Goal: Task Accomplishment & Management: Complete application form

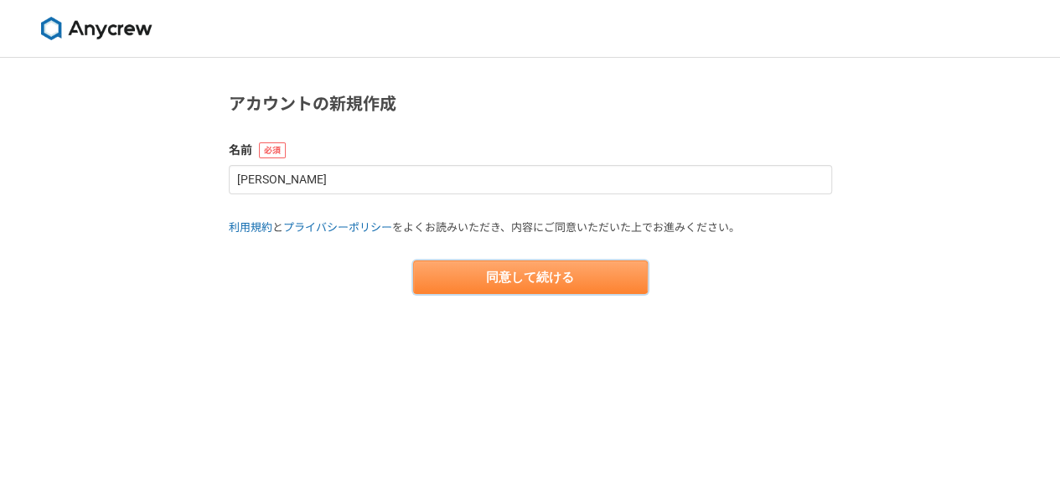
click at [503, 282] on button "同意して続ける" at bounding box center [530, 278] width 235 height 34
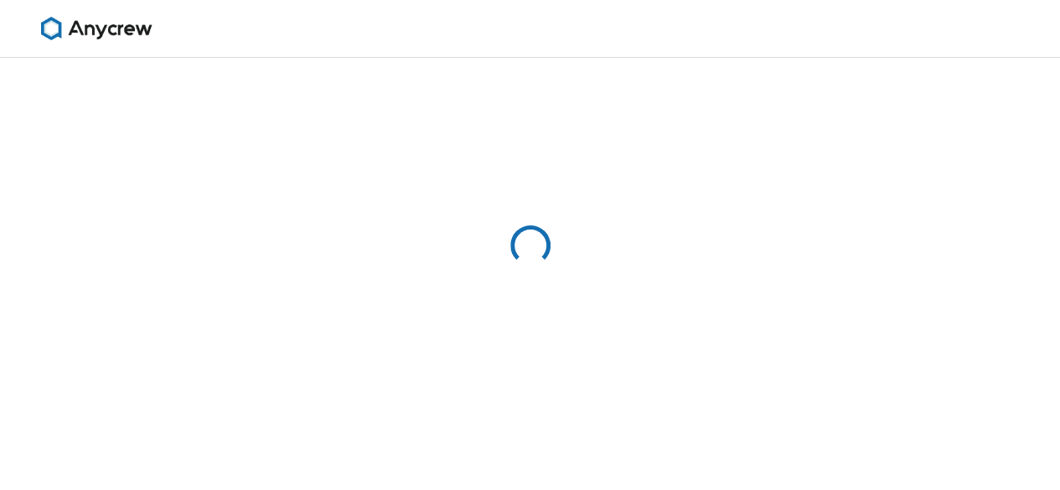
select select "13"
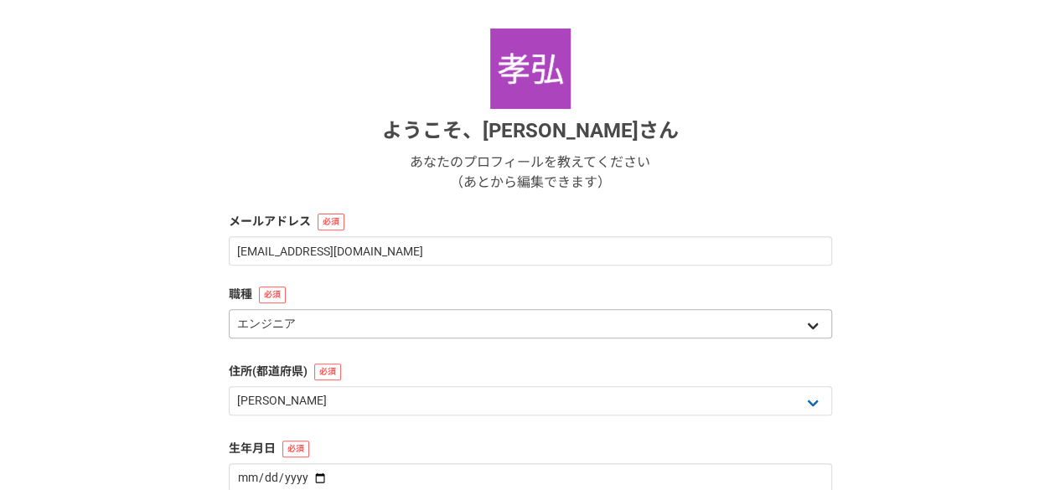
scroll to position [215, 0]
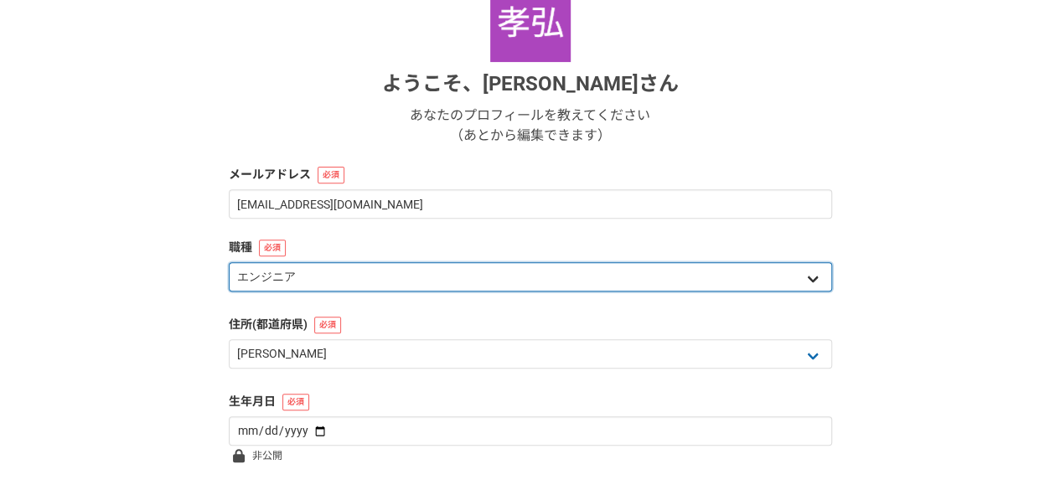
click at [423, 277] on select "エンジニア デザイナー ライター 営業 マーケティング 企画・事業開発 バックオフィス その他" at bounding box center [530, 276] width 603 height 29
select select "7"
click at [229, 262] on select "エンジニア デザイナー ライター 営業 マーケティング 企画・事業開発 バックオフィス その他" at bounding box center [530, 276] width 603 height 29
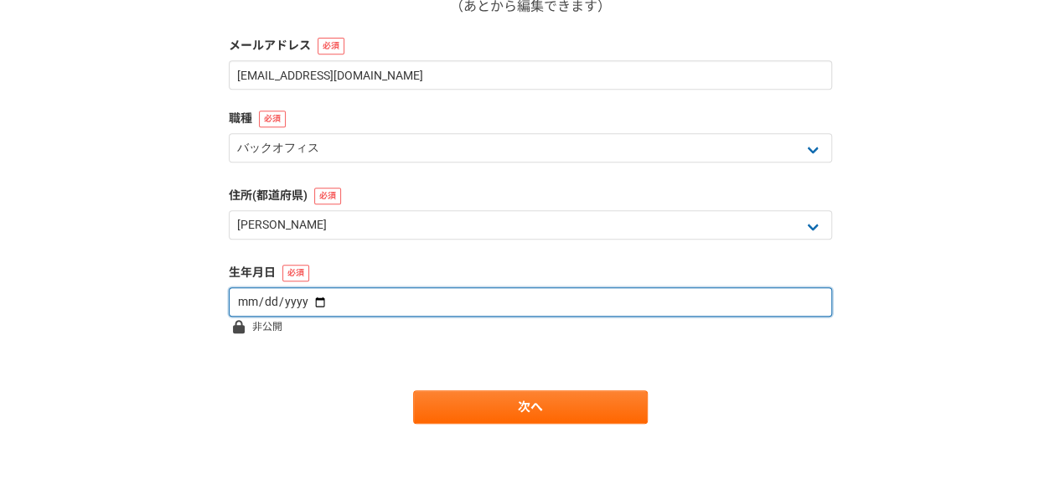
click at [328, 306] on input "date" at bounding box center [530, 301] width 603 height 29
click at [308, 314] on input "date" at bounding box center [530, 301] width 603 height 29
click at [265, 301] on input "date" at bounding box center [530, 301] width 603 height 29
click at [250, 302] on input "date" at bounding box center [530, 301] width 603 height 29
type input "[DATE]"
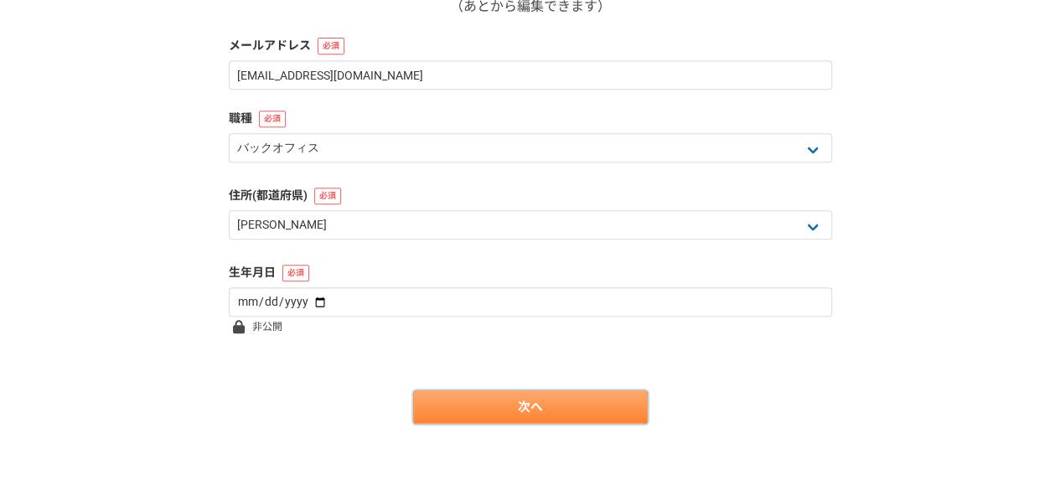
click at [534, 405] on link "次へ" at bounding box center [530, 407] width 235 height 34
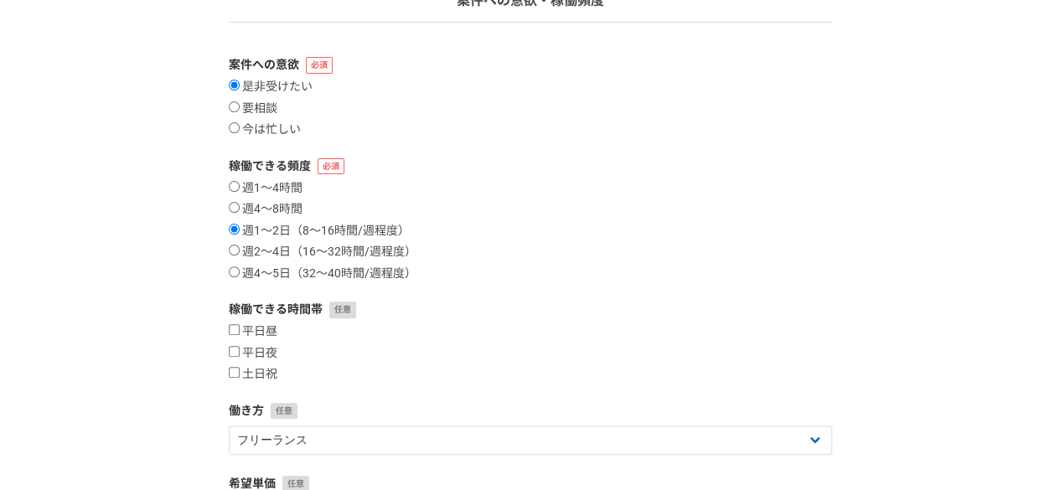
scroll to position [142, 0]
click at [235, 249] on input "週2〜4日（16〜32時間/週程度）" at bounding box center [234, 248] width 11 height 11
radio input "true"
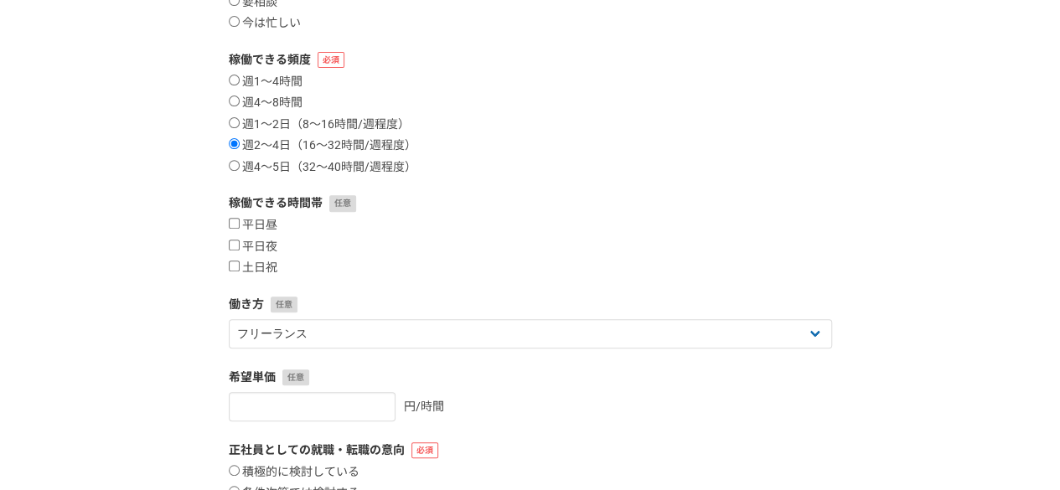
click at [216, 312] on section "1 2 3 4 5 6 案件への意欲・稼働頻度 案件への意欲 是非受けたい 要相談 今は忙しい 稼働できる頻度 週1〜4時間 週4〜8時間 週1〜2日（8〜1…" at bounding box center [530, 220] width 637 height 818
click at [214, 237] on section "1 2 3 4 5 6 案件への意欲・稼働頻度 案件への意欲 是非受けたい 要相談 今は忙しい 稼働できる頻度 週1〜4時間 週4〜8時間 週1〜2日（8〜1…" at bounding box center [530, 220] width 637 height 818
click at [230, 224] on input "平日昼" at bounding box center [234, 223] width 11 height 11
checkbox input "true"
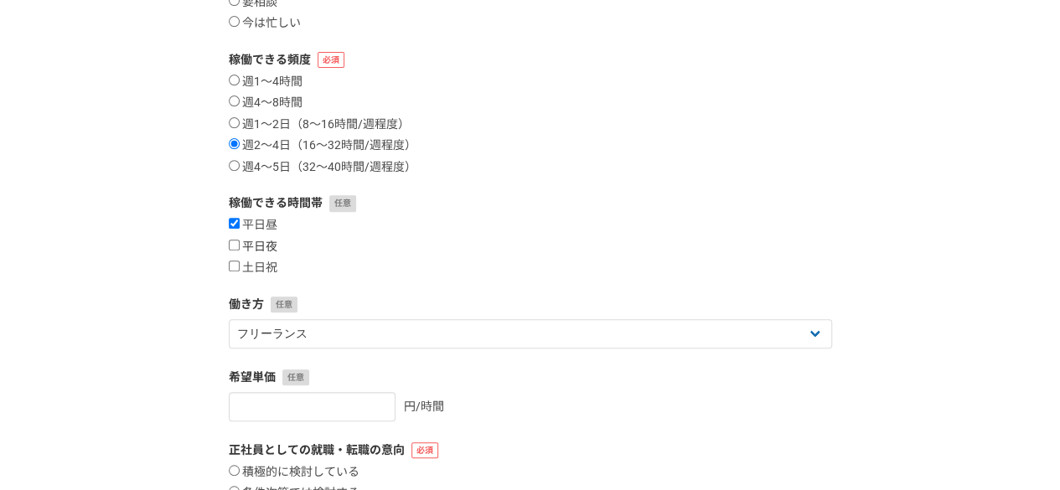
click at [236, 244] on input "平日夜" at bounding box center [234, 245] width 11 height 11
checkbox input "true"
click at [234, 266] on input "土日祝" at bounding box center [234, 266] width 11 height 11
checkbox input "true"
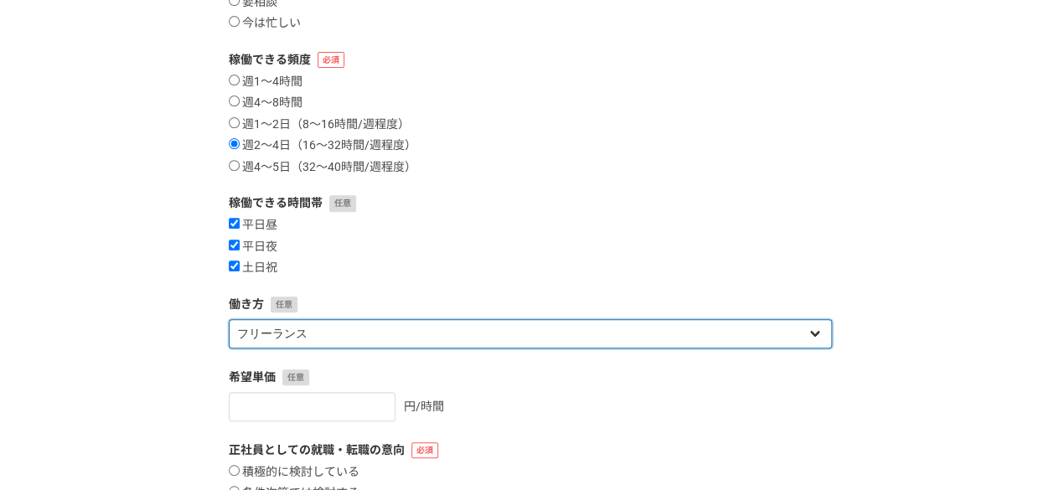
click at [328, 338] on select "フリーランス 副業 その他" at bounding box center [530, 333] width 603 height 29
select select "sidejob"
click at [229, 319] on select "フリーランス 副業 その他" at bounding box center [530, 333] width 603 height 29
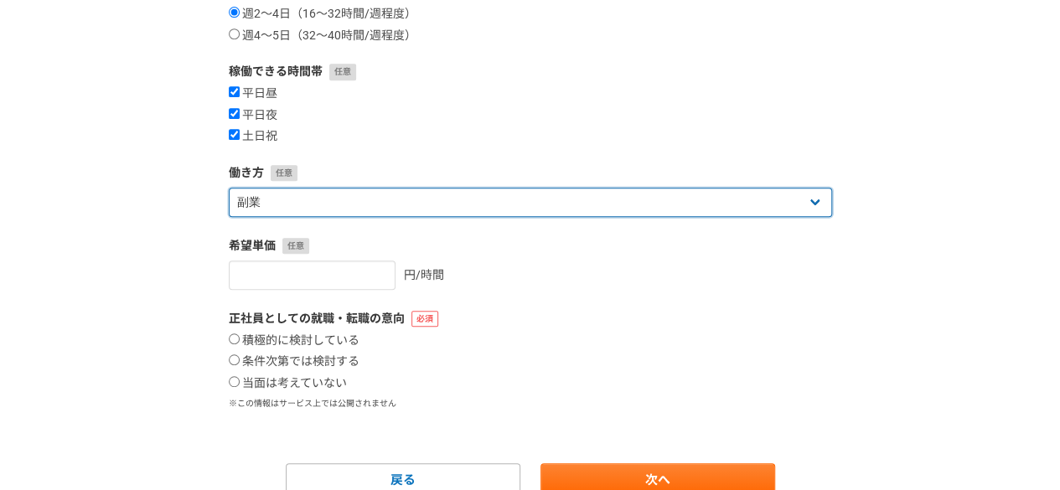
scroll to position [379, 0]
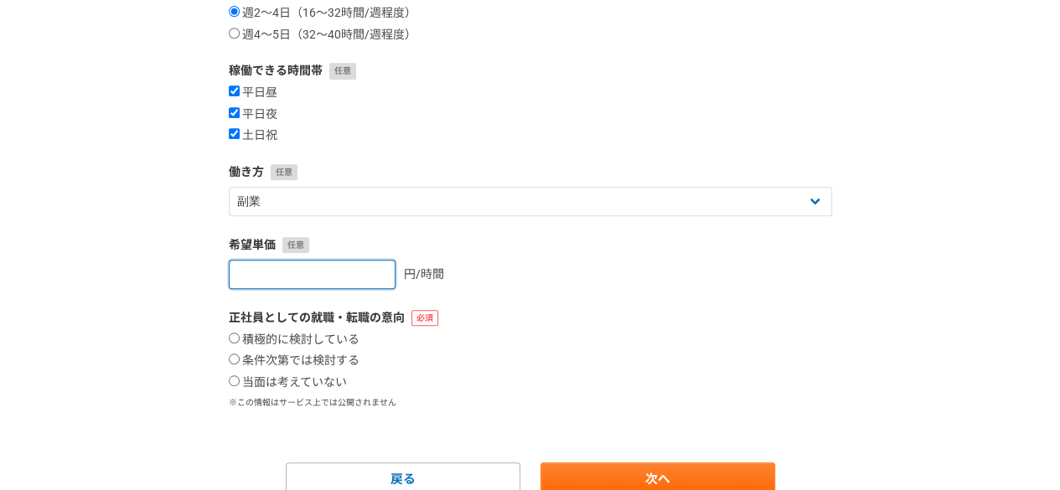
click at [335, 274] on input "number" at bounding box center [312, 274] width 167 height 29
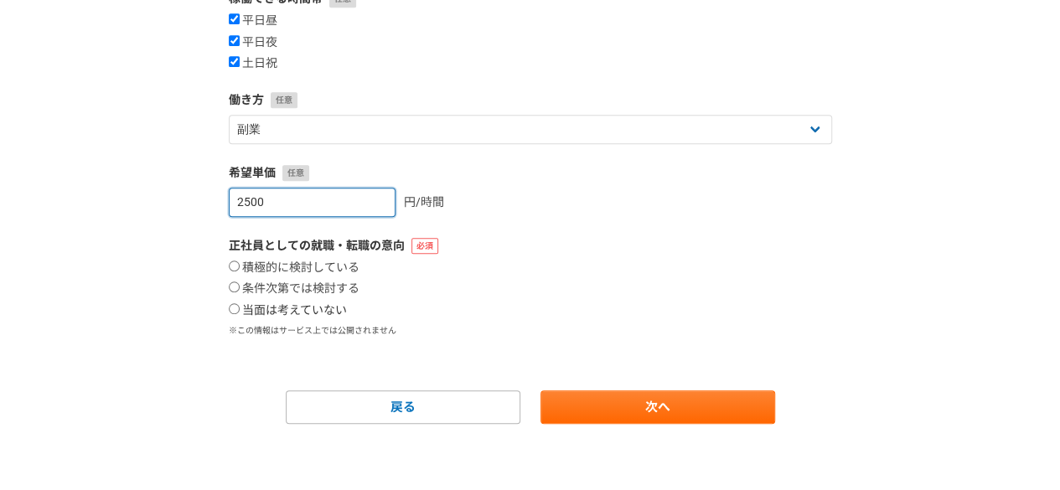
type input "2500"
click at [233, 304] on input "当面は考えていない" at bounding box center [234, 308] width 11 height 11
radio input "true"
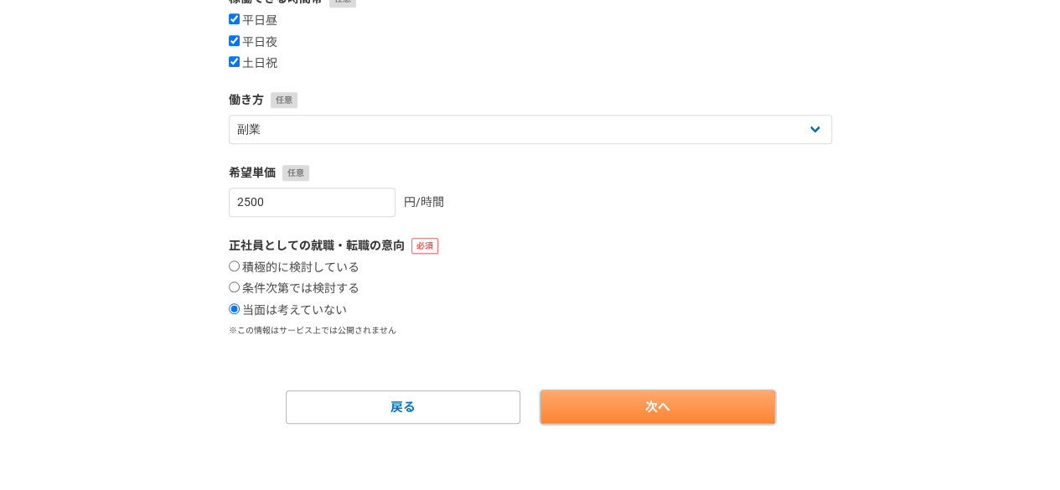
click at [693, 419] on link "次へ" at bounding box center [657, 407] width 235 height 34
select select
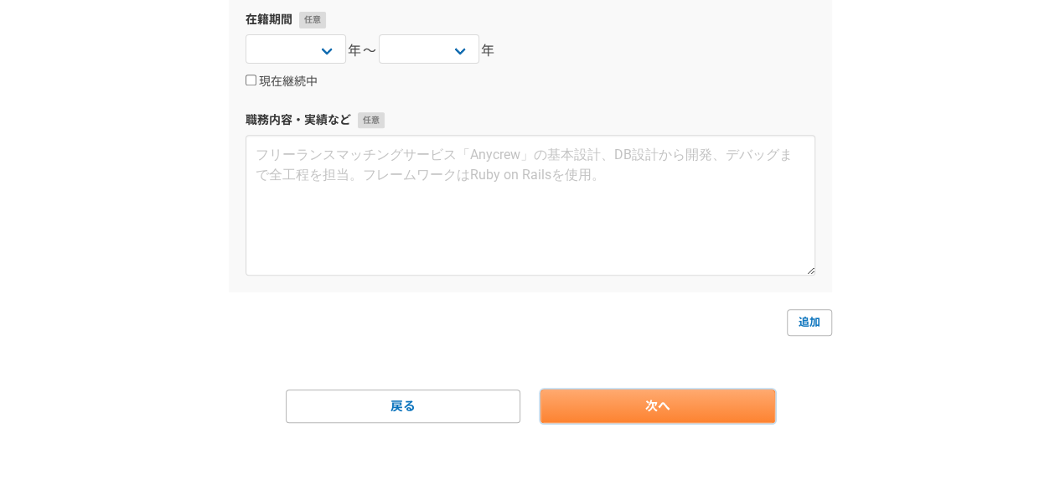
scroll to position [0, 0]
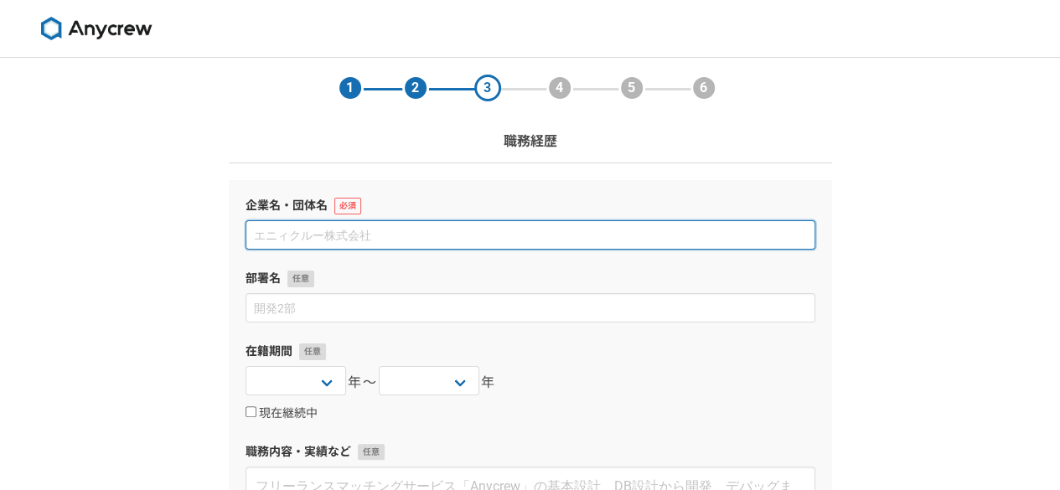
click at [481, 245] on input at bounding box center [530, 234] width 570 height 29
type input "株式会社VOLLECT"
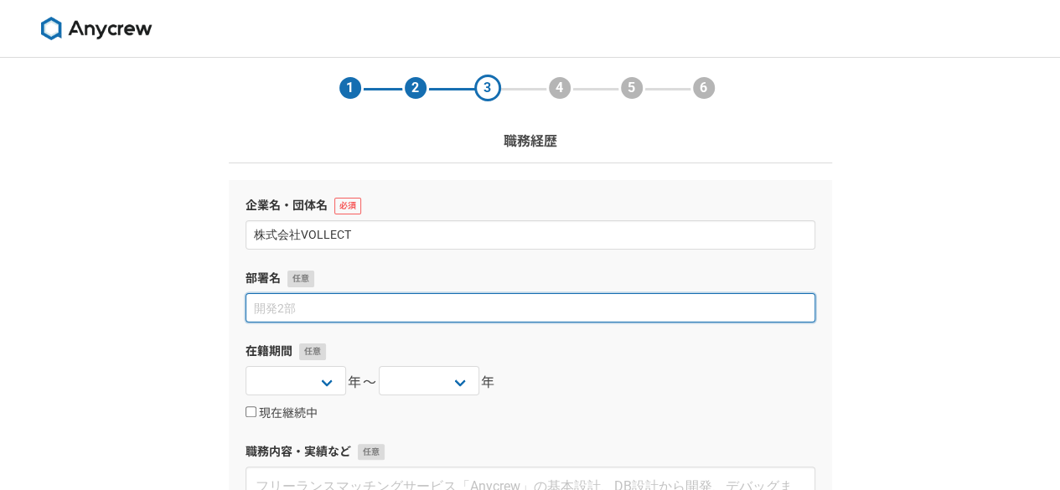
click at [349, 316] on input at bounding box center [530, 307] width 570 height 29
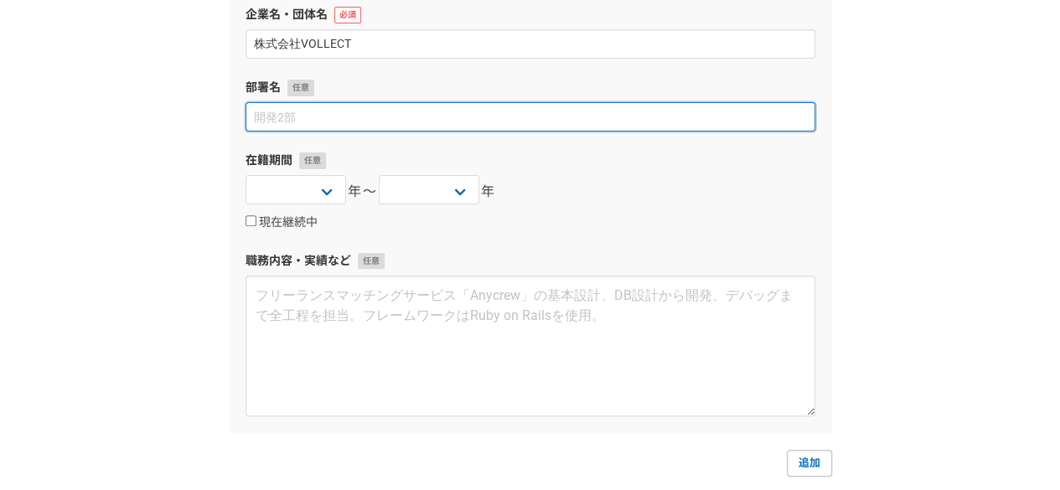
scroll to position [330, 0]
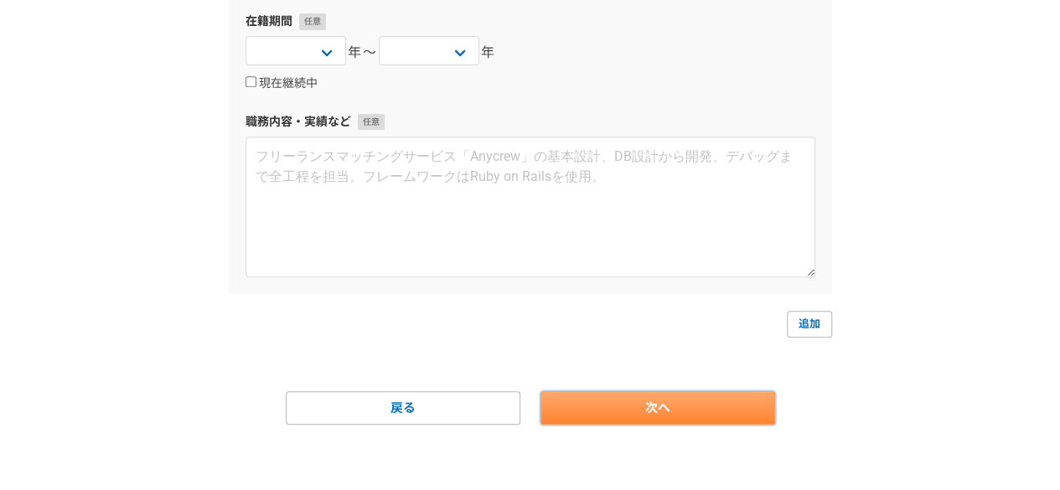
click at [643, 405] on link "次へ" at bounding box center [657, 408] width 235 height 34
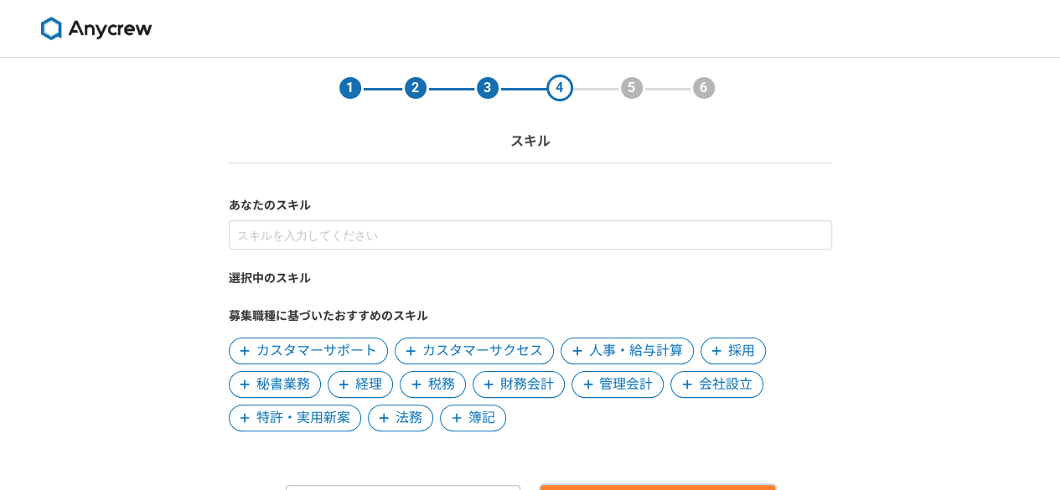
scroll to position [95, 0]
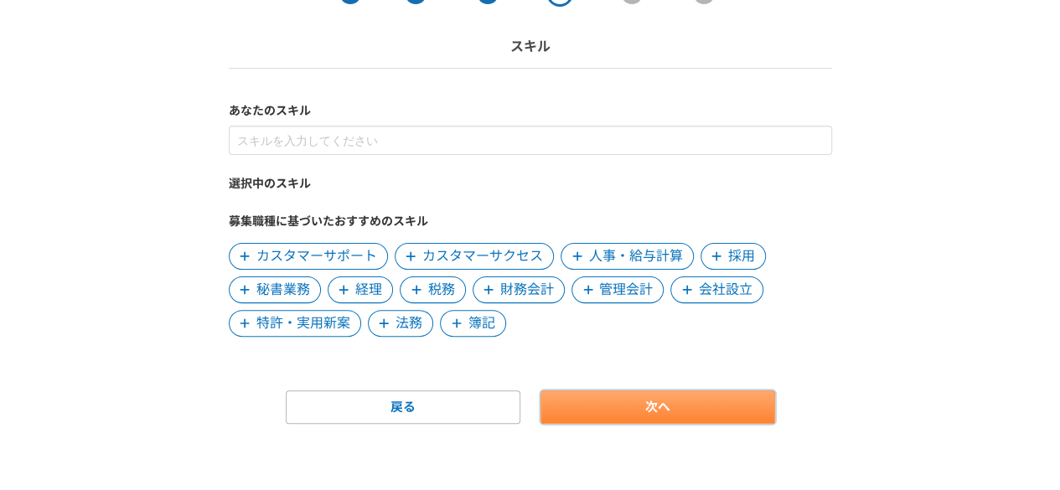
click at [643, 414] on link "次へ" at bounding box center [657, 407] width 235 height 34
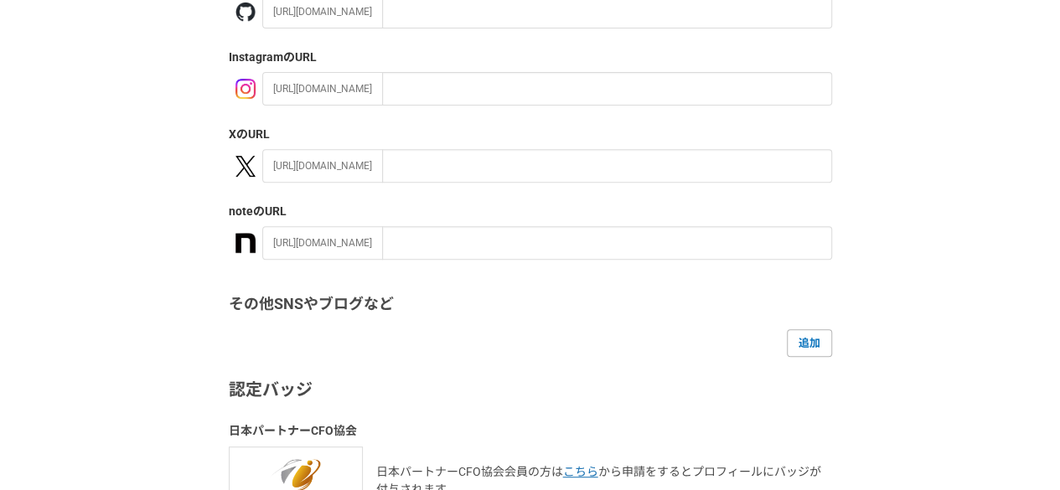
scroll to position [430, 0]
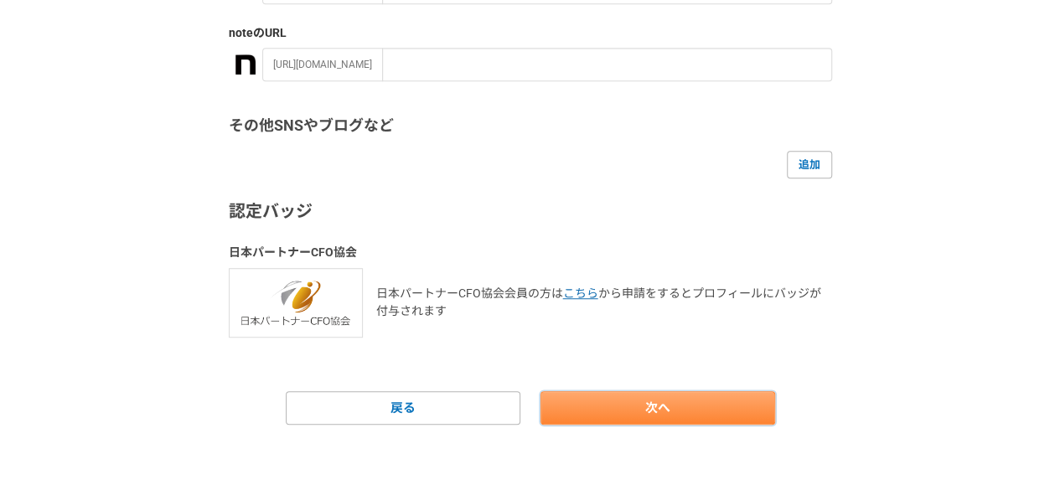
click at [680, 396] on link "次へ" at bounding box center [657, 408] width 235 height 34
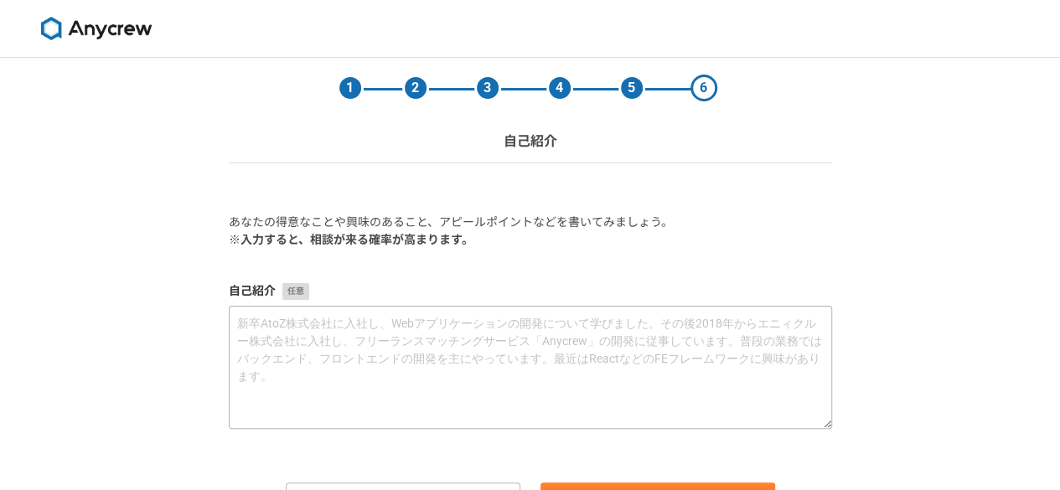
scroll to position [92, 0]
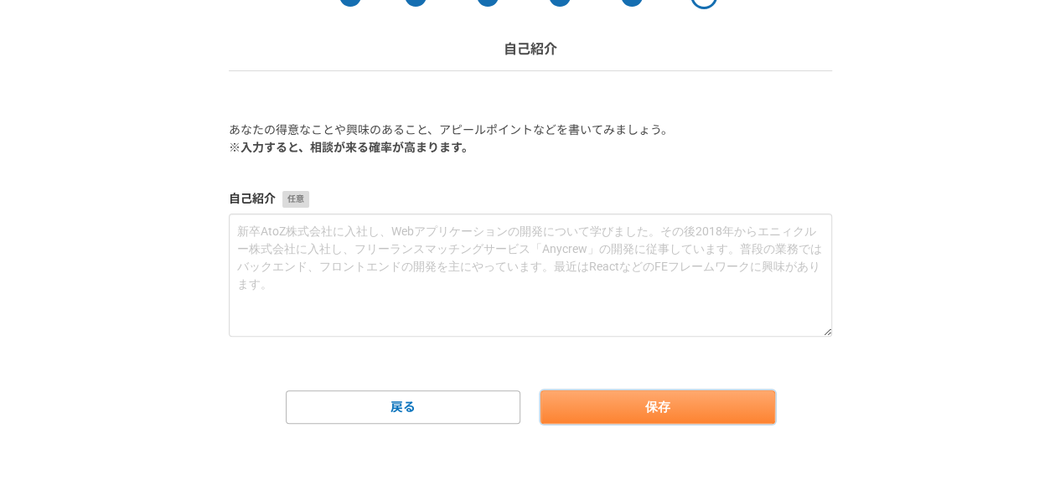
click at [647, 406] on button "保存" at bounding box center [657, 407] width 235 height 34
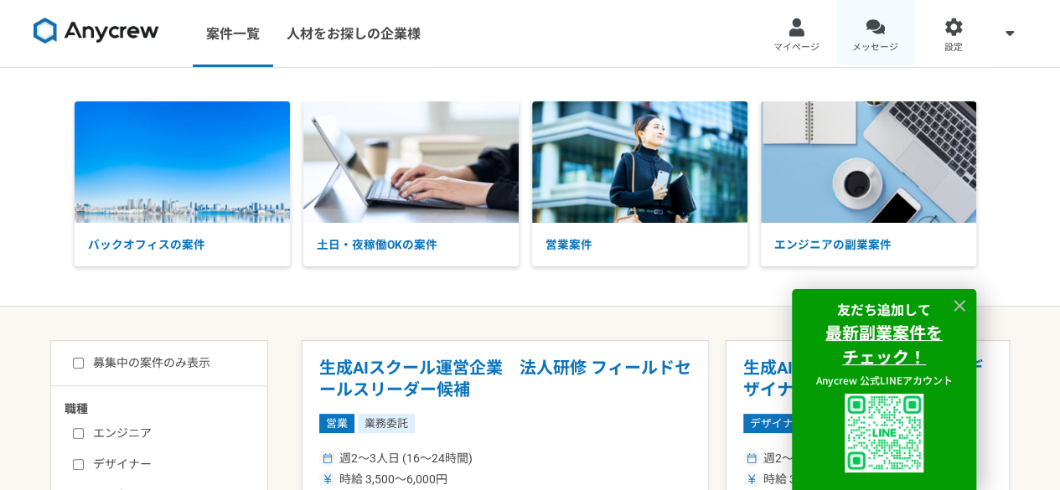
click at [859, 31] on link "メッセージ" at bounding box center [875, 33] width 79 height 67
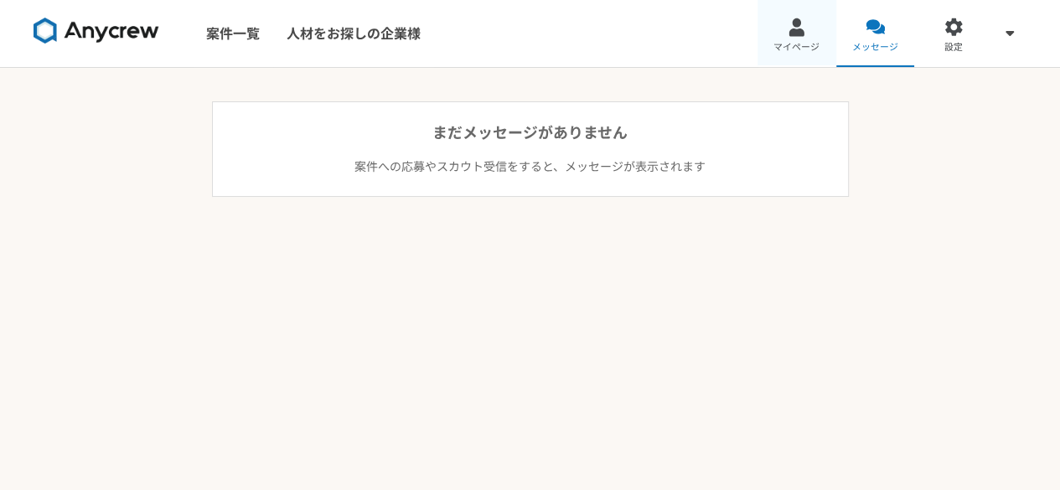
click at [821, 42] on link "マイページ" at bounding box center [796, 33] width 79 height 67
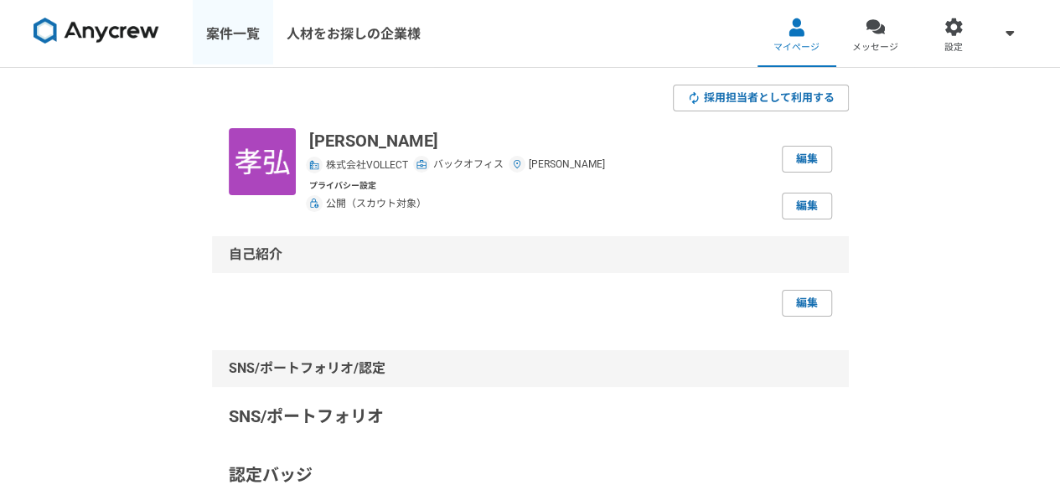
click at [228, 38] on link "案件一覧" at bounding box center [233, 33] width 80 height 67
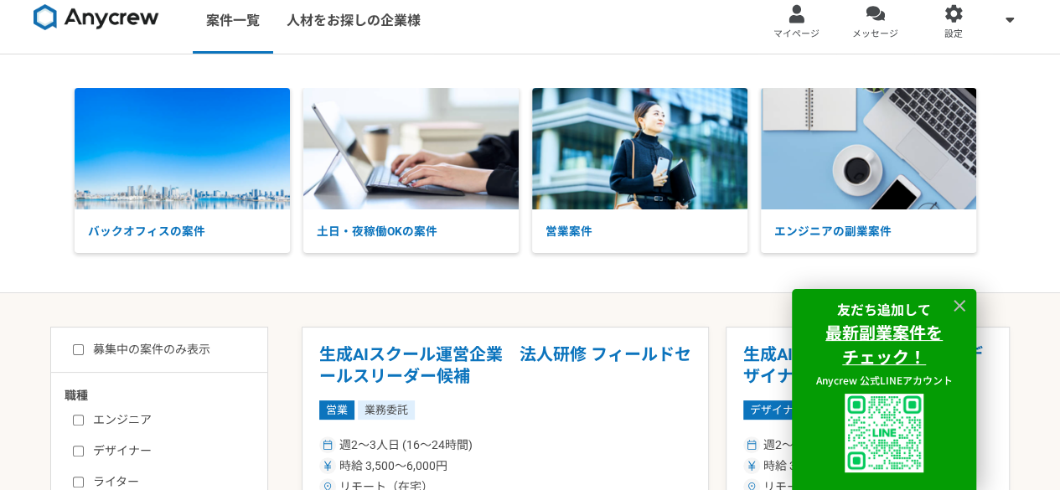
scroll to position [129, 0]
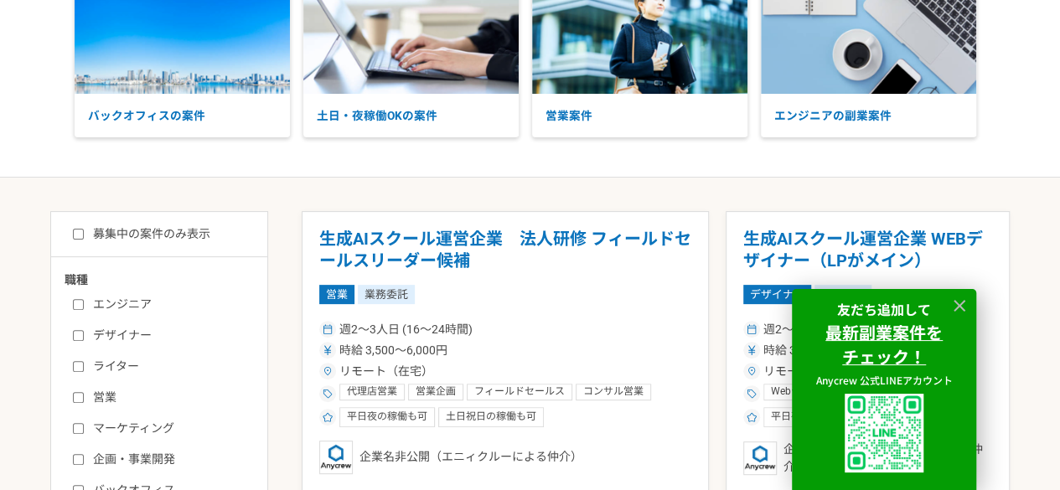
click at [87, 225] on label "募集中の案件のみ表示" at bounding box center [141, 234] width 137 height 18
click at [84, 229] on input "募集中の案件のみ表示" at bounding box center [78, 234] width 11 height 11
checkbox input "true"
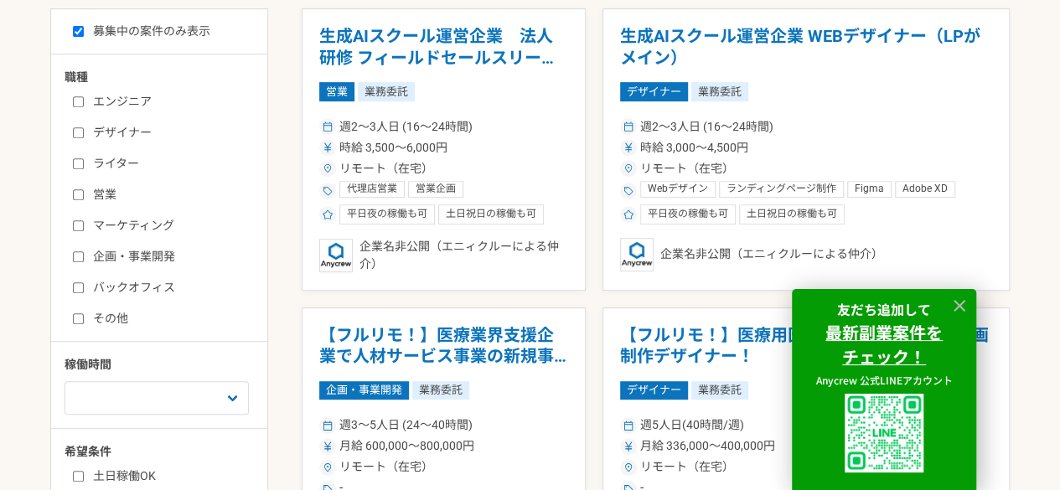
scroll to position [351, 0]
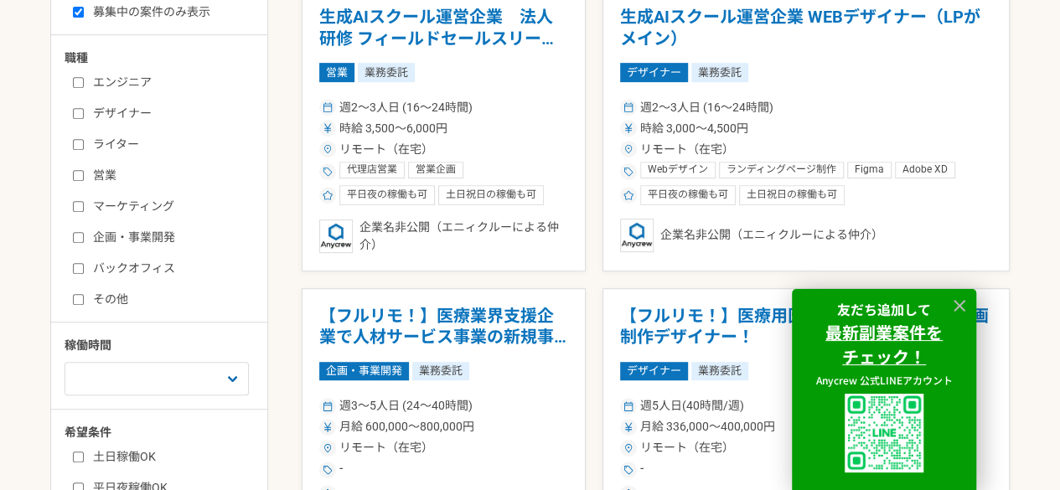
click at [83, 266] on input "バックオフィス" at bounding box center [78, 268] width 11 height 11
checkbox input "true"
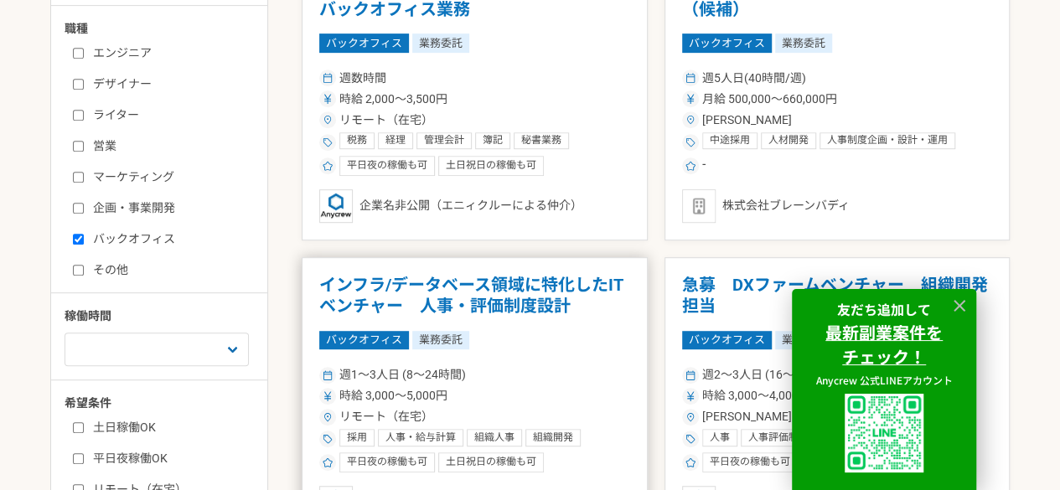
scroll to position [335, 0]
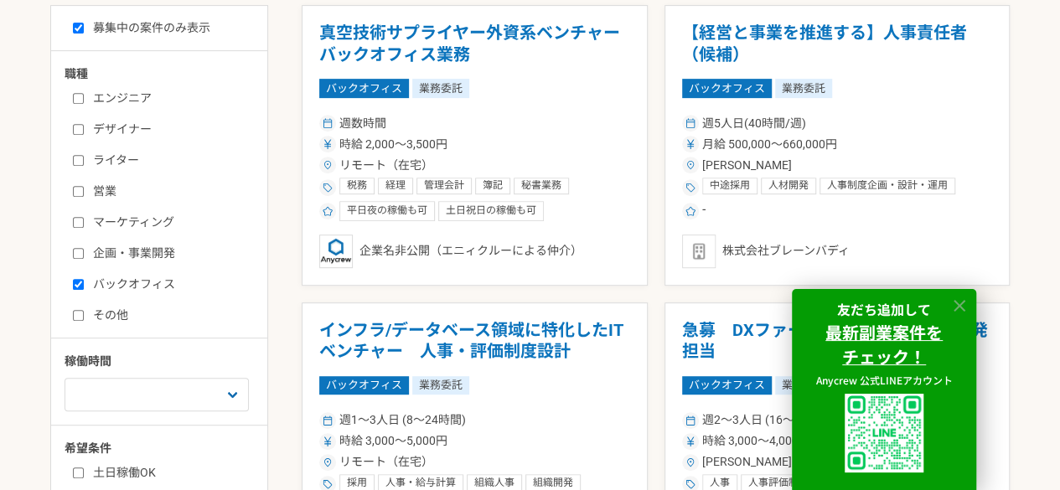
click at [962, 307] on icon at bounding box center [959, 306] width 12 height 12
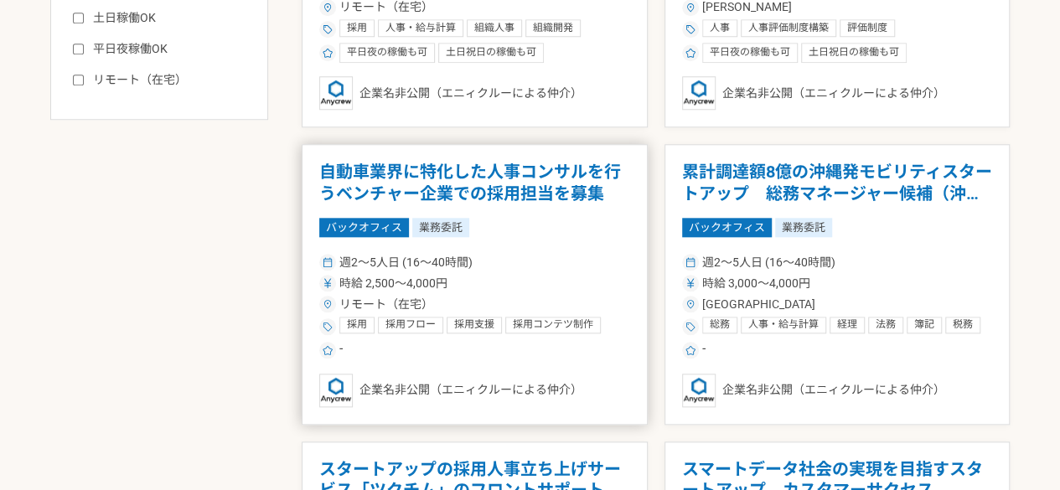
scroll to position [791, 0]
click at [451, 287] on div "時給 2,500〜4,000円" at bounding box center [474, 283] width 311 height 18
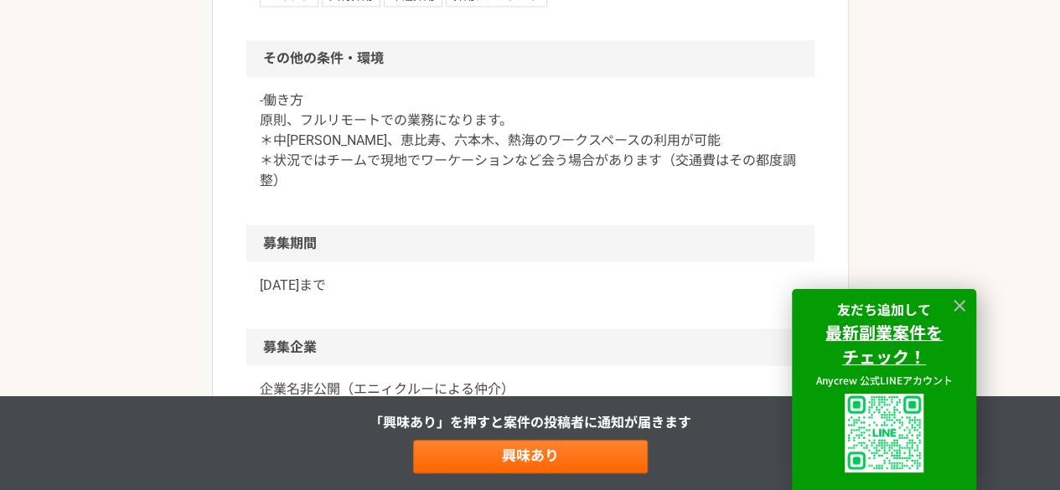
scroll to position [1355, 0]
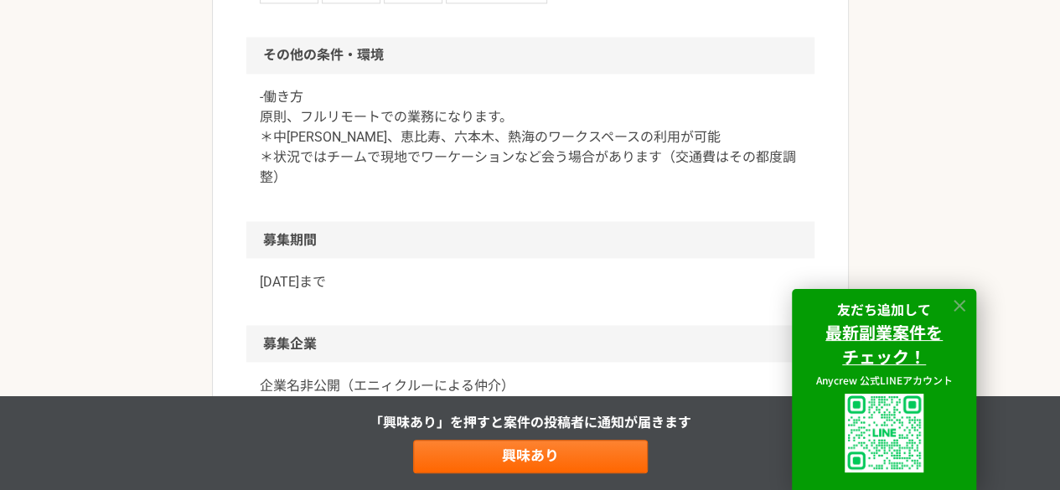
click at [957, 304] on icon at bounding box center [959, 306] width 19 height 19
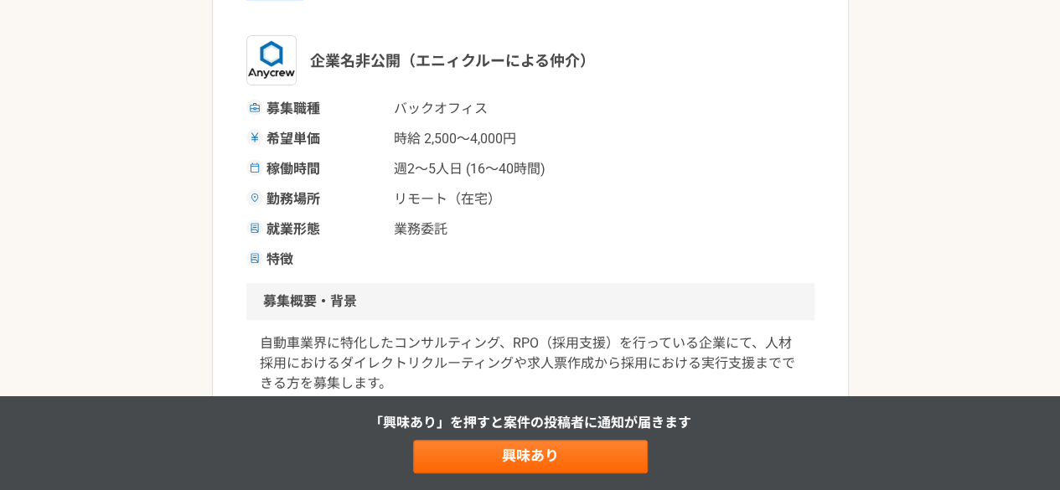
scroll to position [0, 0]
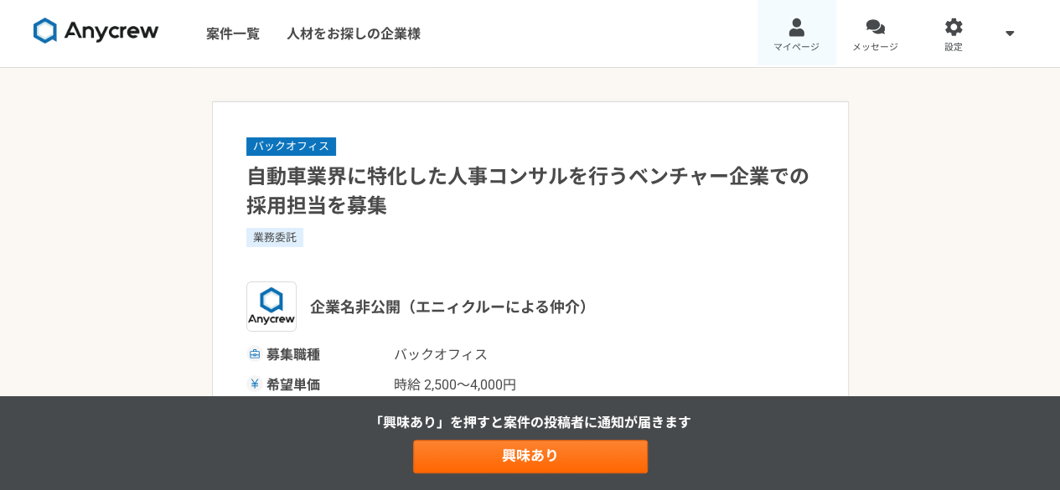
click at [797, 34] on div at bounding box center [796, 27] width 19 height 19
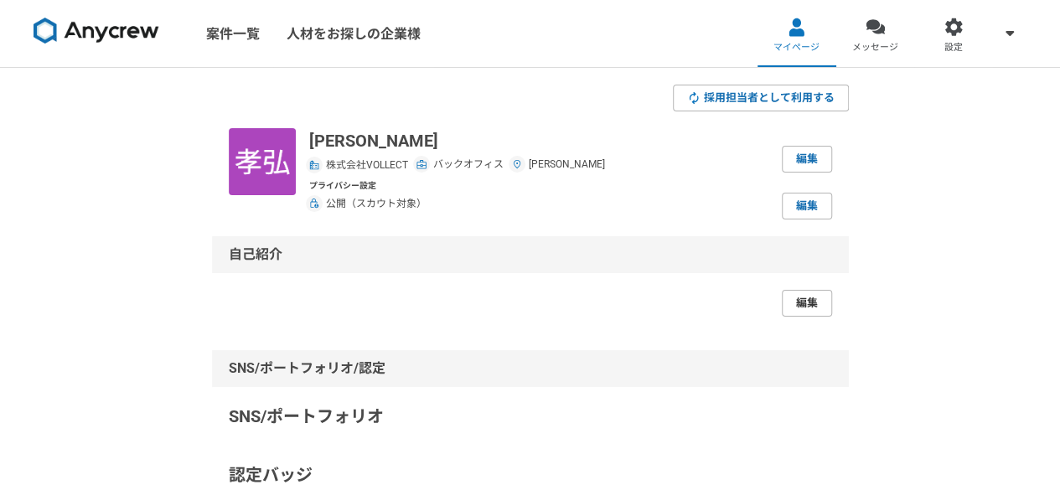
click at [808, 304] on link "編集" at bounding box center [807, 303] width 50 height 27
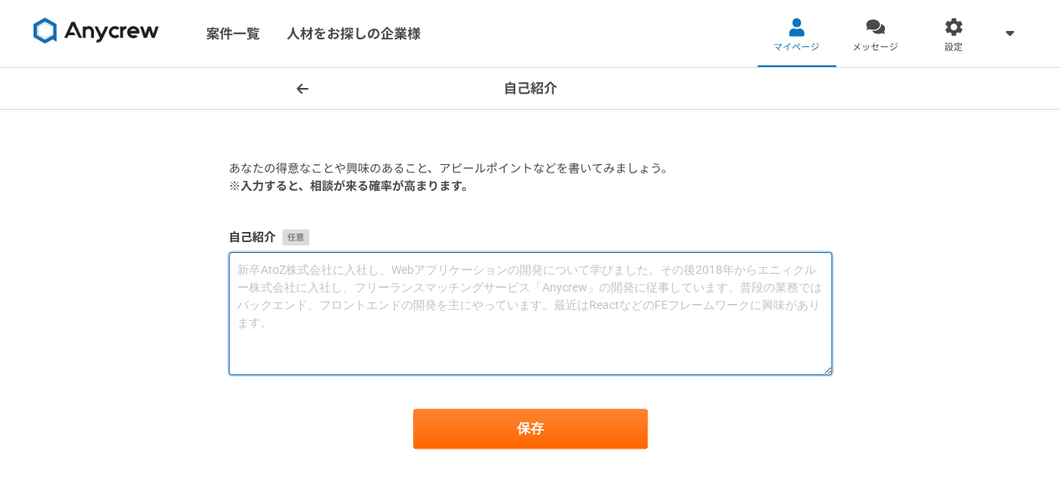
click at [352, 287] on textarea at bounding box center [530, 313] width 603 height 123
paste textarea "同志社大学卒業後、人材派遣営業として採用支援を行っておりました。新規開拓を中心に営業を行い、2年目は中小企業を中心とした既存顧客営業と新規営業を並行して行って…"
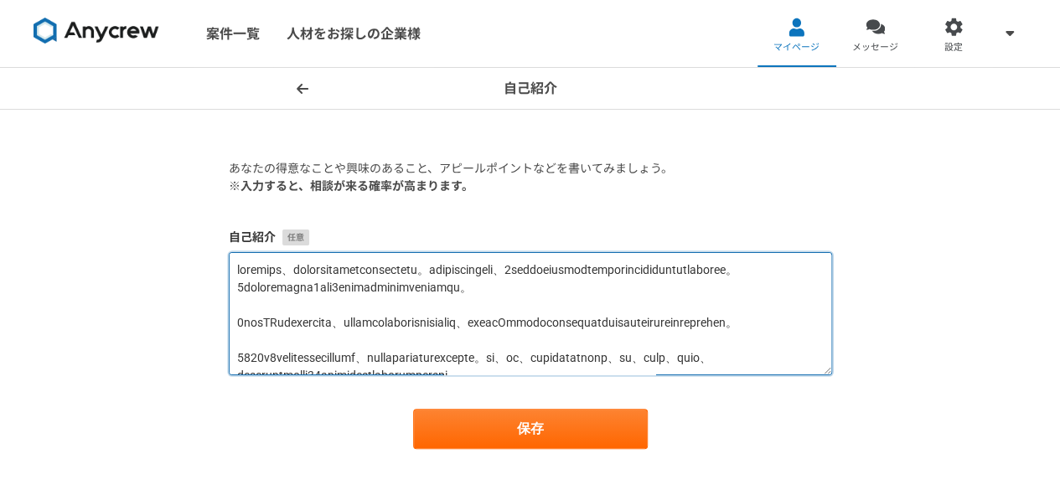
scroll to position [237, 0]
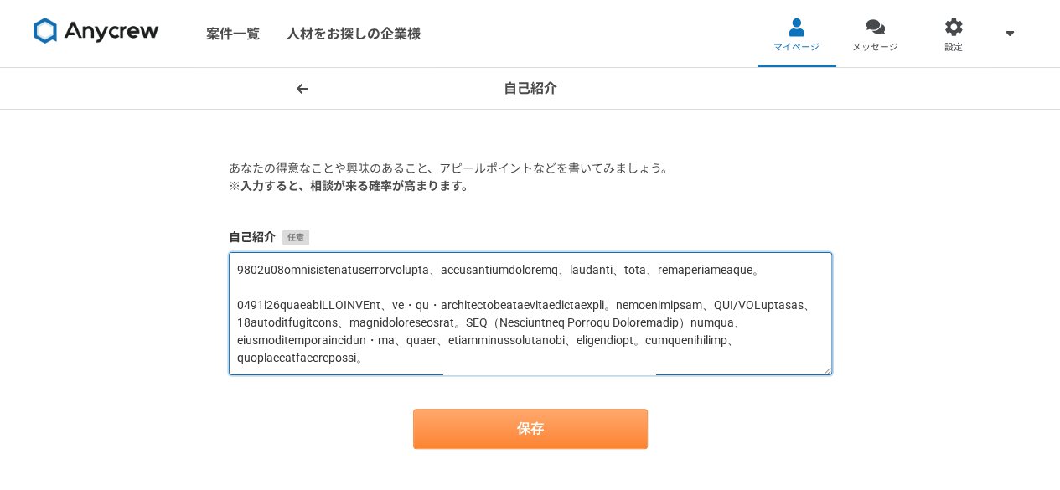
type textarea "同志社大学卒業後、人材派遣営業として採用支援を行っておりました。新規開拓を中心に営業を行い、2年目は中小企業を中心とした既存顧客営業と新規営業を並行して行って…"
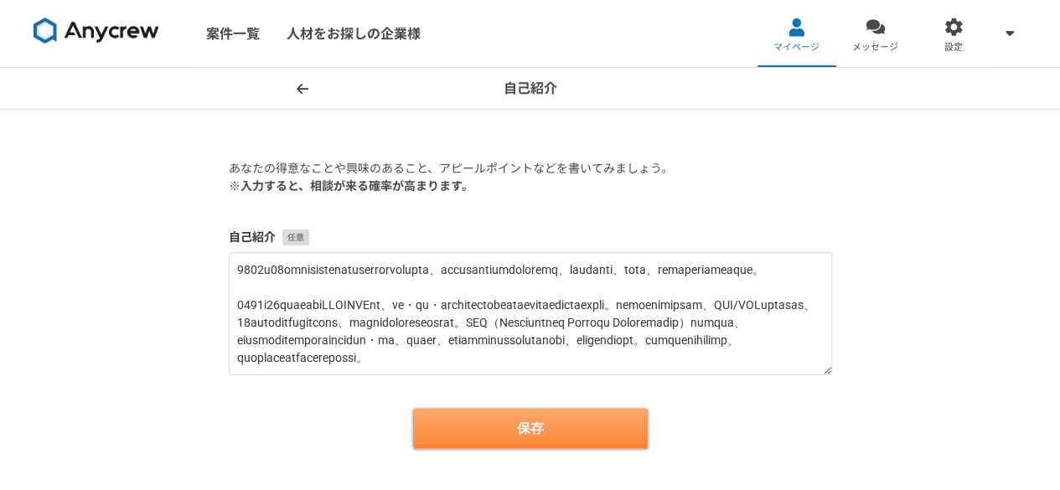
click at [533, 425] on button "保存" at bounding box center [530, 429] width 235 height 40
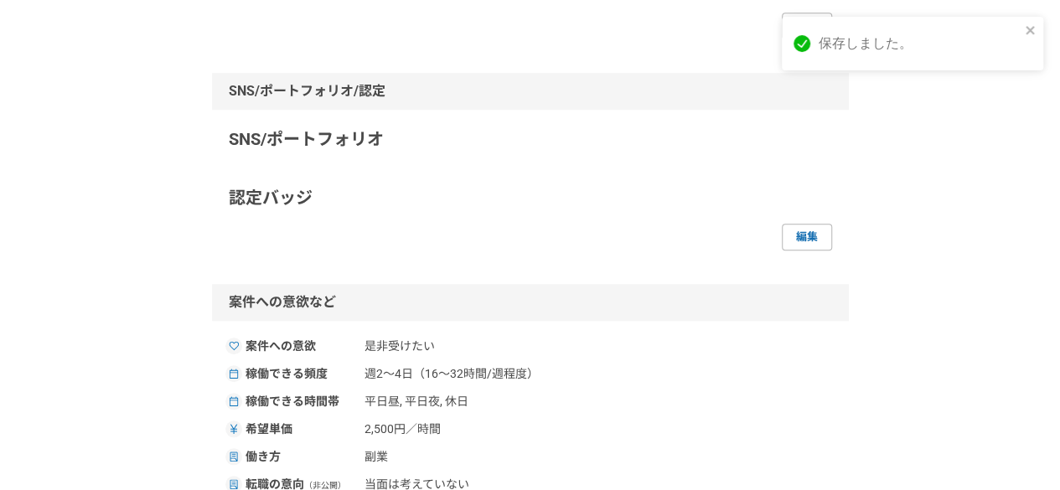
scroll to position [637, 0]
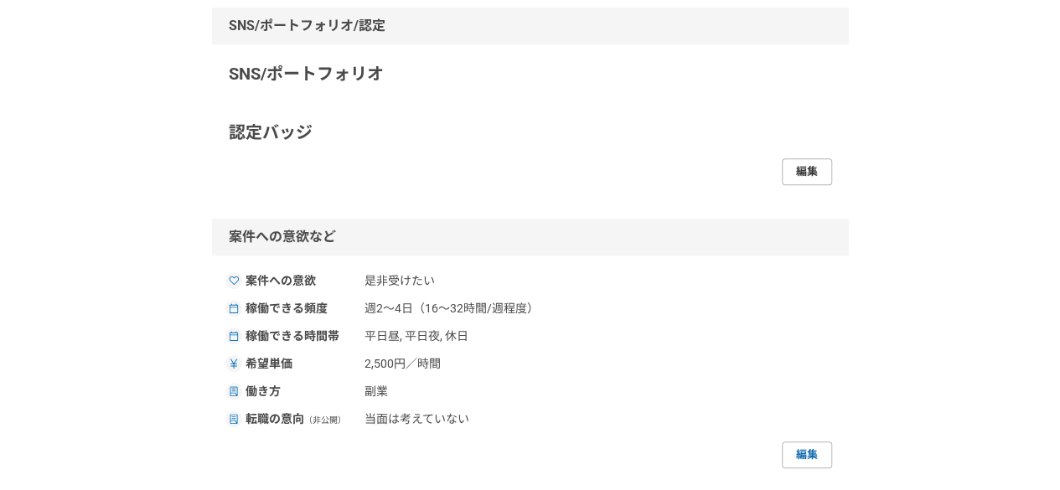
click at [804, 185] on link "編集" at bounding box center [807, 171] width 50 height 27
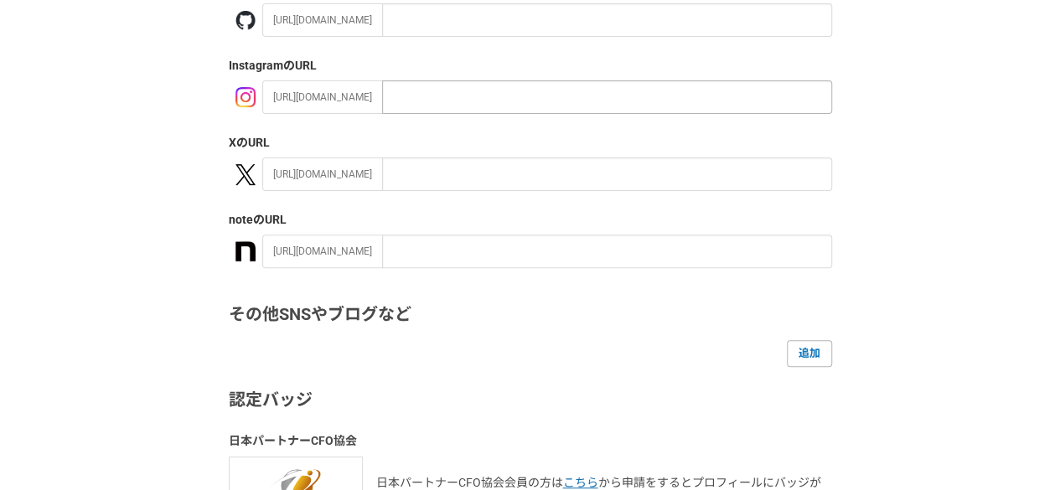
scroll to position [266, 0]
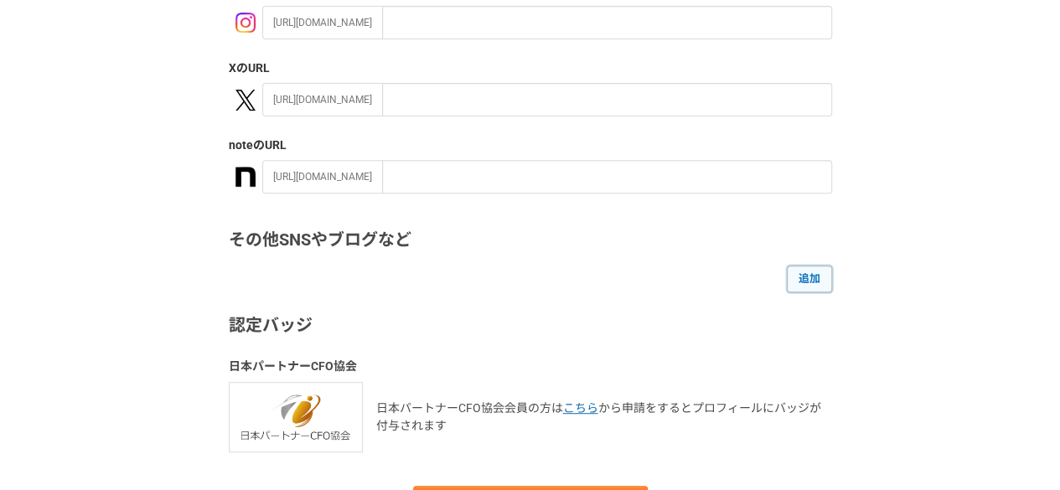
click at [791, 274] on link "追加" at bounding box center [809, 279] width 45 height 27
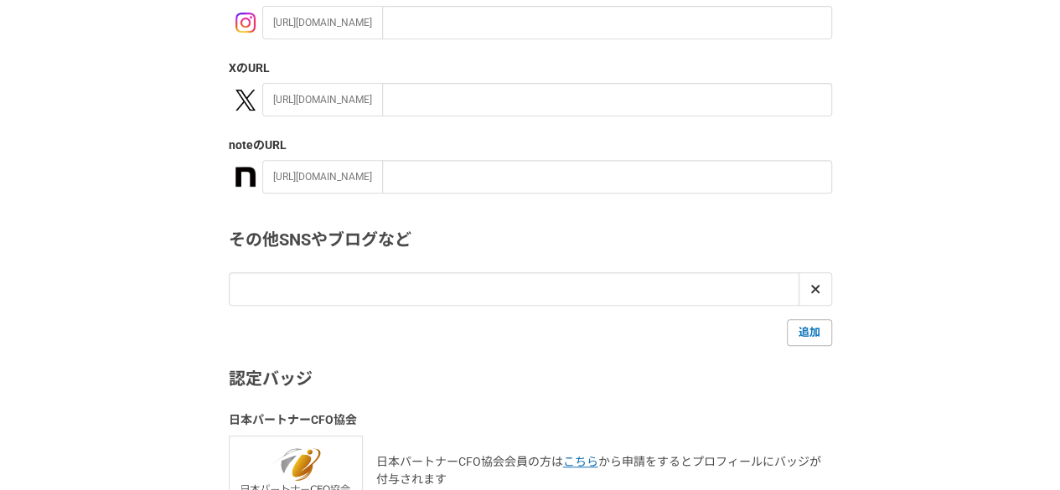
click at [426, 75] on label "X のURL" at bounding box center [530, 68] width 603 height 18
click at [344, 310] on form "ソーシャルアカウント GitHub のURL https://github.com/ Instagram のURL https://instagram.com…" at bounding box center [530, 220] width 603 height 720
drag, startPoint x: 344, startPoint y: 310, endPoint x: 329, endPoint y: 298, distance: 19.1
click at [329, 298] on form "ソーシャルアカウント GitHub のURL https://github.com/ Instagram のURL https://instagram.com…" at bounding box center [530, 220] width 603 height 720
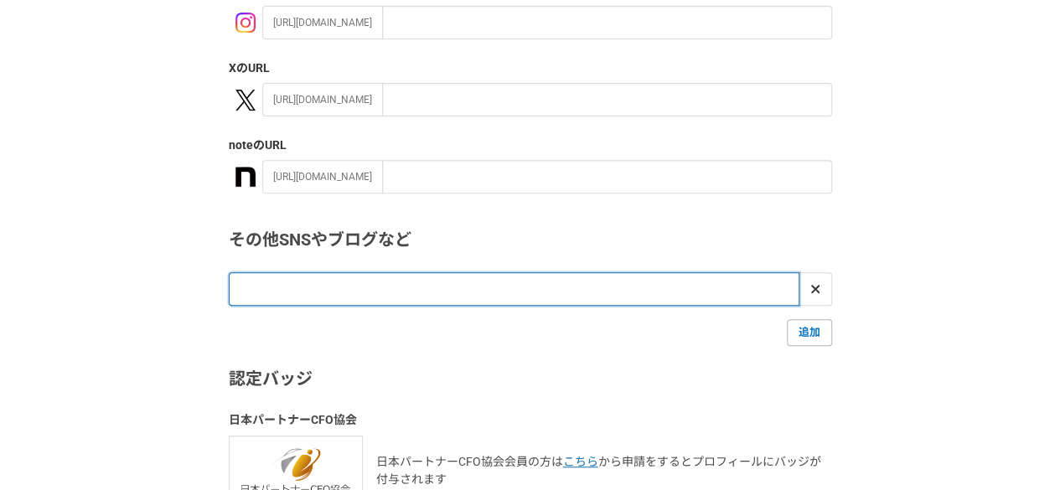
click at [329, 298] on input "url" at bounding box center [514, 289] width 570 height 34
paste input "https://www.linkedin.com/in/takahiro-asai/"
type input "https://www.linkedin.com/in/takahiro-asai/"
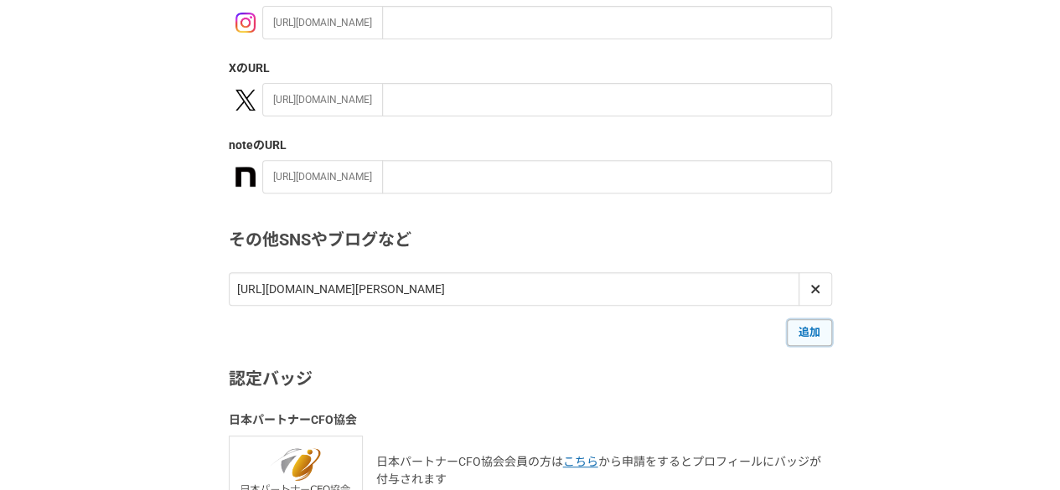
click at [808, 338] on link "追加" at bounding box center [809, 332] width 45 height 27
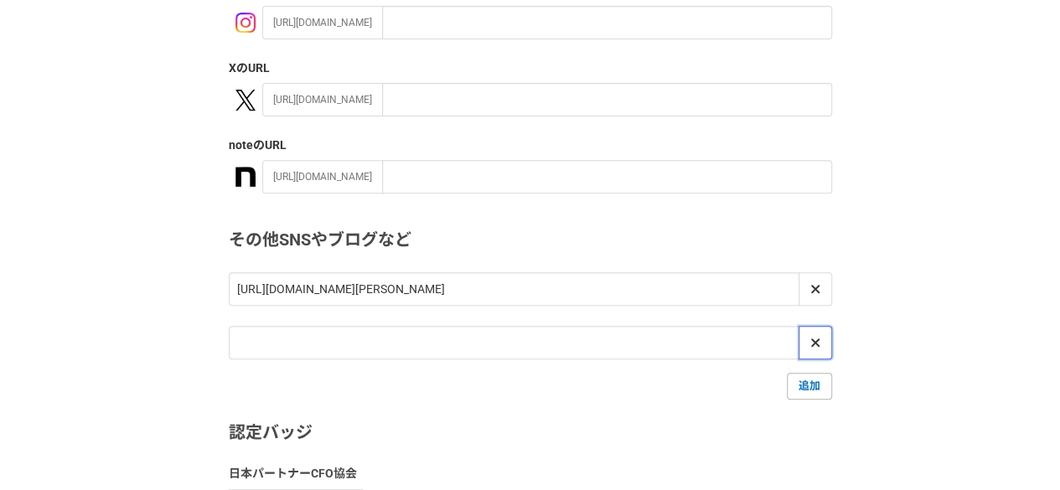
click at [817, 348] on icon at bounding box center [815, 342] width 10 height 13
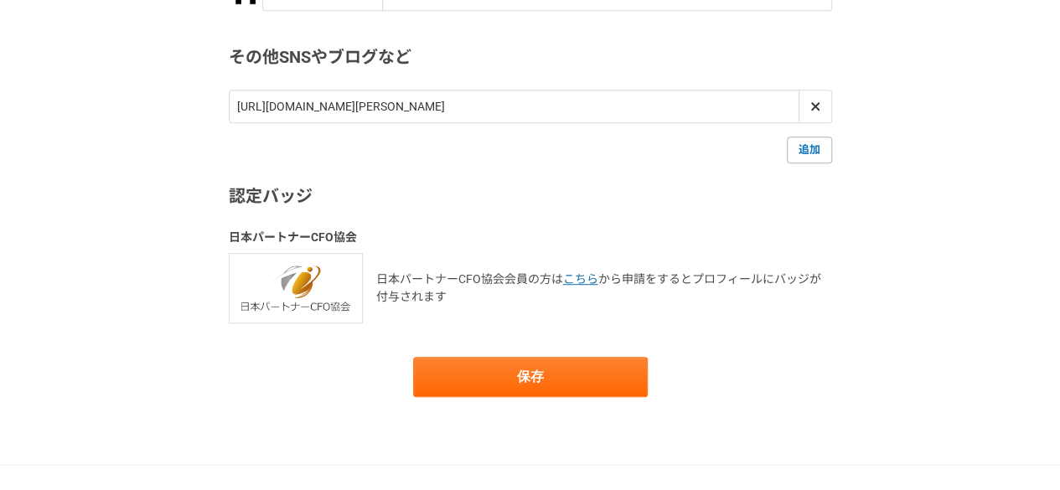
scroll to position [456, 0]
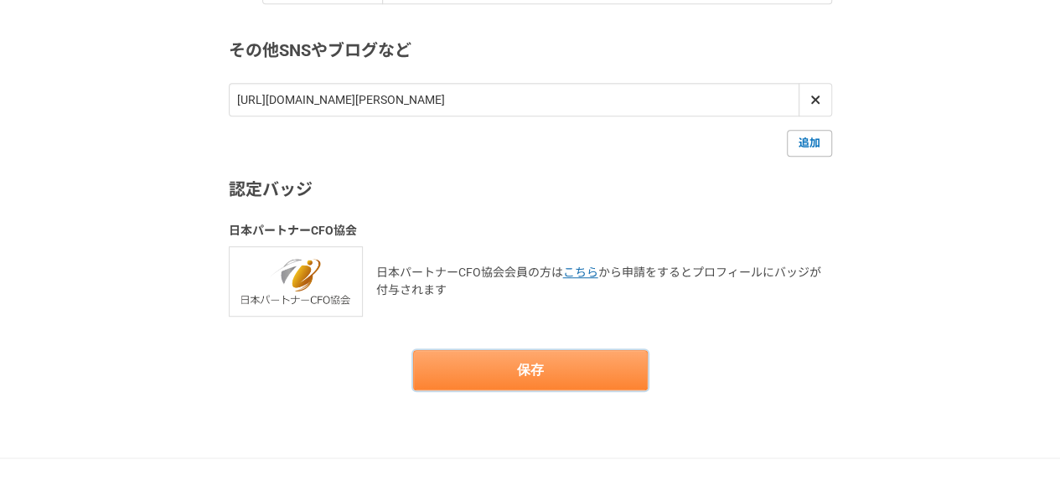
click at [524, 351] on button "保存" at bounding box center [530, 370] width 235 height 40
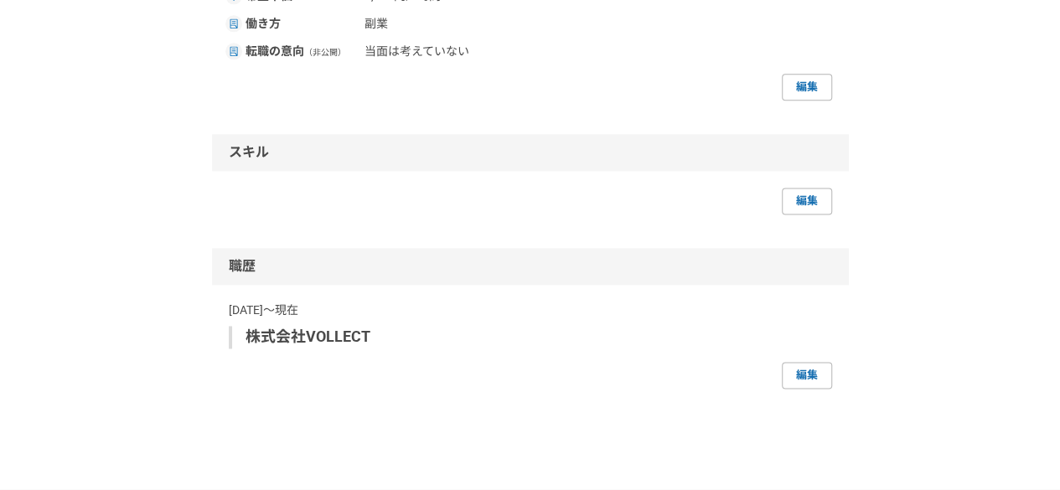
scroll to position [1037, 0]
click at [811, 214] on link "編集" at bounding box center [807, 200] width 50 height 27
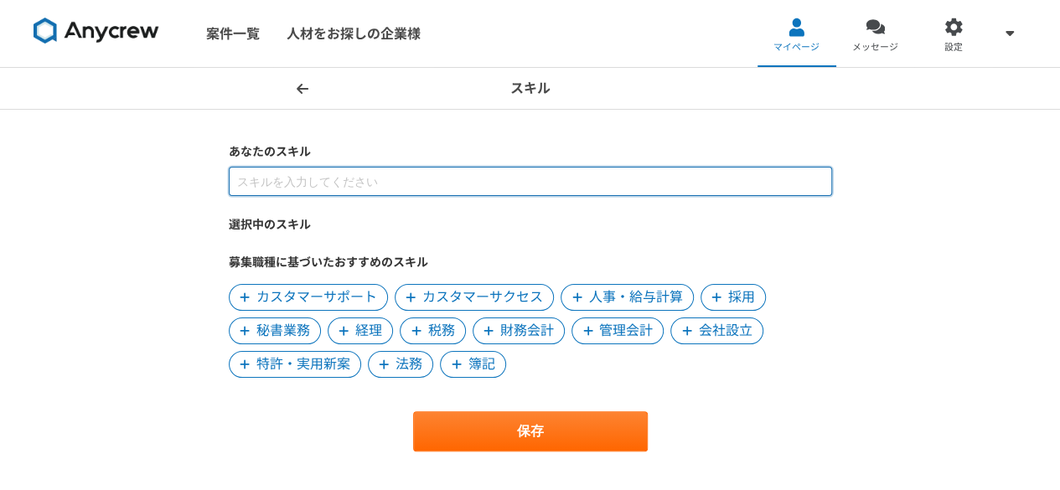
click at [402, 185] on input at bounding box center [530, 181] width 603 height 29
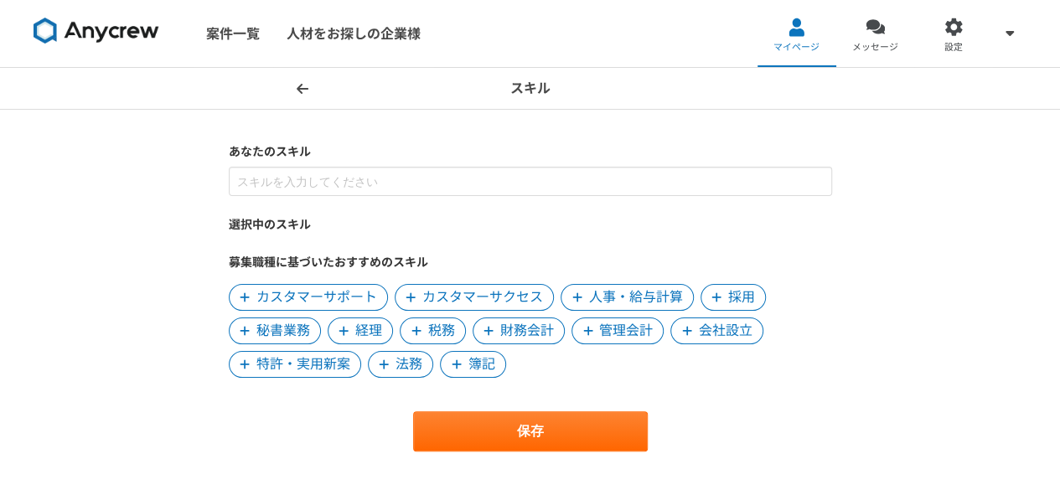
click at [722, 295] on span at bounding box center [716, 297] width 20 height 20
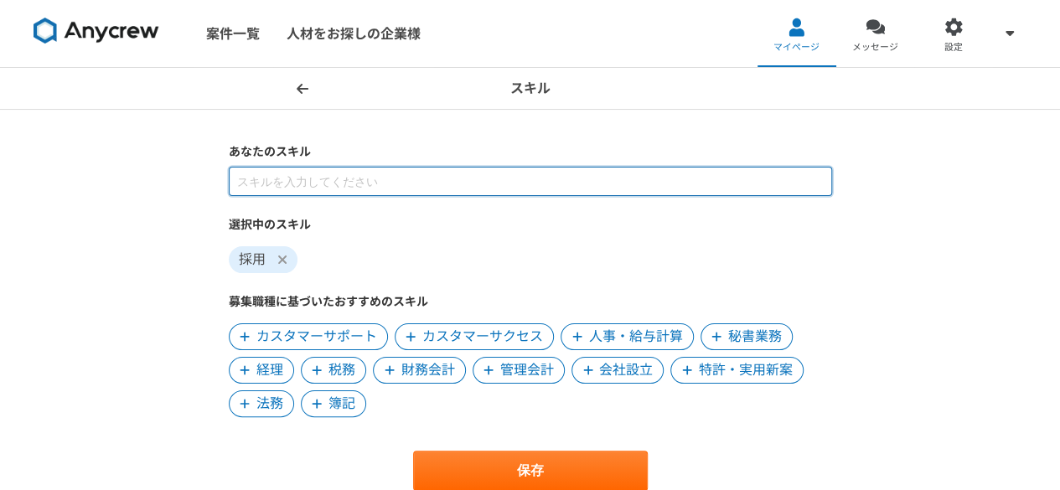
click at [305, 181] on input at bounding box center [530, 181] width 603 height 29
type input "中途採用"
click at [299, 179] on input at bounding box center [530, 181] width 603 height 29
type input "新卒採用"
click at [280, 183] on input at bounding box center [530, 181] width 603 height 29
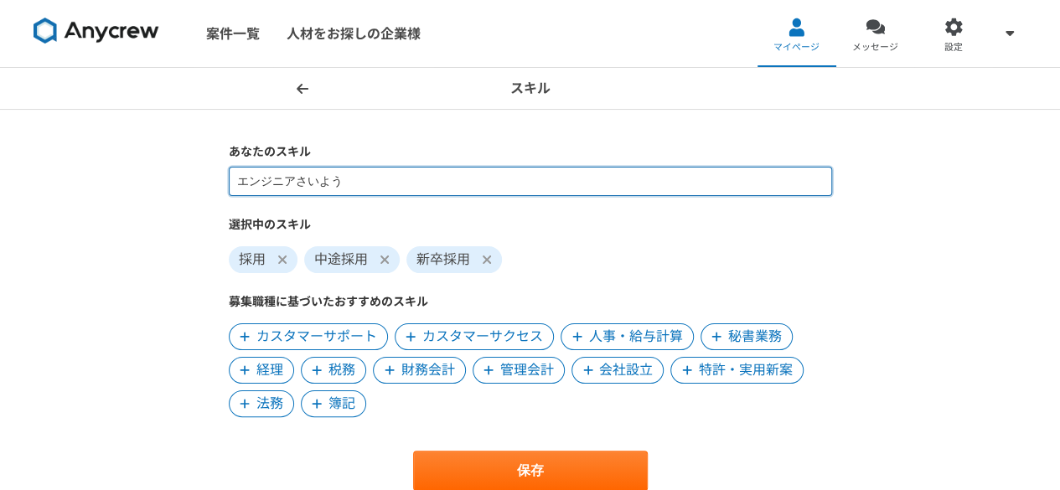
type input "エンジニア採用"
click at [345, 190] on input "エンジニア採用" at bounding box center [530, 181] width 603 height 29
click at [335, 183] on input at bounding box center [530, 181] width 603 height 29
type input "人事"
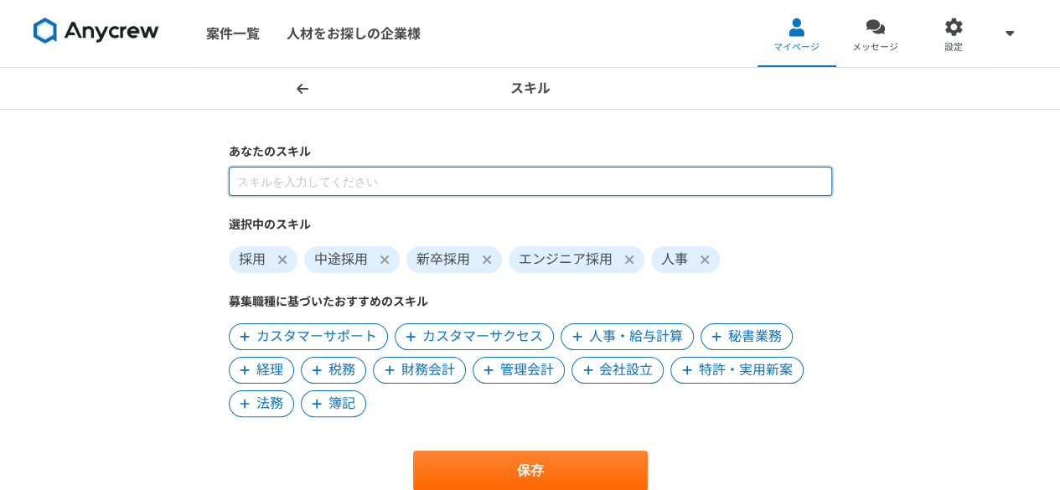
click at [318, 180] on input at bounding box center [530, 181] width 603 height 29
type input "事業"
click at [365, 178] on input at bounding box center [530, 181] width 603 height 29
type input "人材紹介"
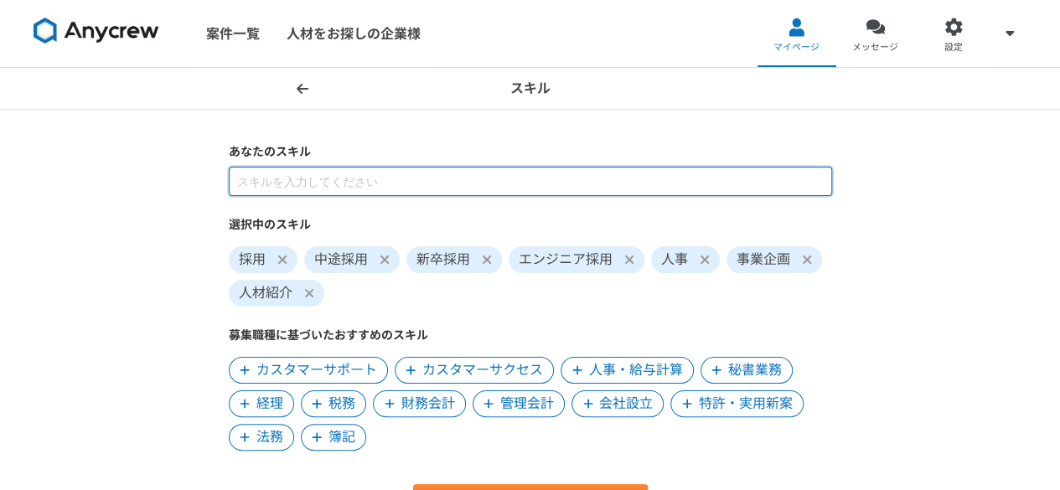
click at [312, 168] on input at bounding box center [530, 181] width 603 height 29
type input "人材派遣"
click at [309, 194] on input at bounding box center [530, 181] width 603 height 29
type input "ダイレクト"
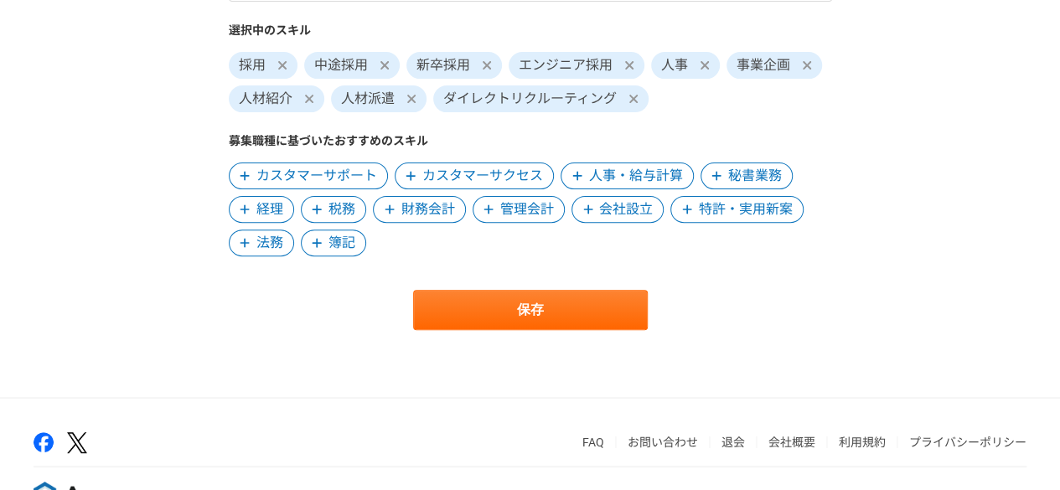
scroll to position [195, 0]
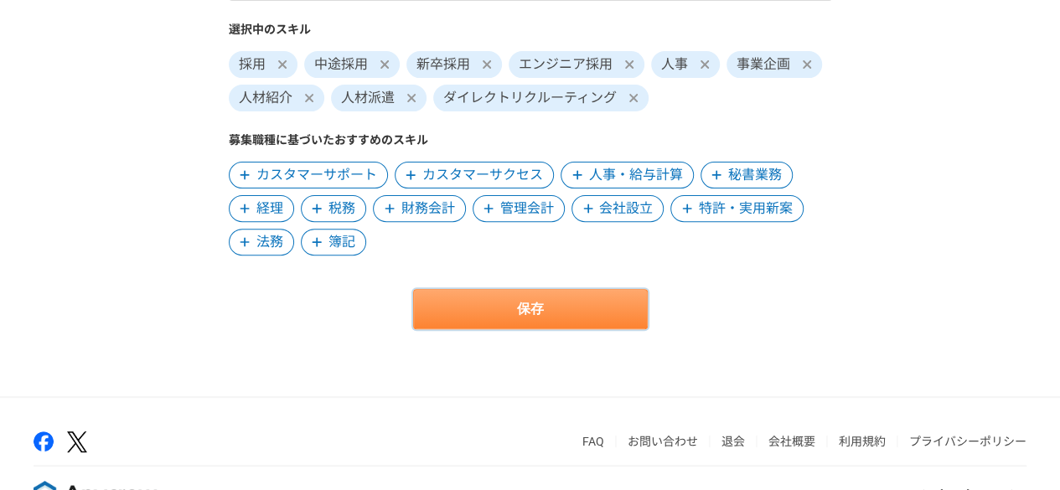
click at [511, 306] on button "保存" at bounding box center [530, 309] width 235 height 40
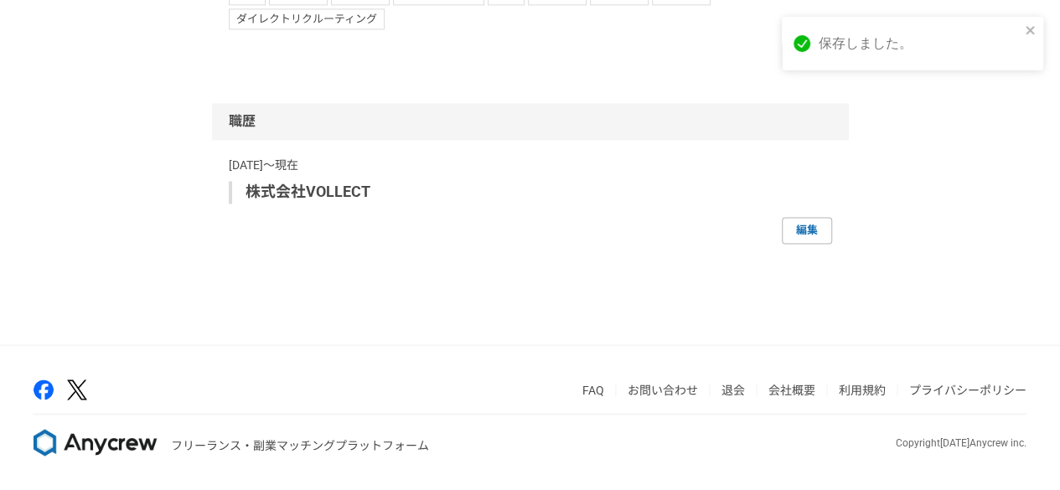
scroll to position [1333, 0]
click at [808, 244] on link "編集" at bounding box center [807, 230] width 50 height 27
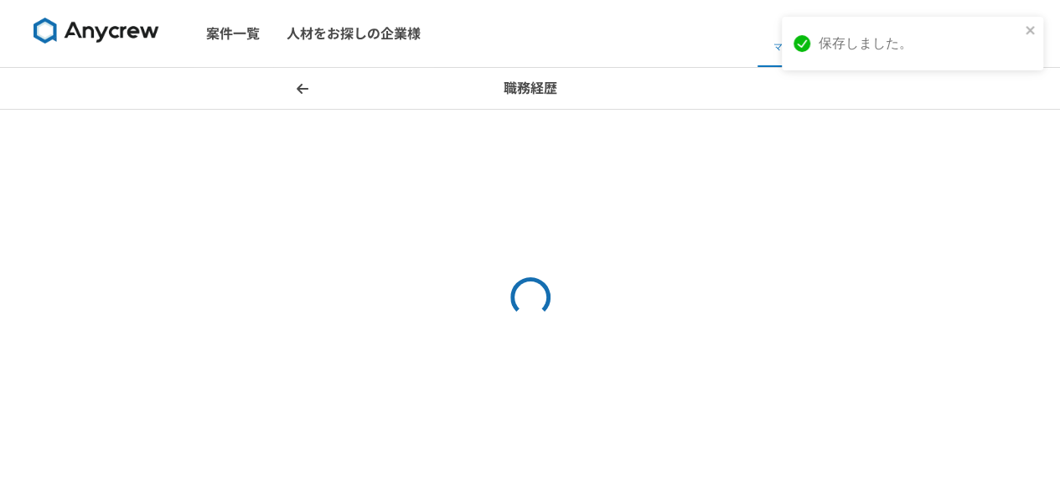
select select
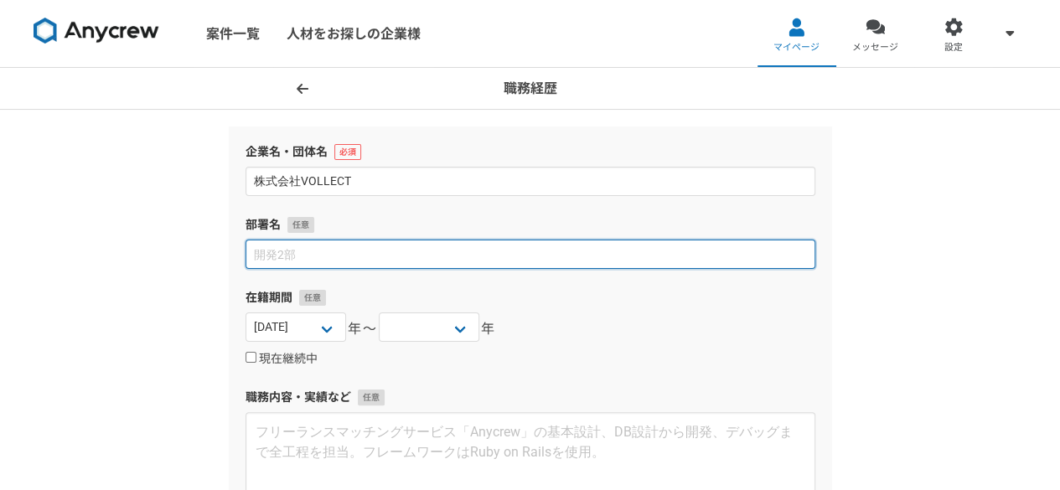
click at [318, 261] on input at bounding box center [530, 254] width 570 height 29
type input "PRO SCOOUT事業部　事業責任者"
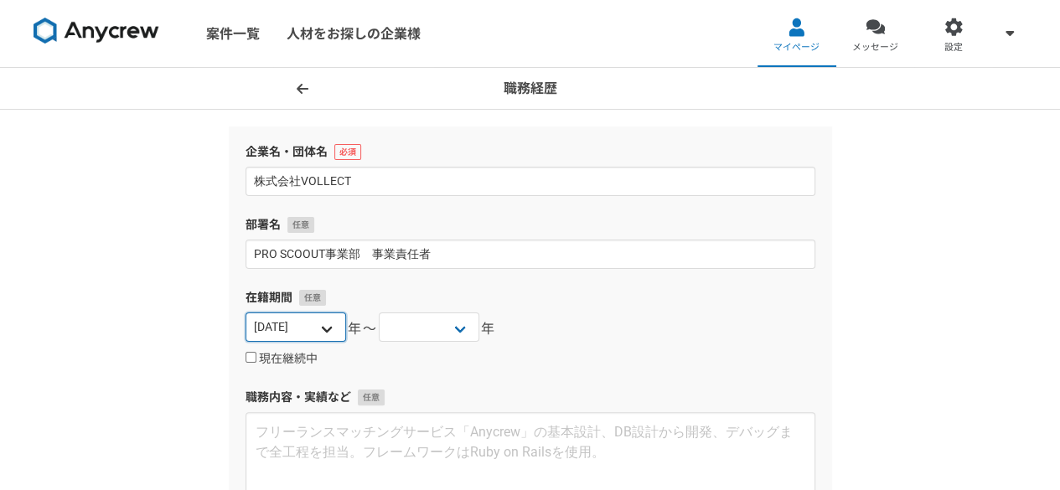
click at [325, 323] on select "2025 2024 2023 2022 2021 2020 2019 2018 2017 2016 2015 2014 2013 2012 2011 2010…" at bounding box center [295, 326] width 101 height 29
select select "[DATE]"
click at [245, 312] on select "2025 2024 2023 2022 2021 2020 2019 2018 2017 2016 2015 2014 2013 2012 2011 2010…" at bounding box center [295, 326] width 101 height 29
click at [535, 316] on div "2025 2024 2023 2022 2021 2020 2019 2018 2017 2016 2015 2014 2013 2012 2011 2010…" at bounding box center [530, 329] width 570 height 34
click at [254, 356] on input "現在継続中" at bounding box center [250, 357] width 11 height 11
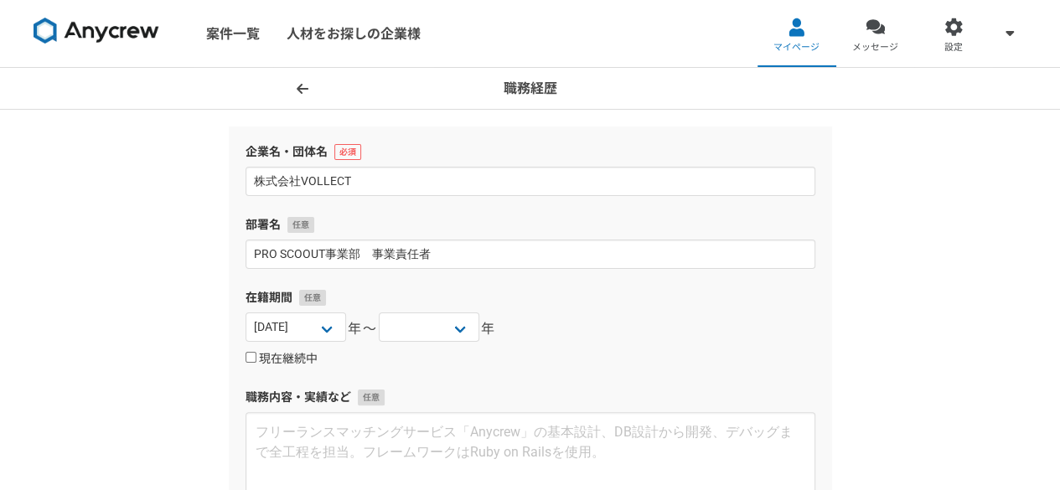
checkbox input "true"
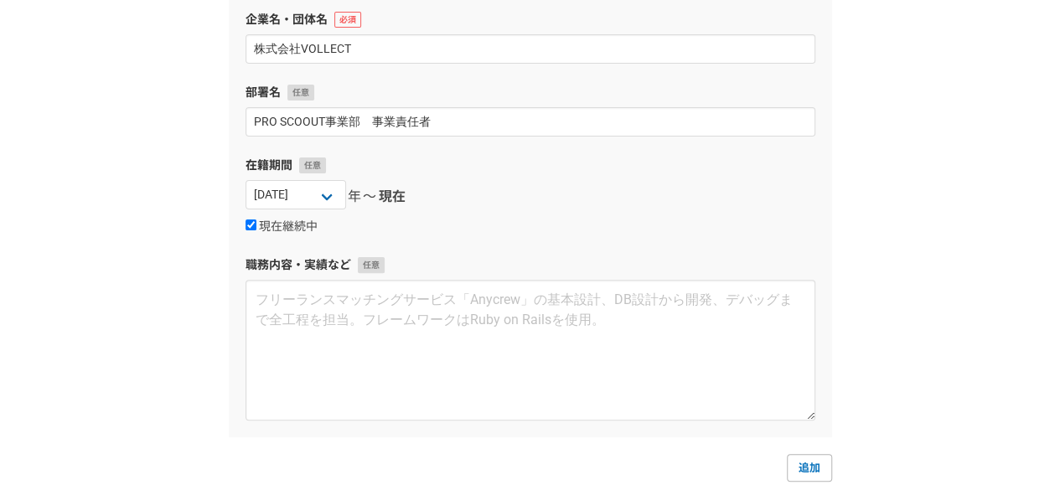
scroll to position [133, 0]
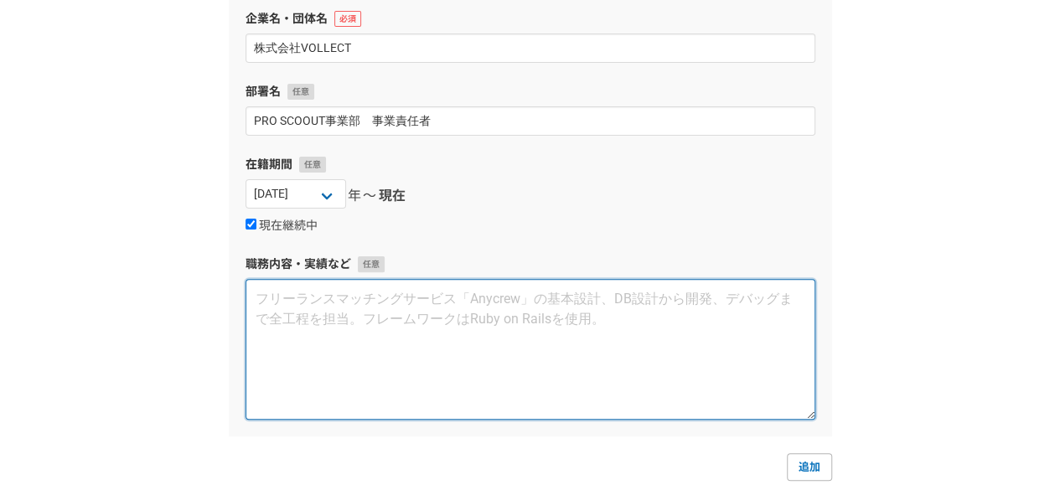
click at [488, 333] on textarea at bounding box center [530, 349] width 570 height 141
paste textarea "【主な担当職種】 エンジニア職、ビジネス職（新卒、中途両方） ・要員計画の作成 ・採用計画の作成 ・求人内容の作成・ターゲット設定 ・採用チャネルの構築（ダイ…"
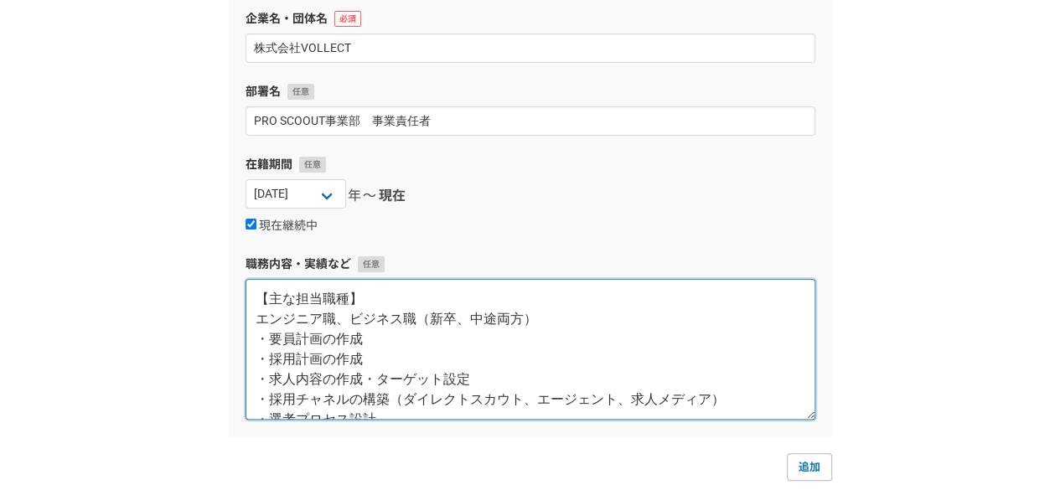
scroll to position [60, 0]
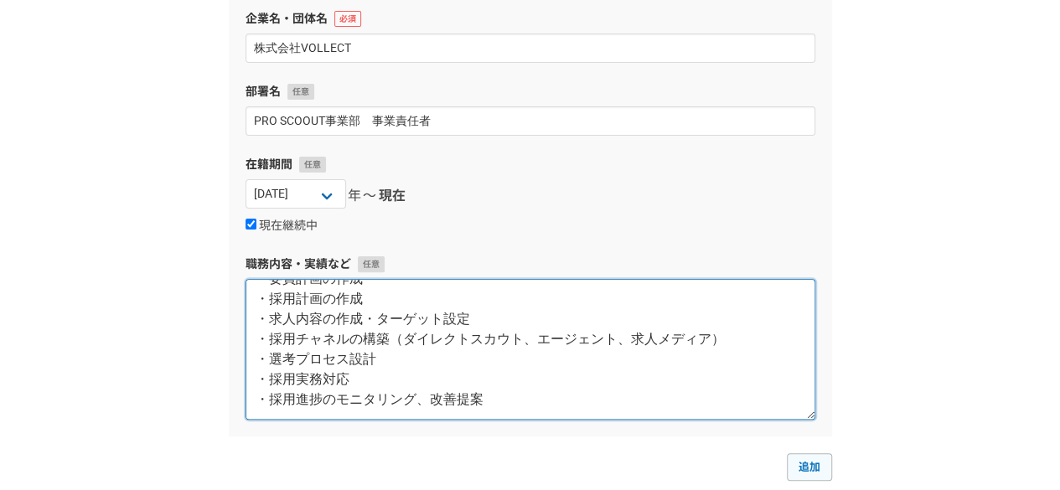
type textarea "【主な担当職種】 エンジニア職、ビジネス職（新卒、中途両方） ・要員計画の作成 ・採用計画の作成 ・求人内容の作成・ターゲット設定 ・採用チャネルの構築（ダイ…"
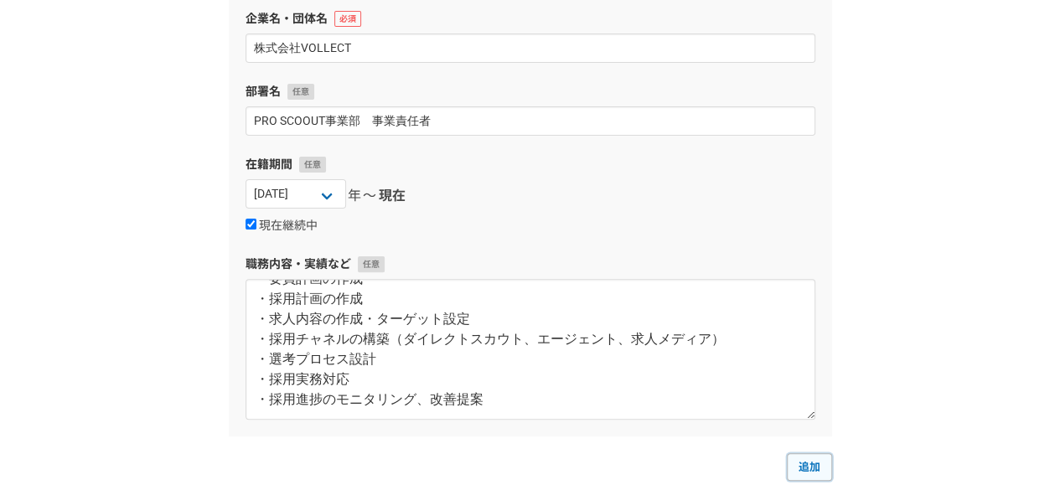
click at [795, 465] on link "追加" at bounding box center [809, 466] width 45 height 27
select select
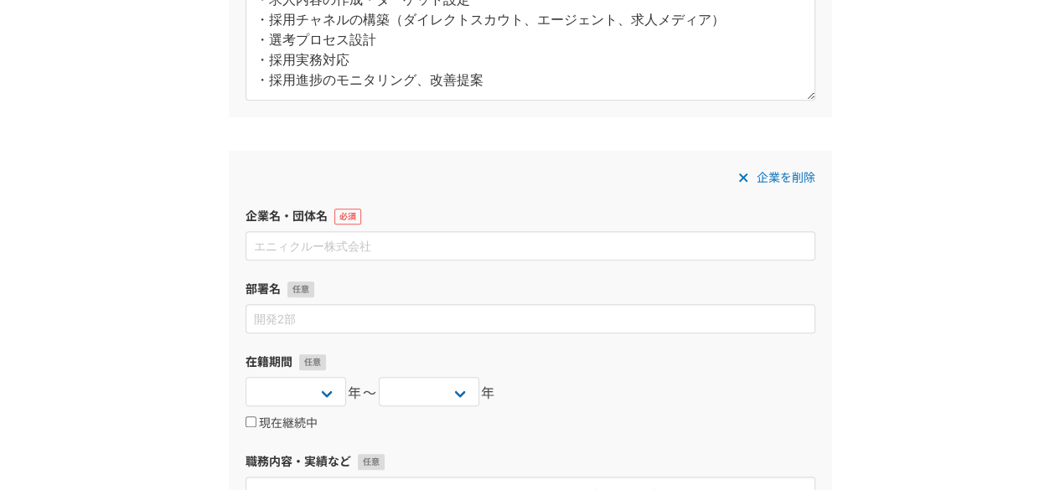
scroll to position [534, 0]
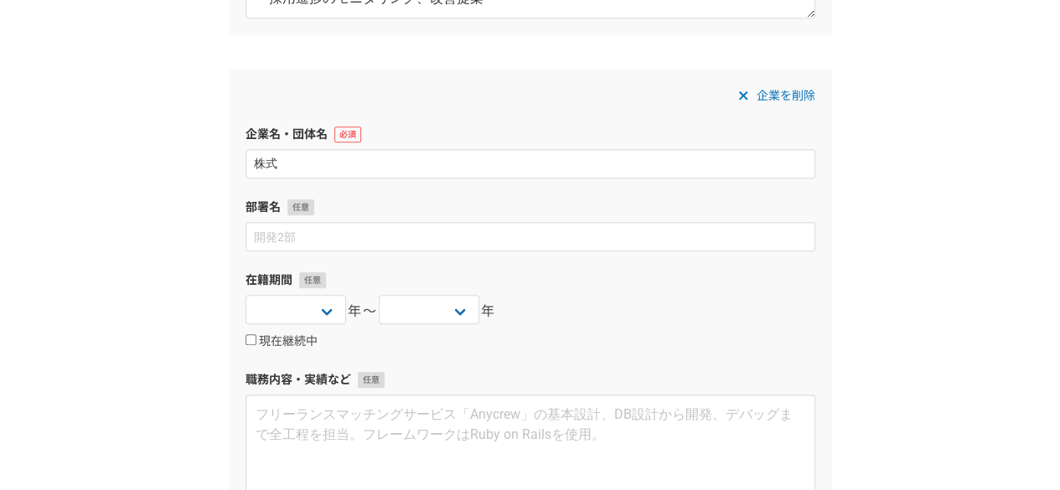
type input "株"
type input "イーストウエストコンサルティング株式会社"
click at [601, 343] on div "現在継続中" at bounding box center [530, 341] width 570 height 20
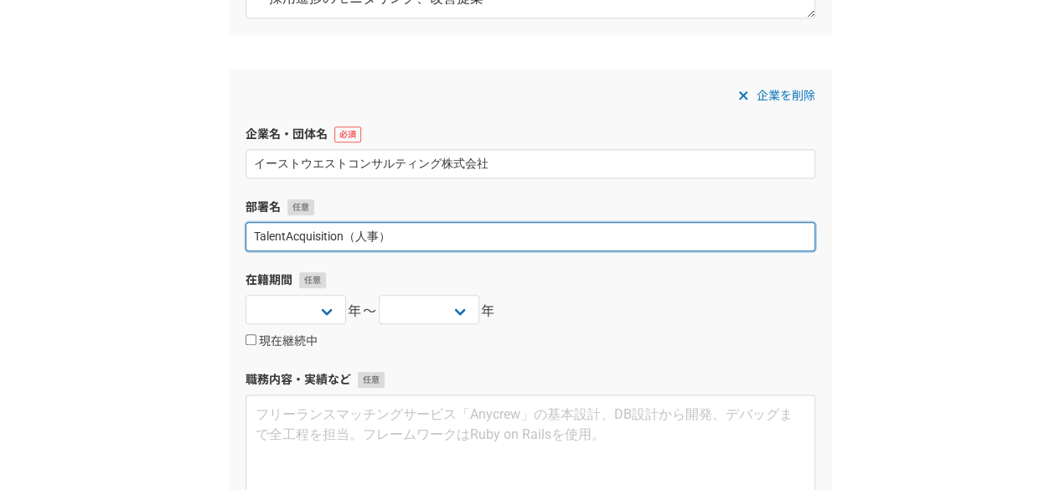
click at [285, 236] on input "TalentAcquisition（人事）" at bounding box center [530, 236] width 570 height 29
type input "Talent Acquisition（人事）"
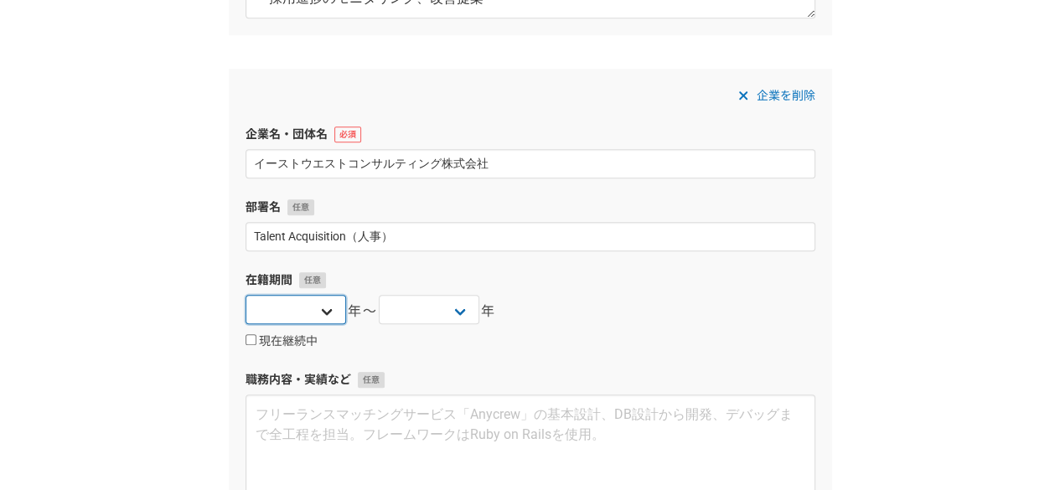
click at [322, 314] on select "2025 2024 2023 2022 2021 2020 2019 2018 2017 2016 2015 2014 2013 2012 2011 2010…" at bounding box center [295, 309] width 101 height 29
click at [245, 295] on select "2025 2024 2023 2022 2021 2020 2019 2018 2017 2016 2015 2014 2013 2012 2011 2010…" at bounding box center [295, 309] width 101 height 29
click at [325, 297] on select "2025 2024 2023 2022 2021 2020 2019 2018 2017 2016 2015 2014 2013 2012 2011 2010…" at bounding box center [295, 309] width 101 height 29
select select "[DATE]"
click at [245, 295] on select "2025 2024 2023 2022 2021 2020 2019 2018 2017 2016 2015 2014 2013 2012 2011 2010…" at bounding box center [295, 309] width 101 height 29
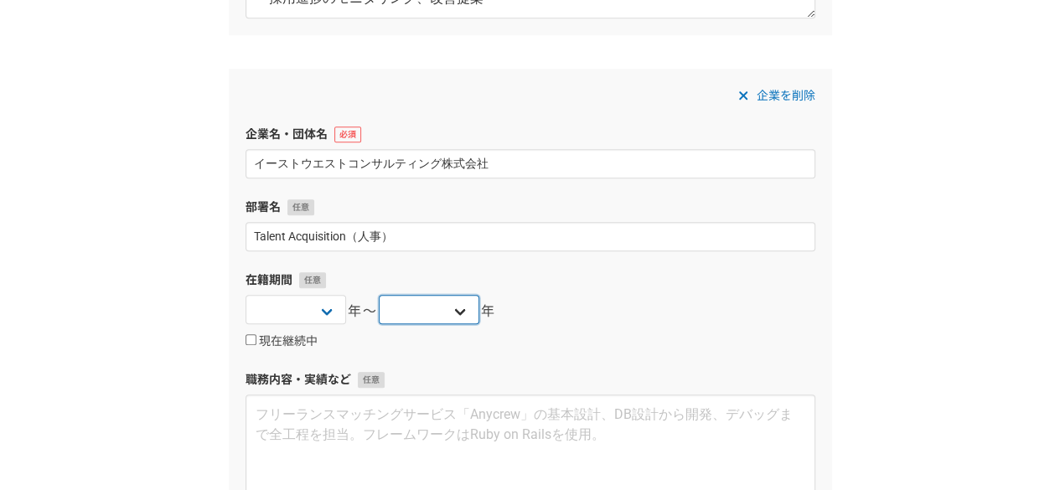
click at [457, 312] on select "2025 2024 2023 2022 2021 2020 2019 2018 2017 2016 2015 2014 2013 2012 2011 2010…" at bounding box center [429, 309] width 101 height 29
select select "[DATE]"
click at [379, 295] on select "2025 2024 2023 2022 2021 2020 2019 2018 2017 2016 2015 2014 2013 2012 2011 2010…" at bounding box center [429, 309] width 101 height 29
click at [606, 343] on div "現在継続中" at bounding box center [530, 341] width 570 height 20
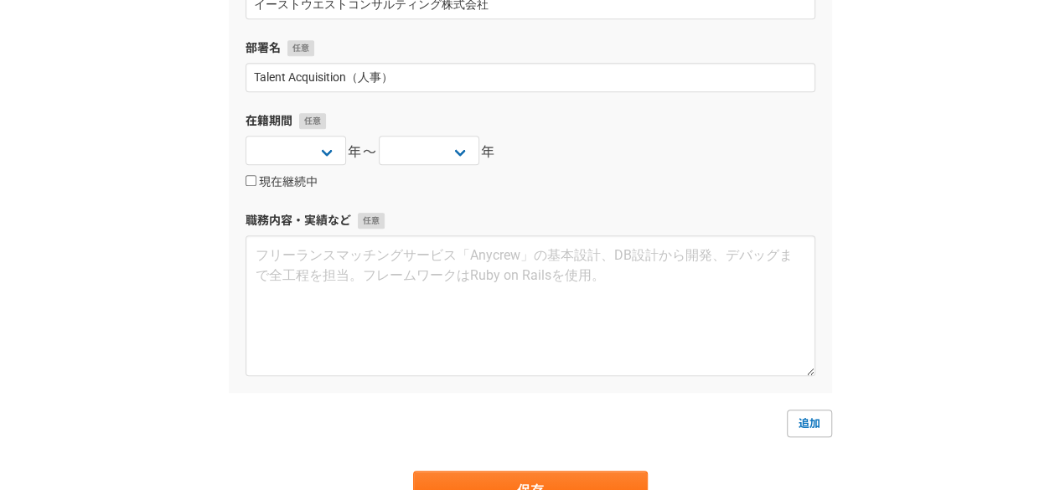
scroll to position [694, 0]
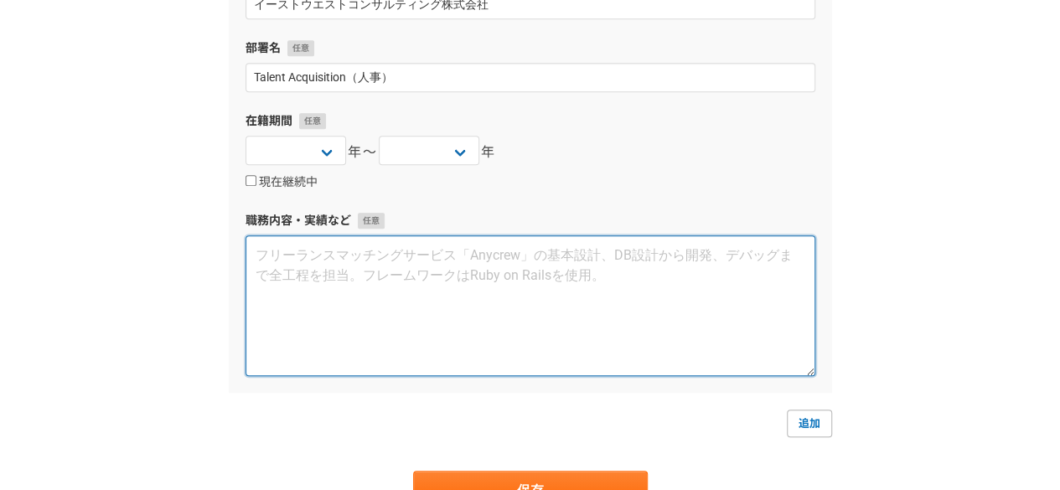
click at [367, 265] on textarea at bounding box center [530, 305] width 570 height 141
paste textarea "■採用実務 ・ダイレクトリクルーティング 【媒体】BizReach、リクルートダイレクトスカウト、dodaX、AMBI、ミドル転職、Eight、LinkedI…"
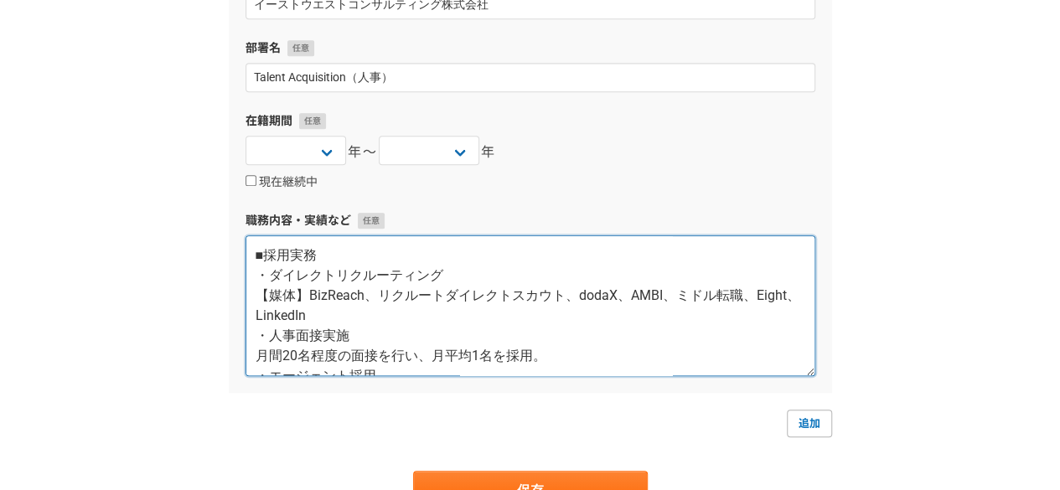
scroll to position [191, 0]
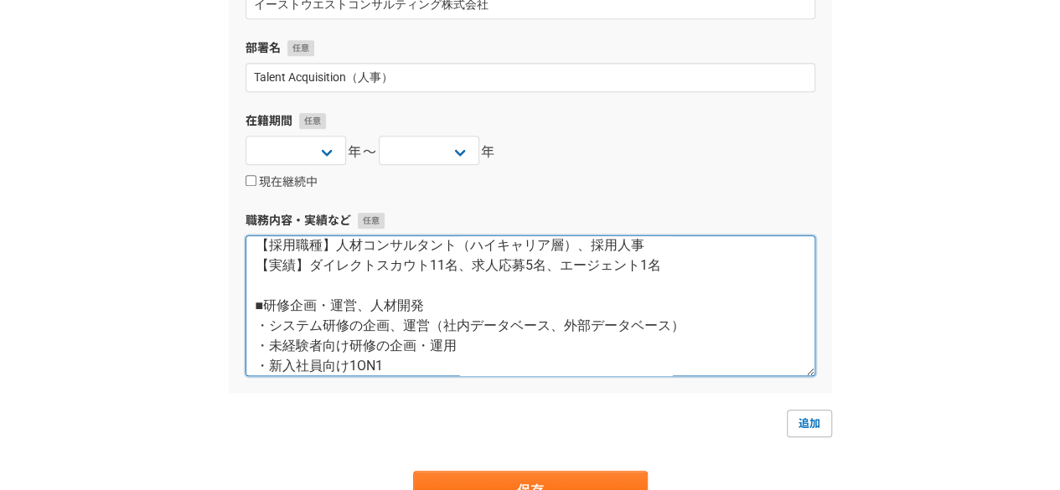
click at [367, 265] on textarea "■採用実務 ・ダイレクトリクルーティング 【媒体】BizReach、リクルートダイレクトスカウト、dodaX、AMBI、ミドル転職、Eight、LinkedI…" at bounding box center [530, 305] width 570 height 141
type textarea "■採用実務 ・ダイレクトリクルーティング 【媒体】BizReach、リクルートダイレクトスカウト、dodaX、AMBI、ミドル転職、Eight、LinkedI…"
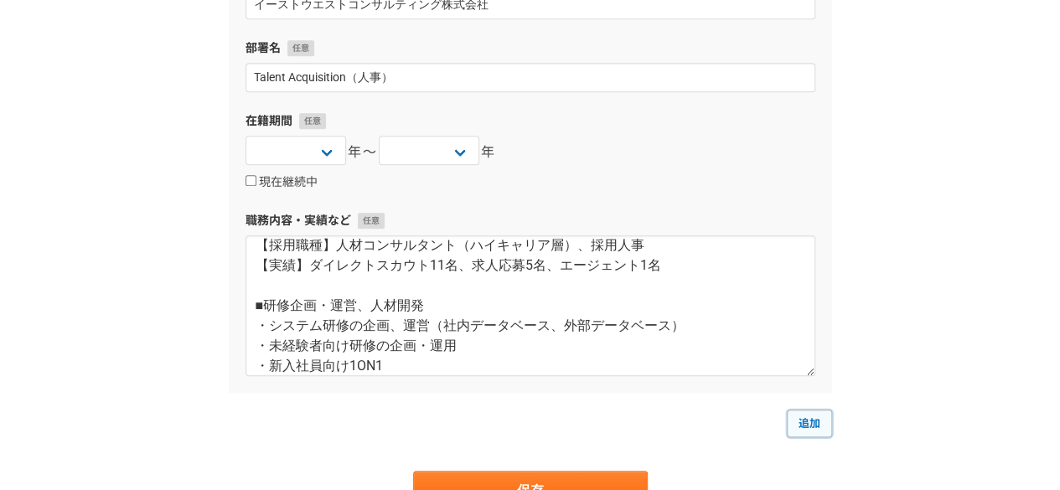
click at [796, 416] on link "追加" at bounding box center [809, 423] width 45 height 27
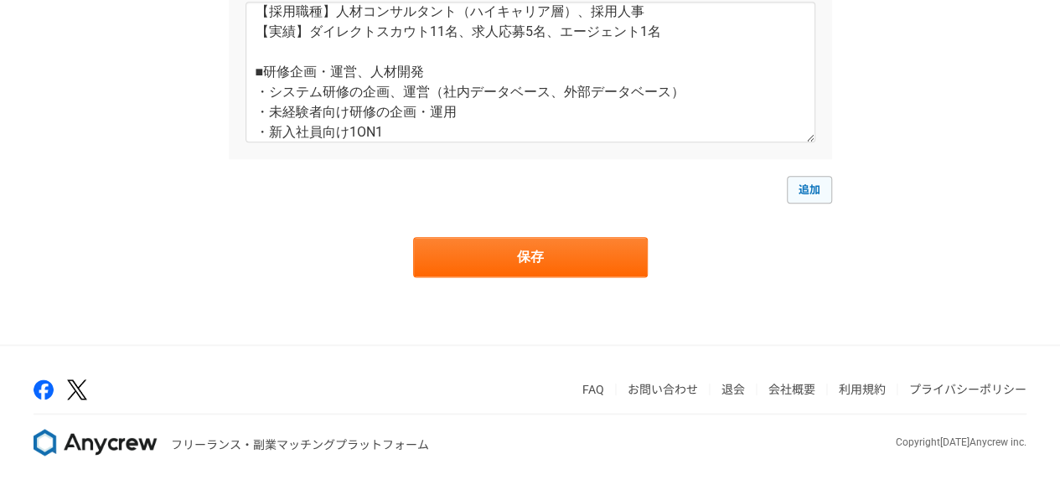
select select
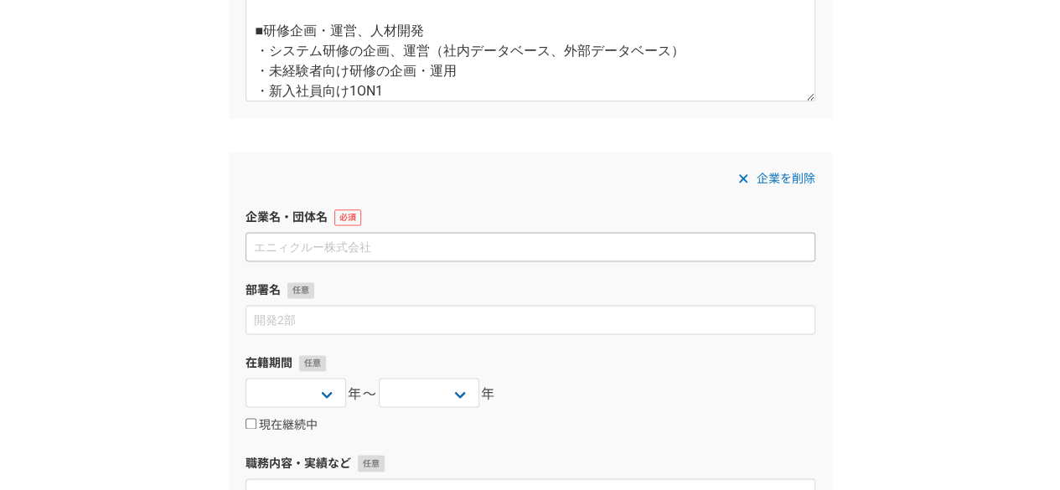
click at [397, 245] on input at bounding box center [530, 246] width 570 height 29
type input "k"
type input "株式会社第一ビルメンテナンス"
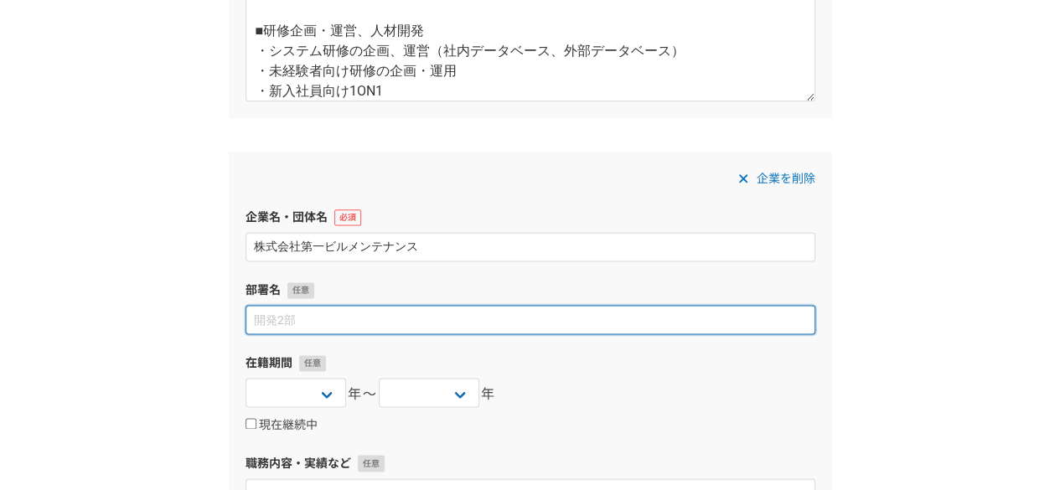
click at [355, 317] on input at bounding box center [530, 319] width 570 height 29
type input "総務経理部（管理部）"
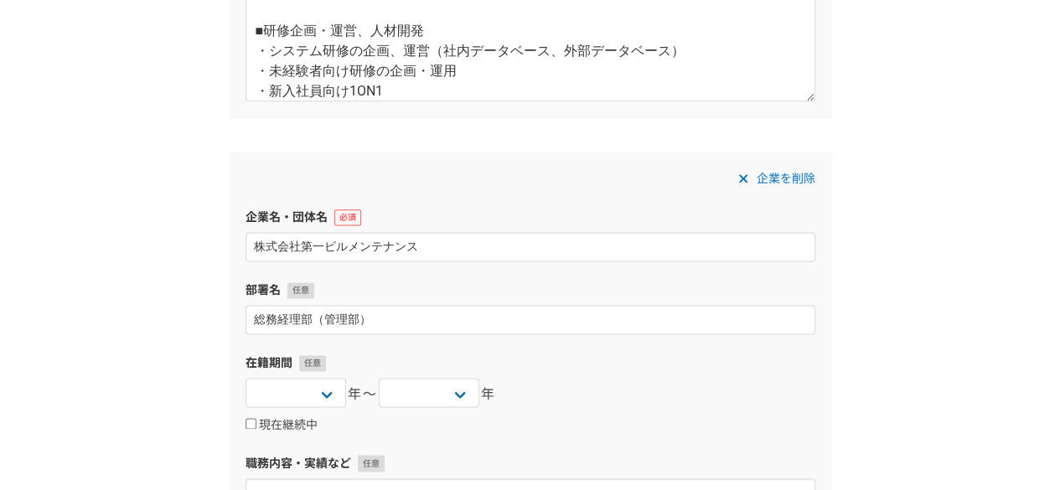
click at [545, 388] on div "2025 2024 2023 2022 2021 2020 2019 2018 2017 2016 2015 2014 2013 2012 2011 2010…" at bounding box center [530, 395] width 570 height 34
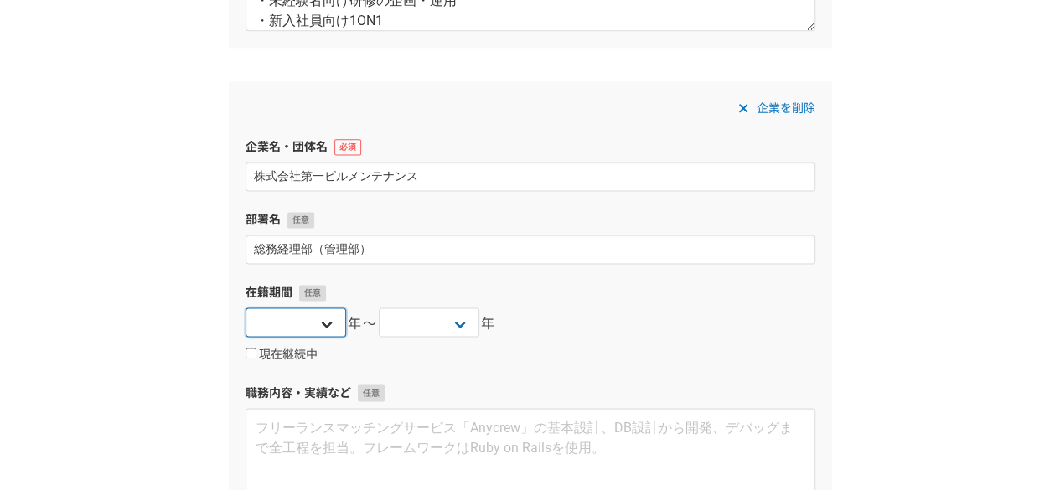
click at [320, 326] on select "2025 2024 2023 2022 2021 2020 2019 2018 2017 2016 2015 2014 2013 2012 2011 2010…" at bounding box center [295, 321] width 101 height 29
select select "[DATE]"
click at [245, 307] on select "2025 2024 2023 2022 2021 2020 2019 2018 2017 2016 2015 2014 2013 2012 2011 2010…" at bounding box center [295, 321] width 101 height 29
click at [456, 333] on select "2025 2024 2023 2022 2021 2020 2019 2018 2017 2016 2015 2014 2013 2012 2011 2010…" at bounding box center [429, 321] width 101 height 29
select select "[DATE]"
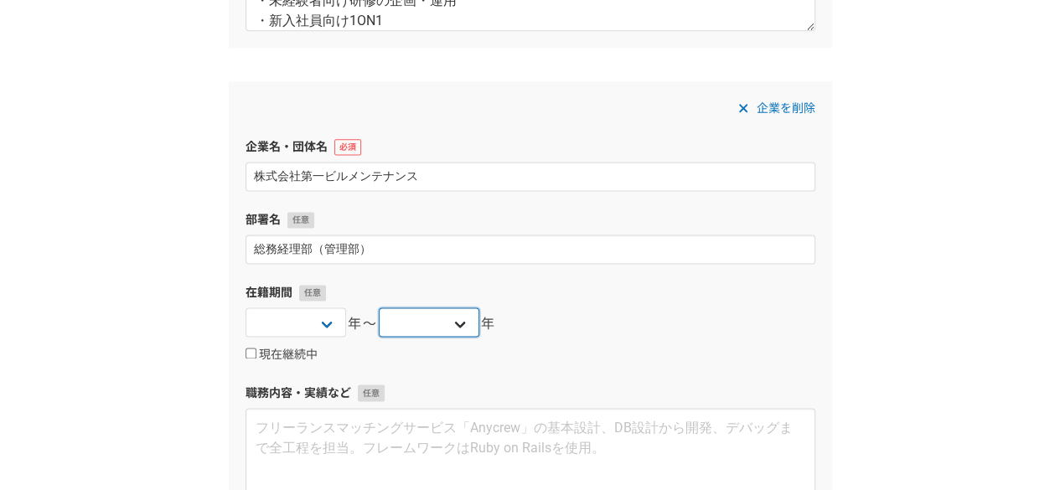
click at [379, 307] on select "2025 2024 2023 2022 2021 2020 2019 2018 2017 2016 2015 2014 2013 2012 2011 2010…" at bounding box center [429, 321] width 101 height 29
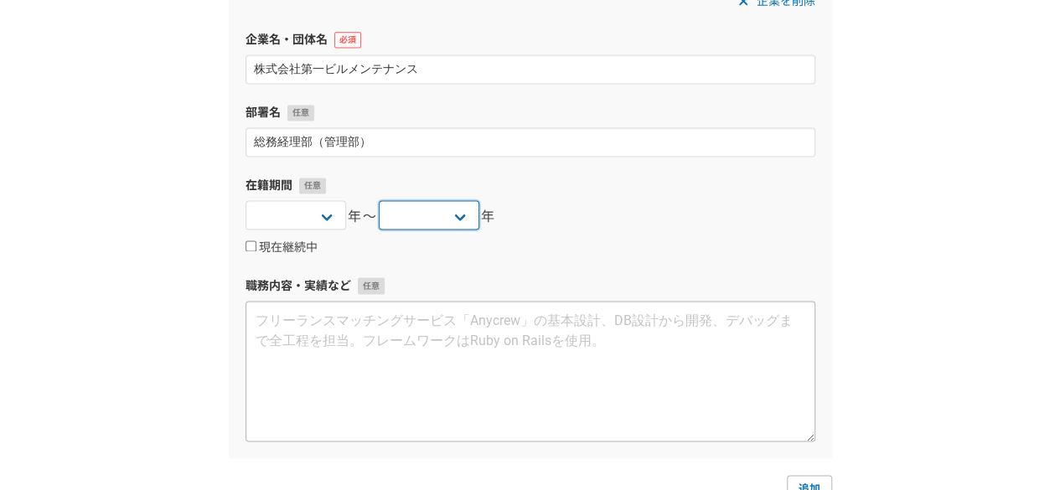
scroll to position [1148, 0]
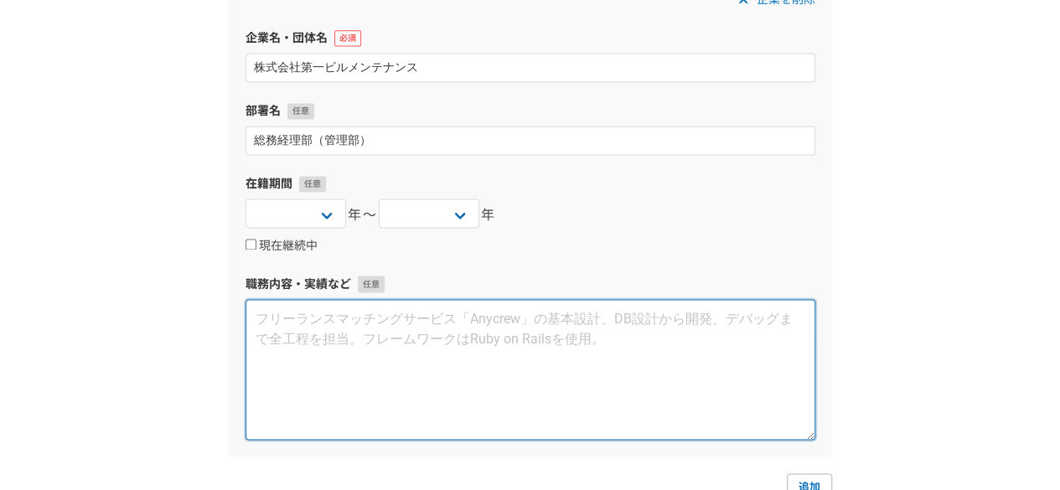
click at [345, 331] on textarea at bounding box center [530, 369] width 570 height 141
paste textarea "■新卒・中途・アルバイト採用 【媒体】リクナビ、マイナビ、offerbox、マイナビバイト、DODAリクルーターズ 【採用職種】新入社員、営業職、経理職、人事…"
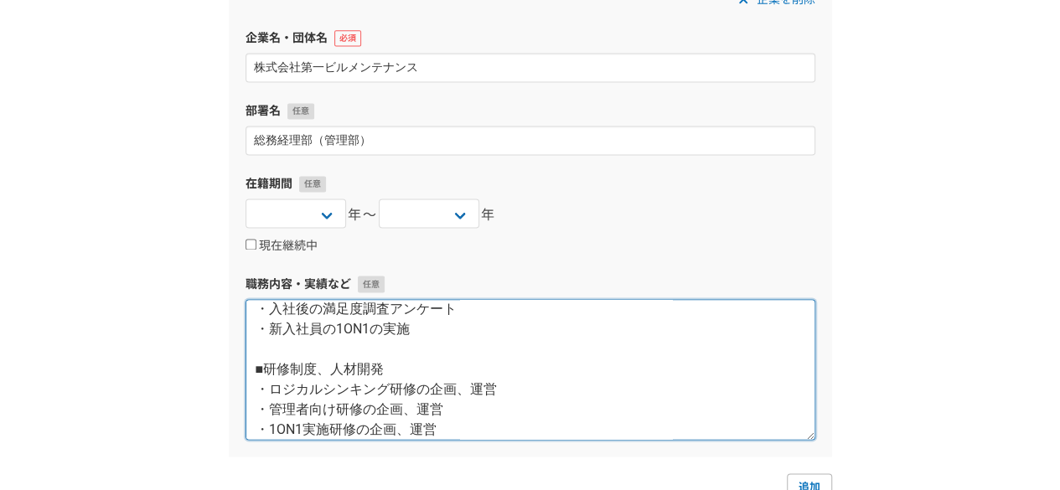
scroll to position [1401, 0]
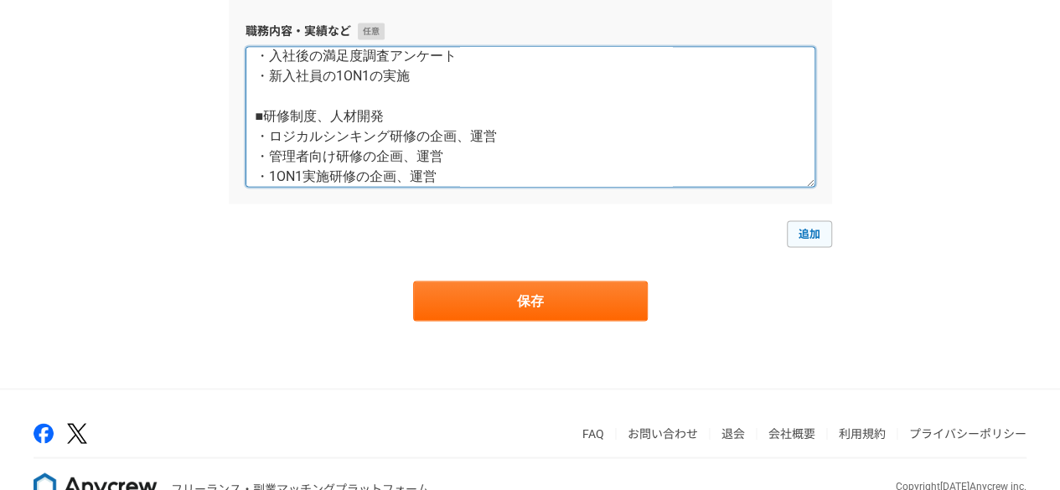
type textarea "■新卒・中途・アルバイト採用 【媒体】リクナビ、マイナビ、offerbox、マイナビバイト、DODAリクルーターズ 【採用職種】新入社員、営業職、経理職、人事…"
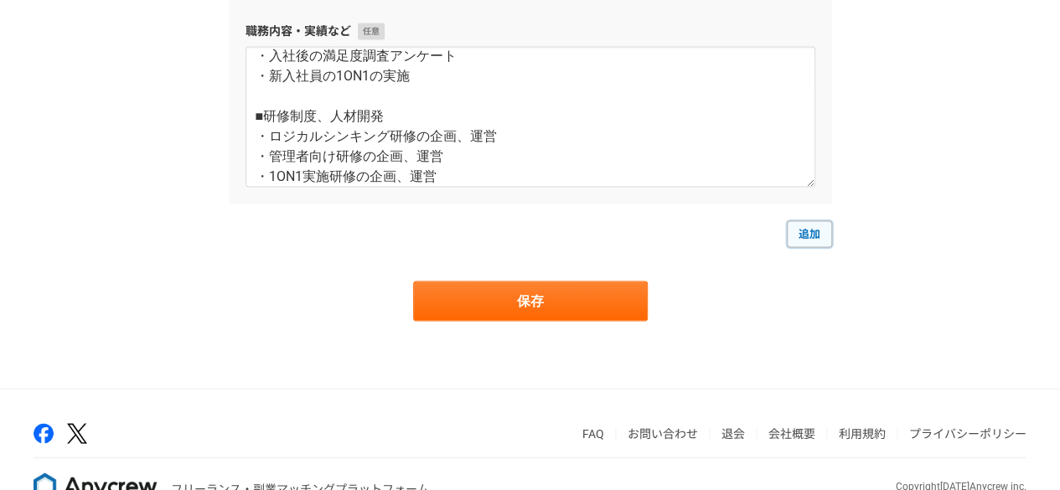
click at [812, 224] on link "追加" at bounding box center [809, 233] width 45 height 27
select select
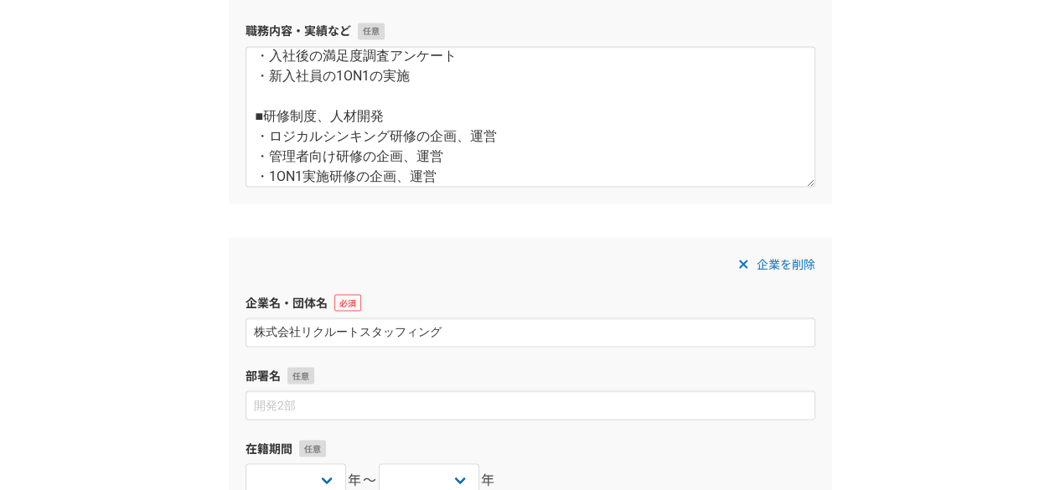
type input "株式会社リクルートスタッフィング"
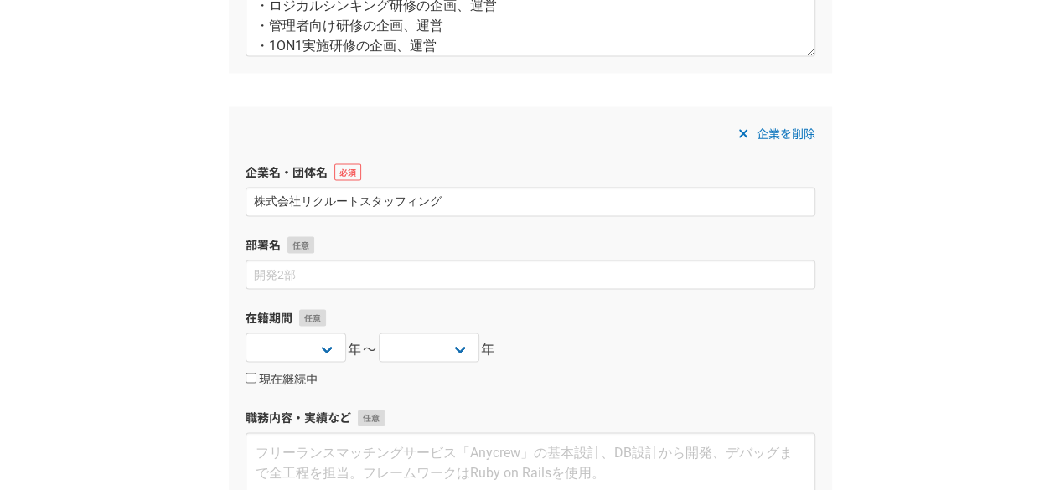
scroll to position [1531, 0]
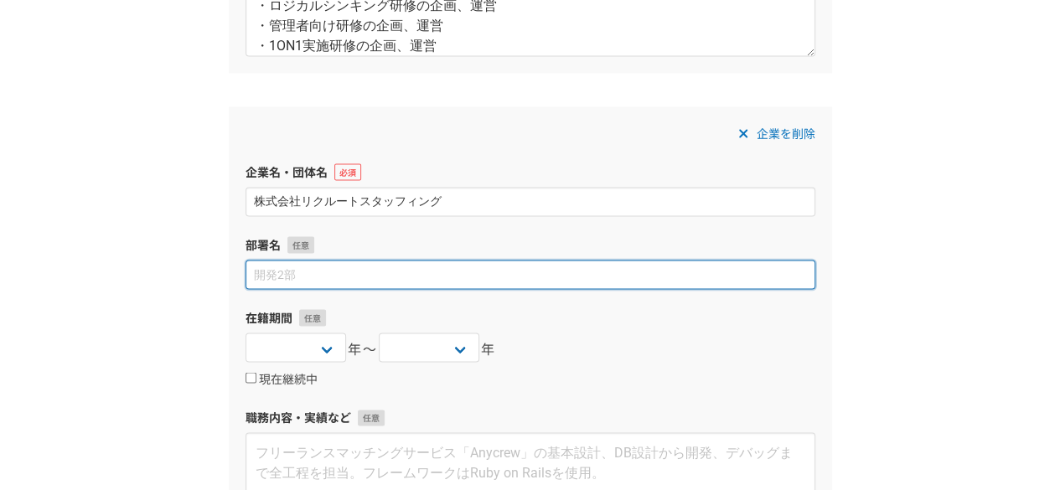
click at [286, 277] on input at bounding box center [530, 274] width 570 height 29
click at [345, 274] on input "IT派遣統括部" at bounding box center [530, 274] width 570 height 29
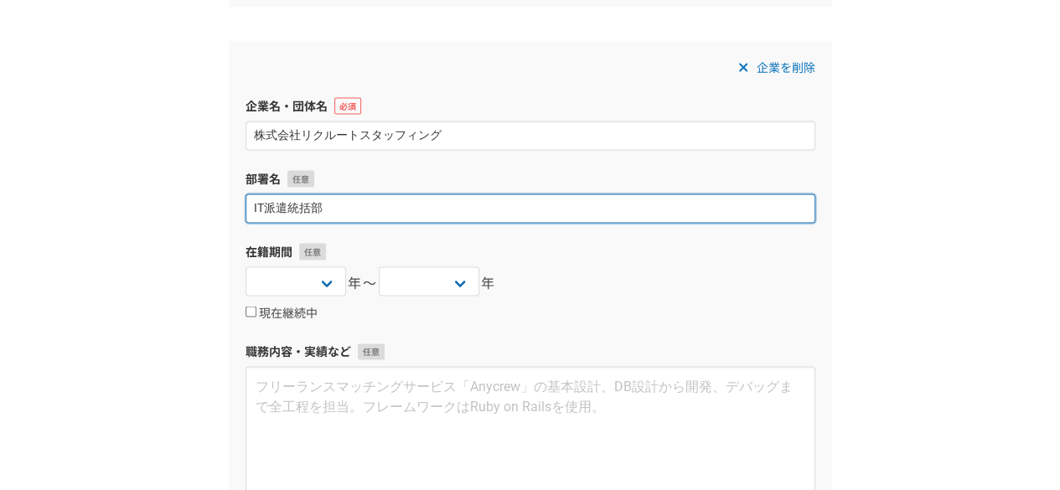
scroll to position [1598, 0]
type input "IT派遣統括部"
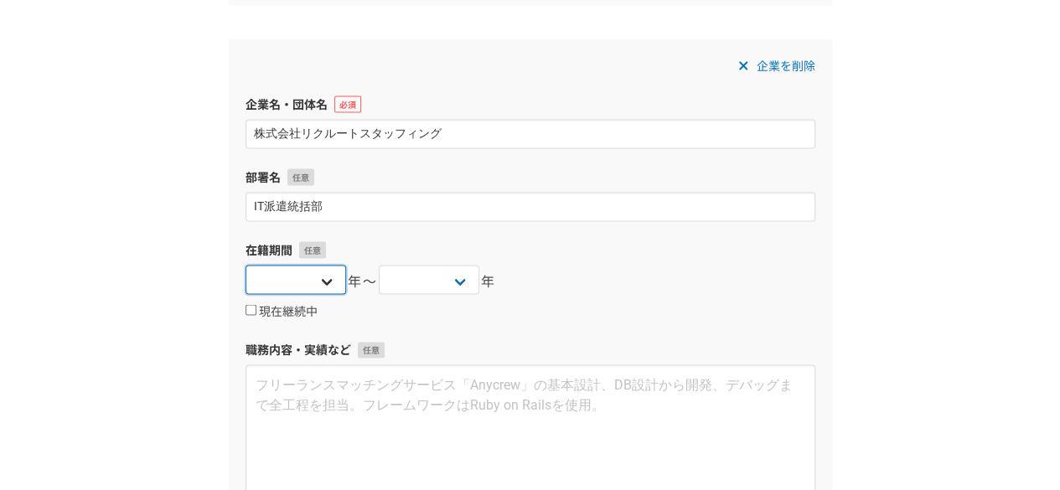
click at [312, 287] on select "2025 2024 2023 2022 2021 2020 2019 2018 2017 2016 2015 2014 2013 2012 2011 2010…" at bounding box center [295, 280] width 101 height 29
select select "[DATE]"
click at [245, 266] on select "2025 2024 2023 2022 2021 2020 2019 2018 2017 2016 2015 2014 2013 2012 2011 2010…" at bounding box center [295, 280] width 101 height 29
click at [452, 279] on select "2025 2024 2023 2022 2021 2020 2019 2018 2017 2016 2015 2014 2013 2012 2011 2010…" at bounding box center [429, 280] width 101 height 29
select select "[DATE]"
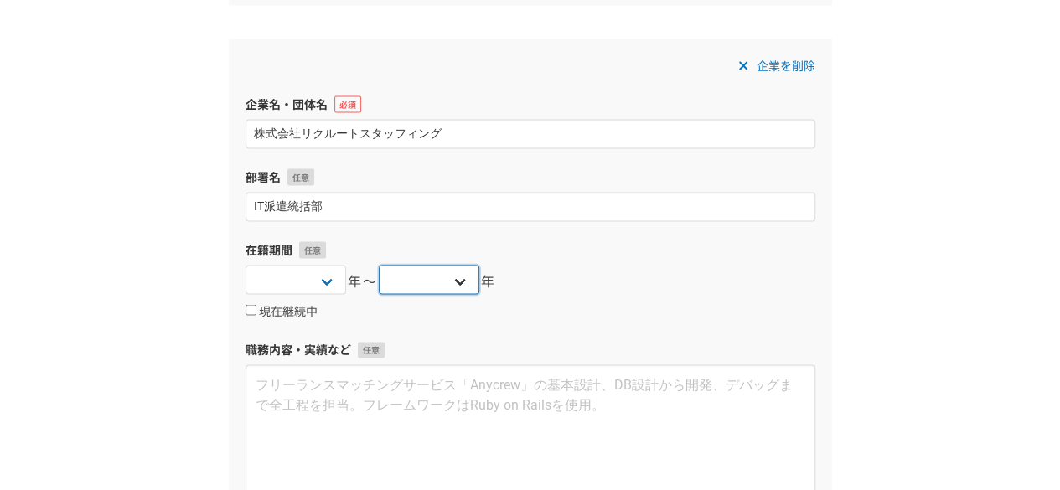
click at [379, 266] on select "2025 2024 2023 2022 2021 2020 2019 2018 2017 2016 2015 2014 2013 2012 2011 2010…" at bounding box center [429, 280] width 101 height 29
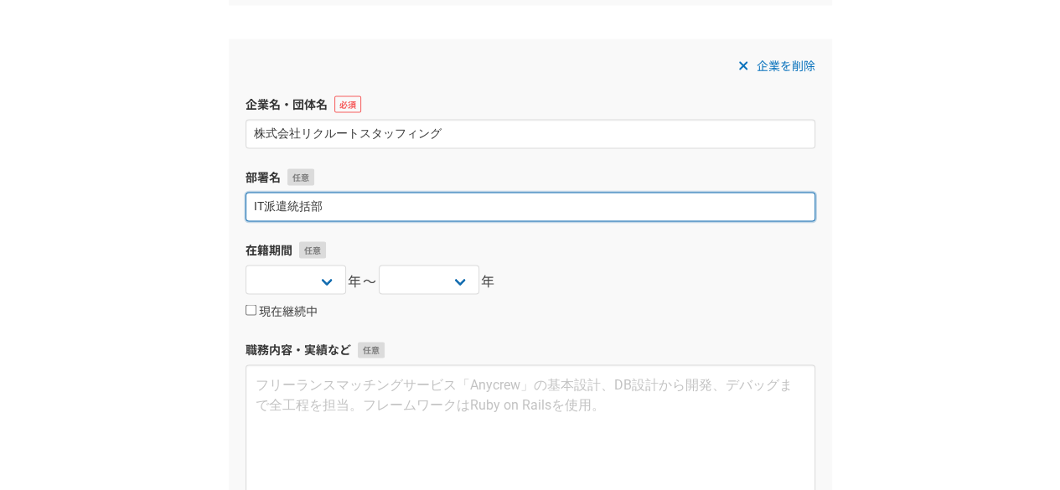
click at [323, 204] on input "IT派遣統括部" at bounding box center [530, 207] width 570 height 29
type input "IT営業部"
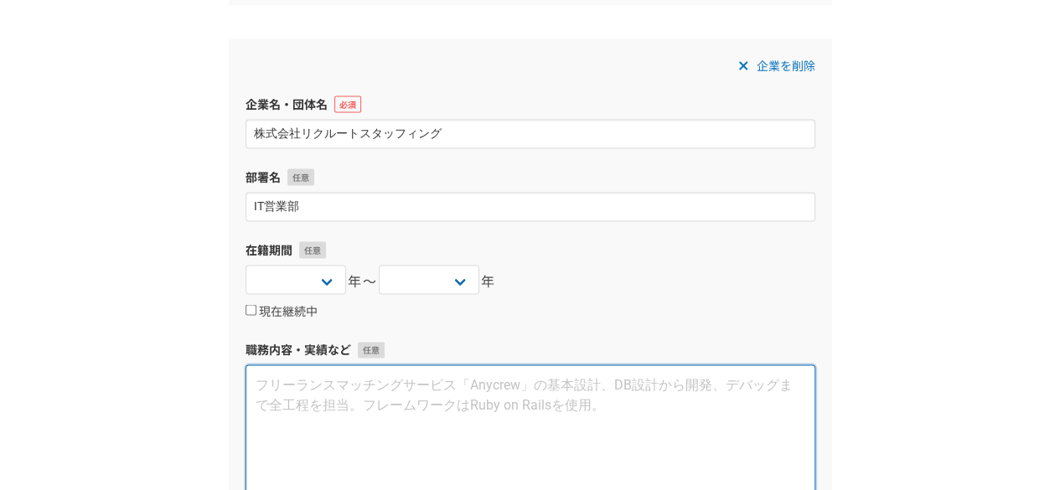
click at [312, 382] on textarea at bounding box center [530, 435] width 570 height 141
paste textarea "2015年4月～2018年３月 港第二営業部にて事務領域の法人営業を担当 2018年４月～2021年8月IT営業部にてエンジニア領域の法人営業を担当 ■全社S…"
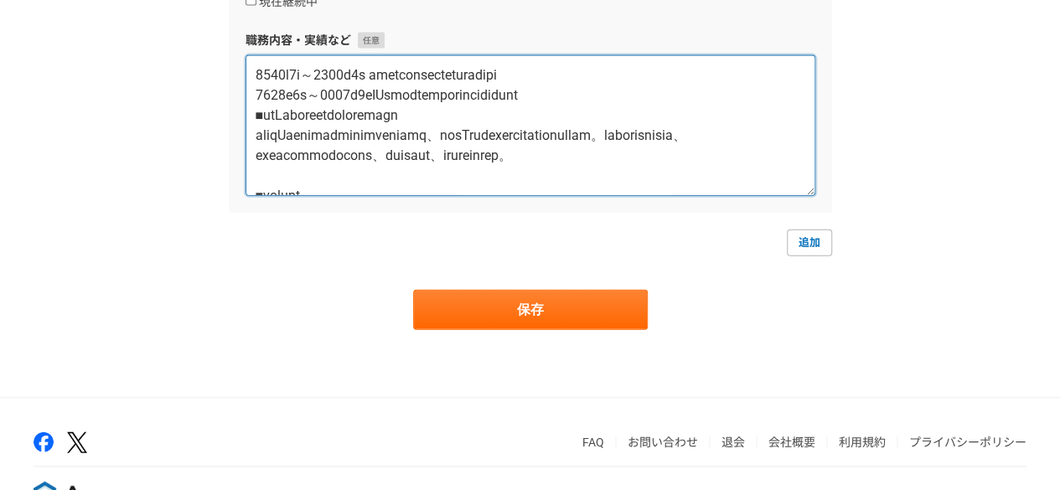
scroll to position [1957, 0]
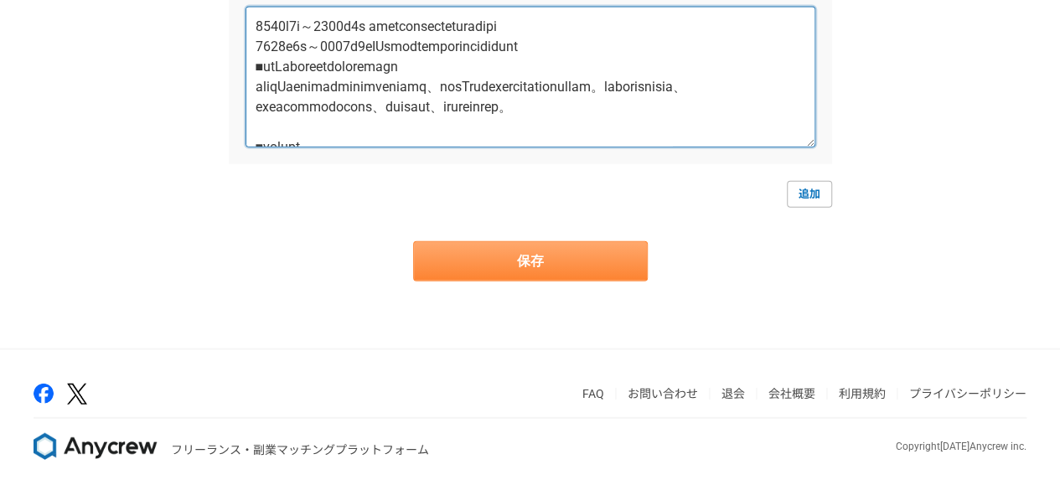
type textarea "2015年4月～2018年３月 港第二営業部にて事務領域の法人営業を担当 2018年４月～2021年8月IT営業部にてエンジニア領域の法人営業を担当 ■全社S…"
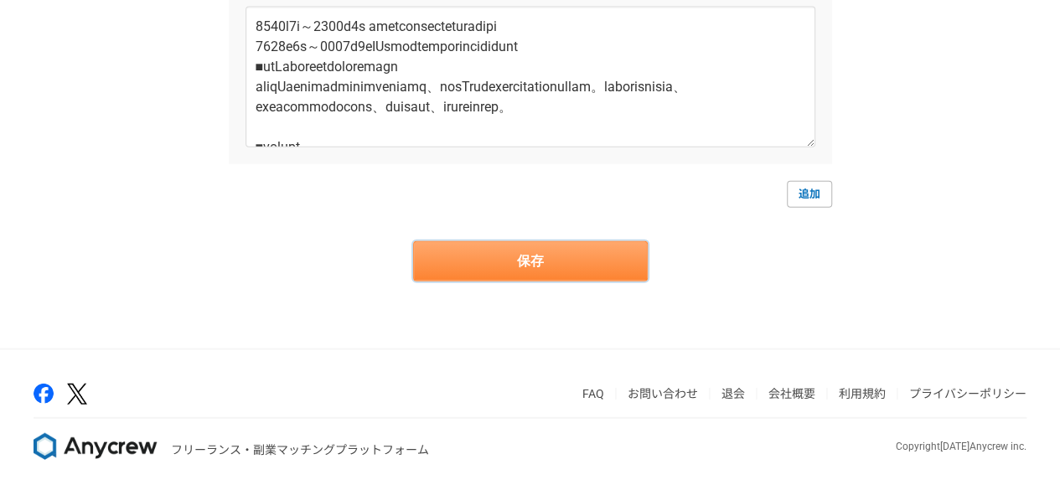
click at [553, 264] on button "保存" at bounding box center [530, 261] width 235 height 40
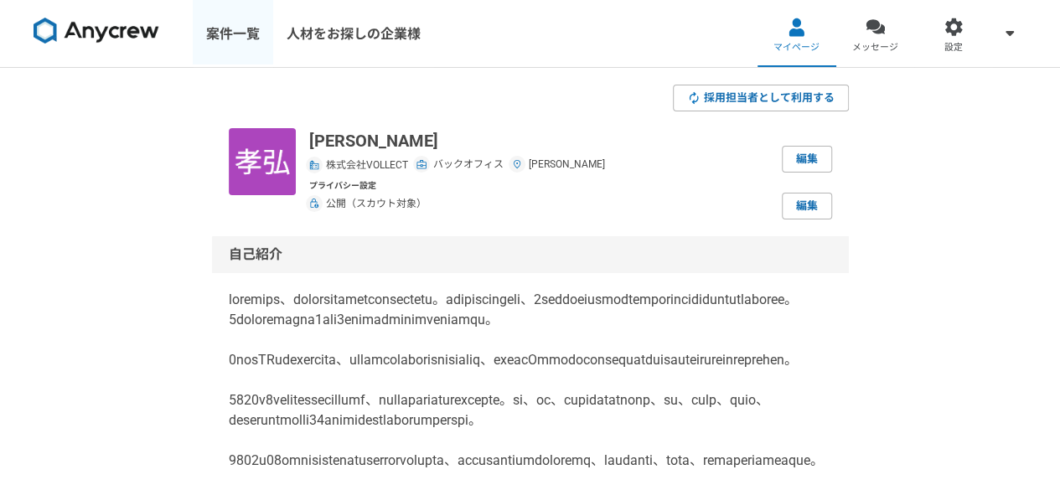
click at [258, 38] on link "案件一覧" at bounding box center [233, 33] width 80 height 67
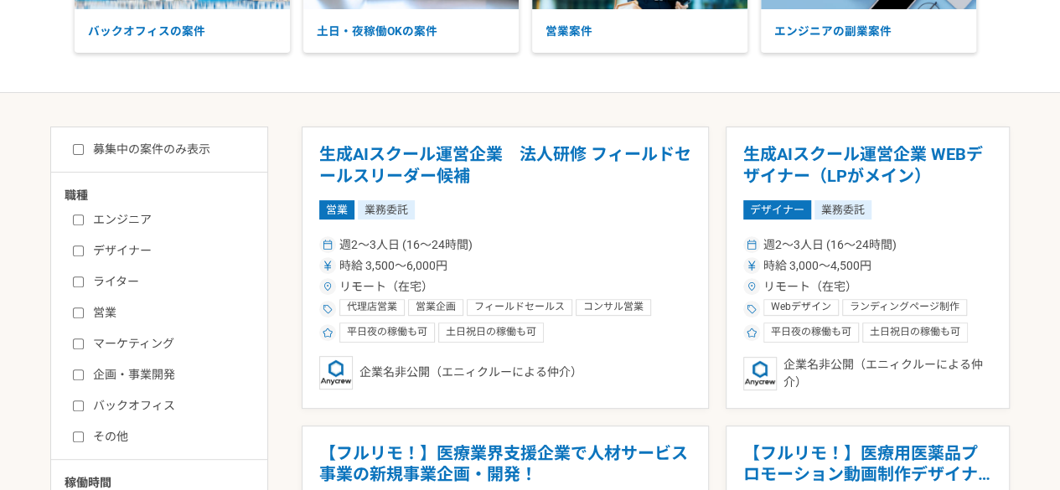
scroll to position [217, 0]
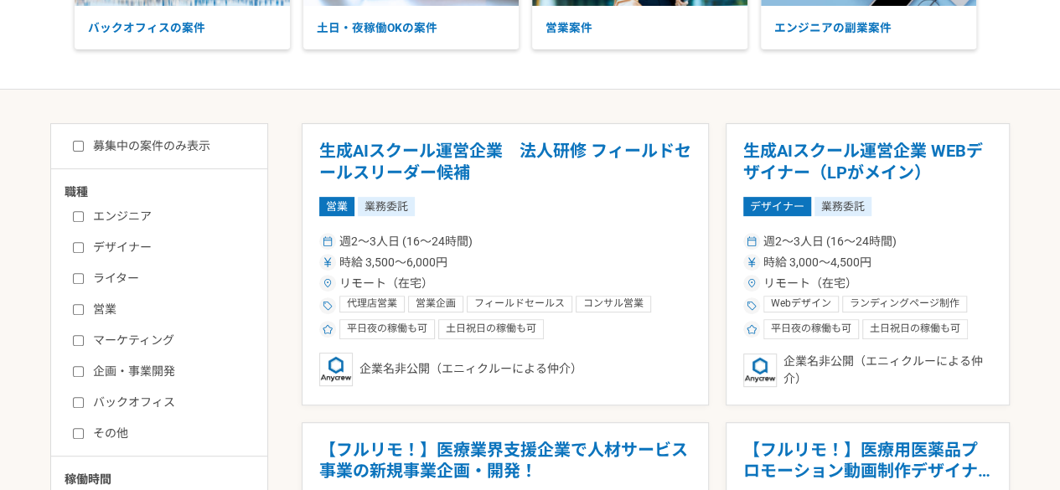
click at [80, 394] on label "バックオフィス" at bounding box center [169, 403] width 193 height 18
click at [80, 397] on input "バックオフィス" at bounding box center [78, 402] width 11 height 11
checkbox input "true"
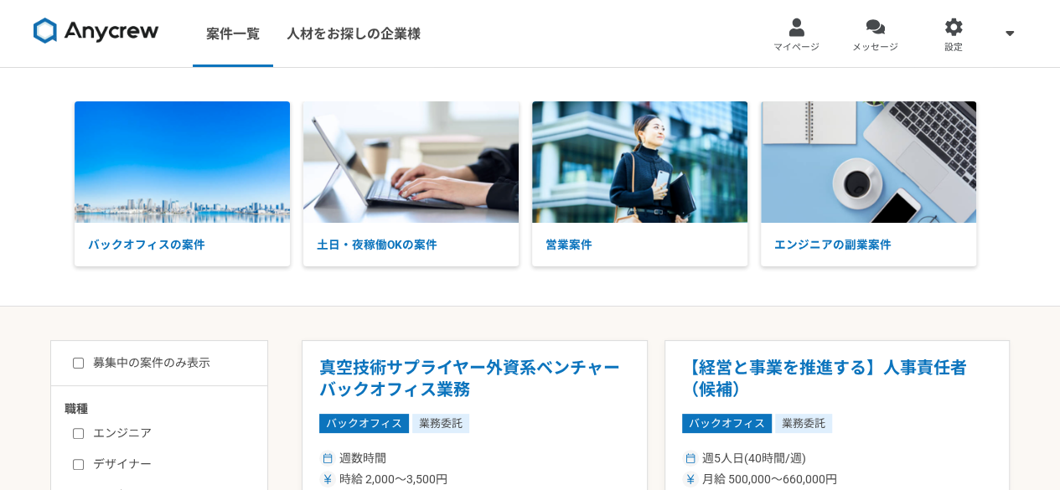
click at [80, 359] on input "募集中の案件のみ表示" at bounding box center [78, 363] width 11 height 11
checkbox input "true"
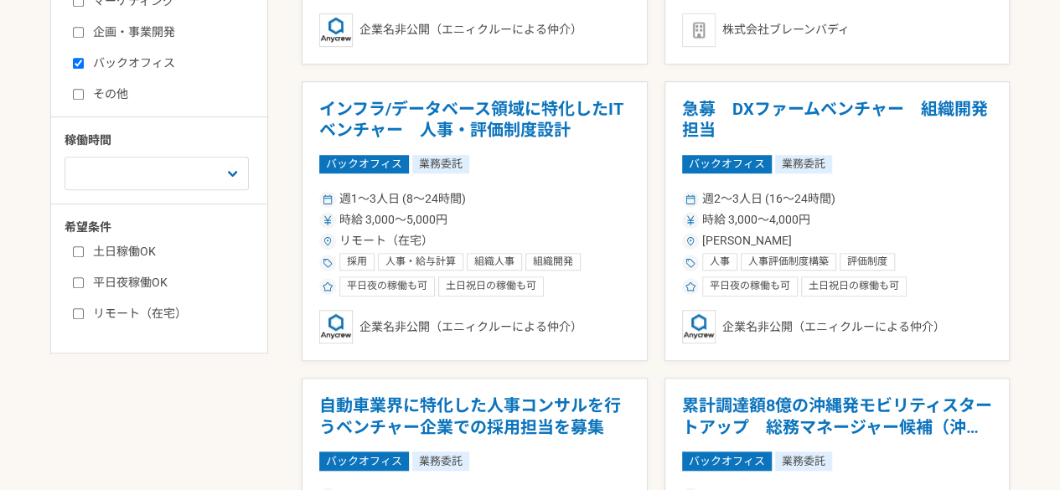
scroll to position [756, 0]
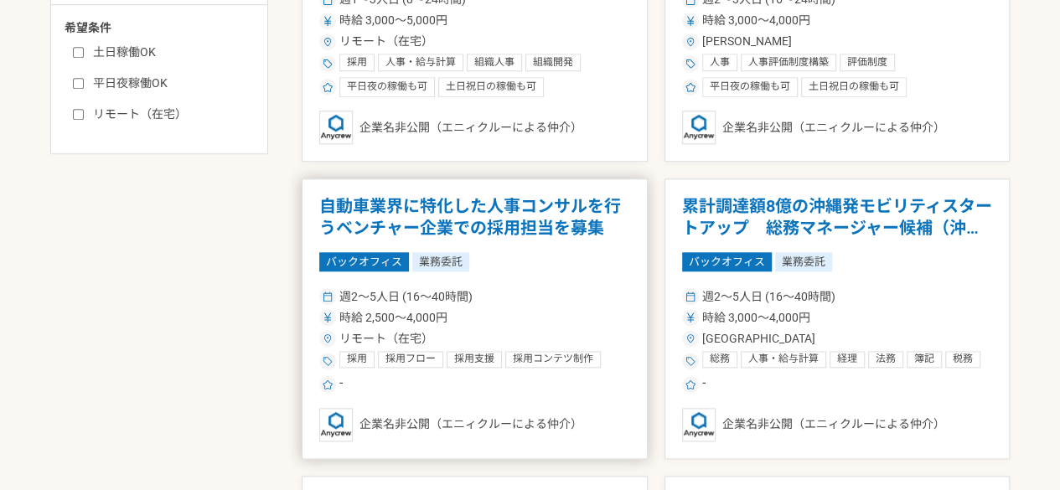
click at [566, 261] on div "バックオフィス 業務委託" at bounding box center [474, 261] width 311 height 18
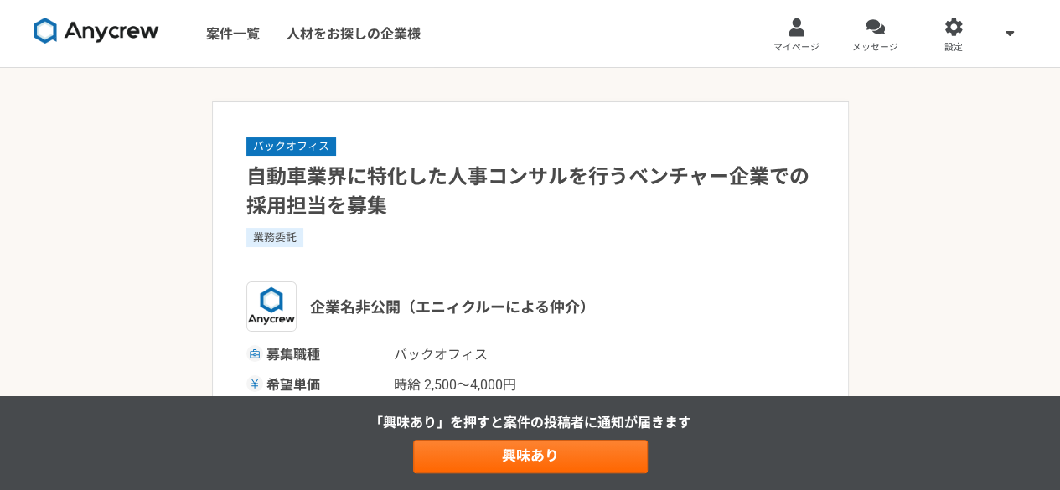
scroll to position [209, 0]
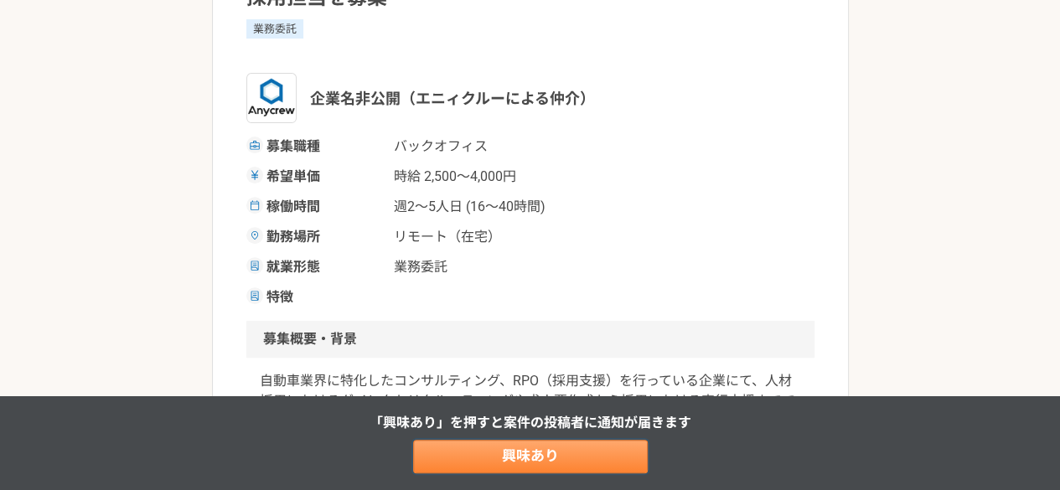
click at [541, 457] on link "興味あり" at bounding box center [530, 457] width 235 height 34
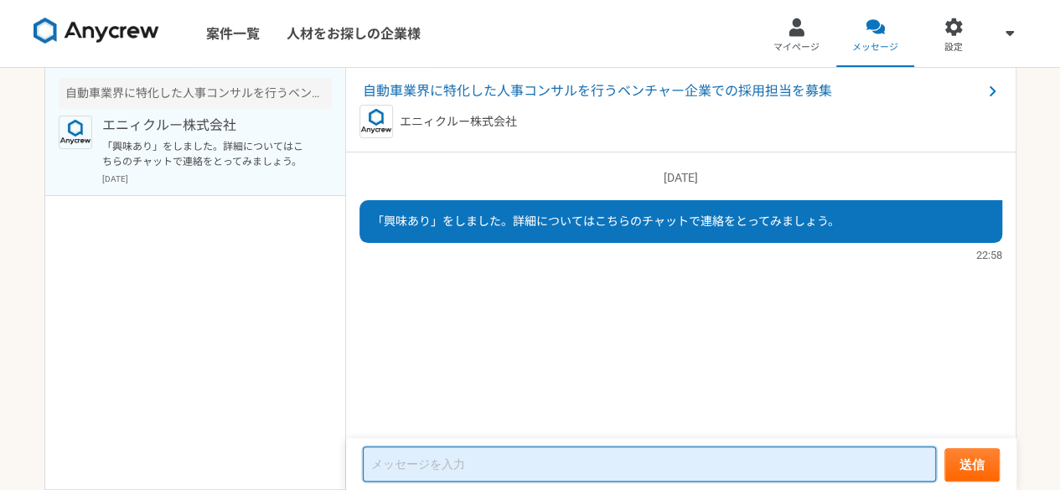
click at [533, 468] on textarea at bounding box center [649, 463] width 573 height 35
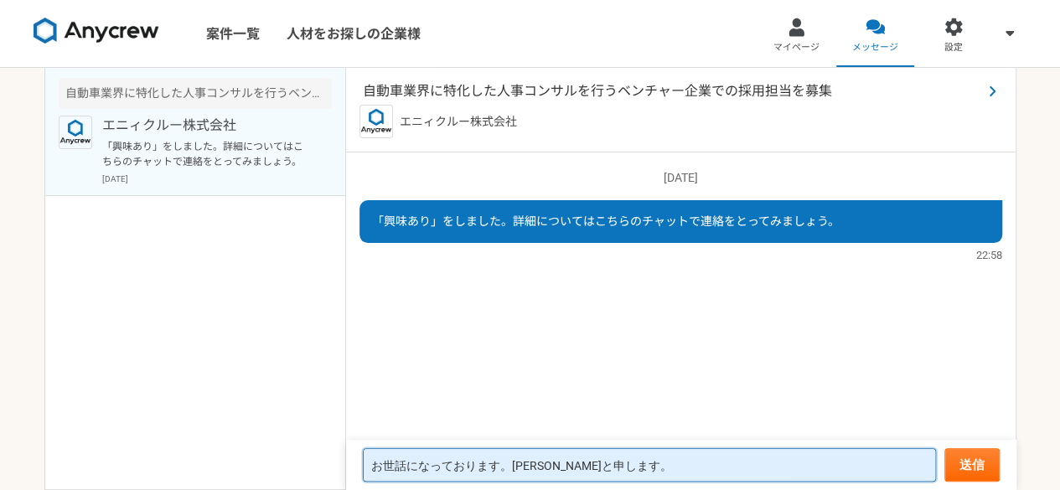
type textarea "お世話になっております。浅居と申します。"
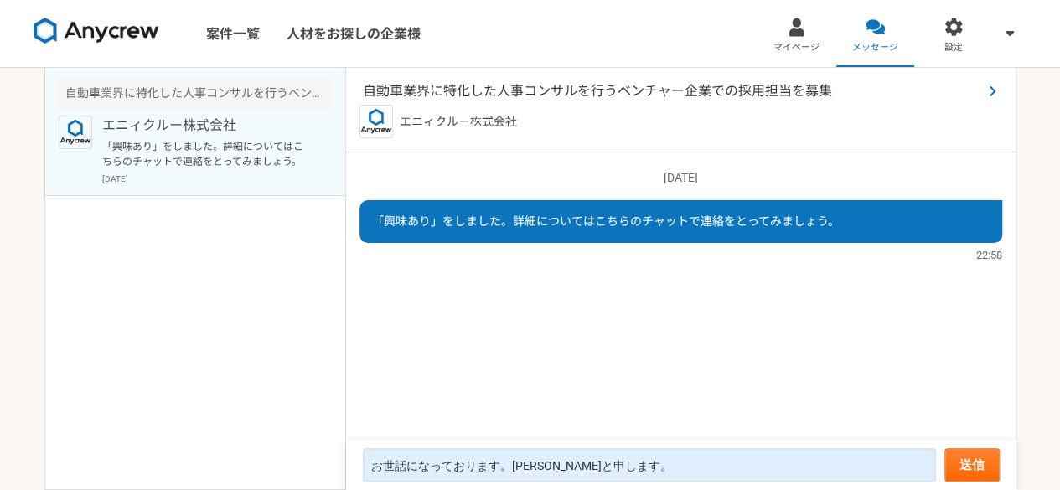
click at [570, 100] on span "自動車業界に特化した人事コンサルを行うベンチャー企業での採用担当を募集" at bounding box center [672, 91] width 619 height 20
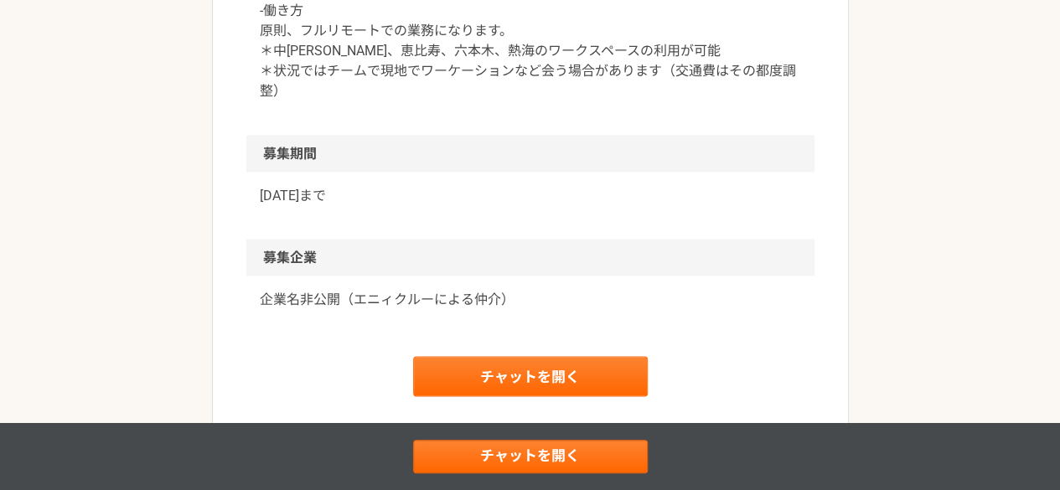
scroll to position [1550, 0]
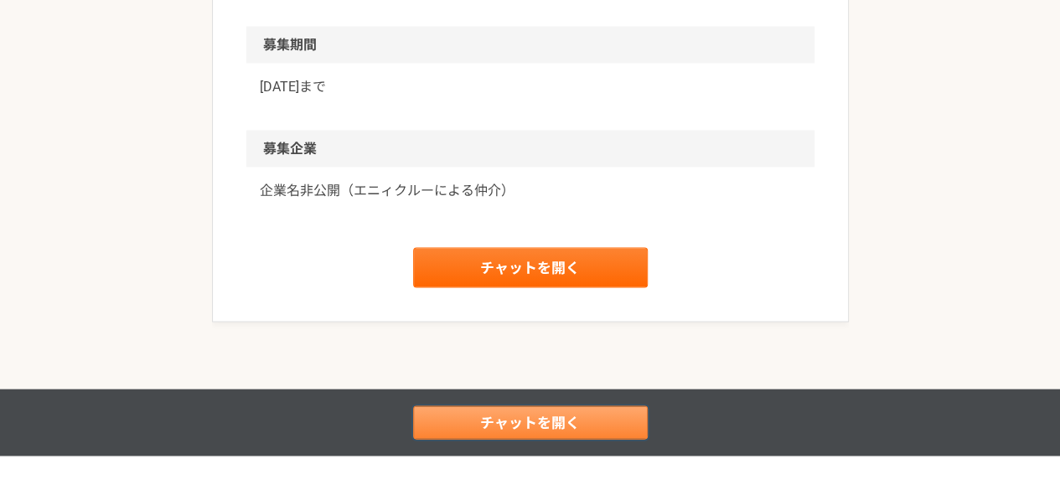
click at [529, 418] on link "チャットを開く" at bounding box center [530, 422] width 235 height 34
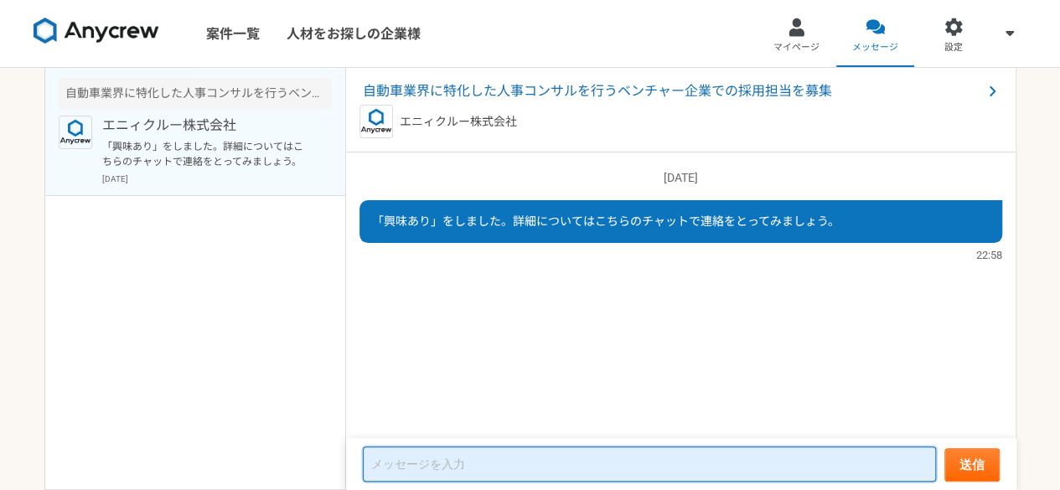
click at [524, 467] on textarea at bounding box center [649, 463] width 573 height 35
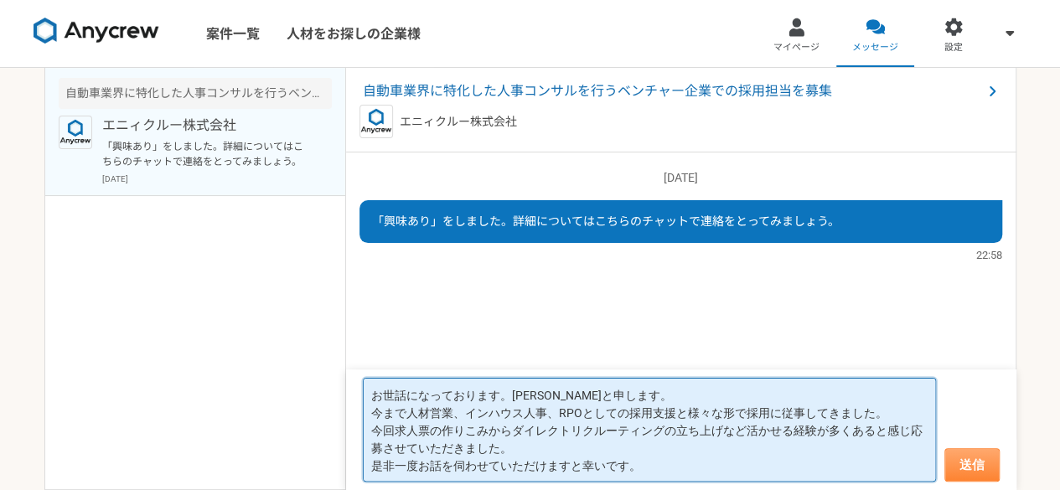
type textarea "お世話になっております。浅居と申します。 今まで人材営業、インハウス人事、RPOとしての採用支援と様々な形で採用に従事してきました。 今回求人票の作りこみから…"
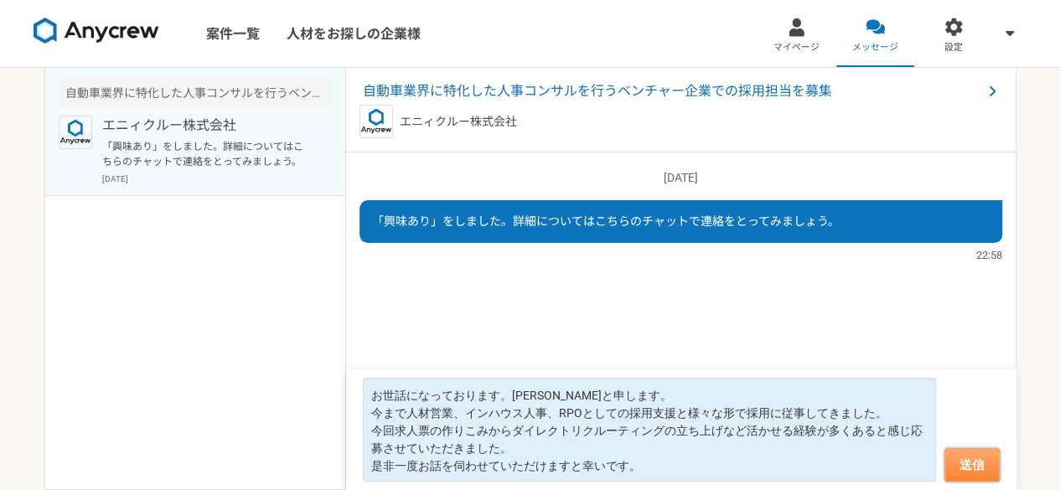
click at [974, 460] on button "送信" at bounding box center [971, 465] width 55 height 34
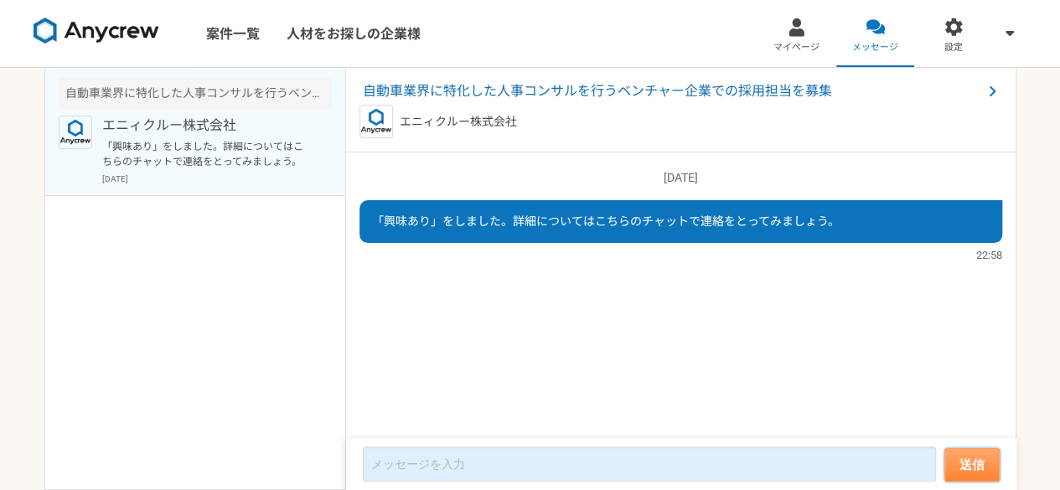
scroll to position [19, 0]
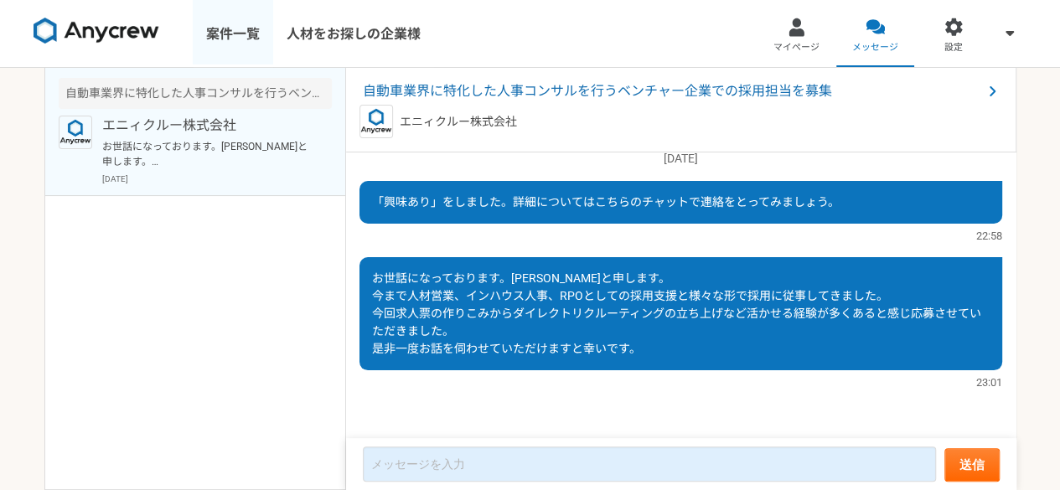
click at [242, 39] on link "案件一覧" at bounding box center [233, 33] width 80 height 67
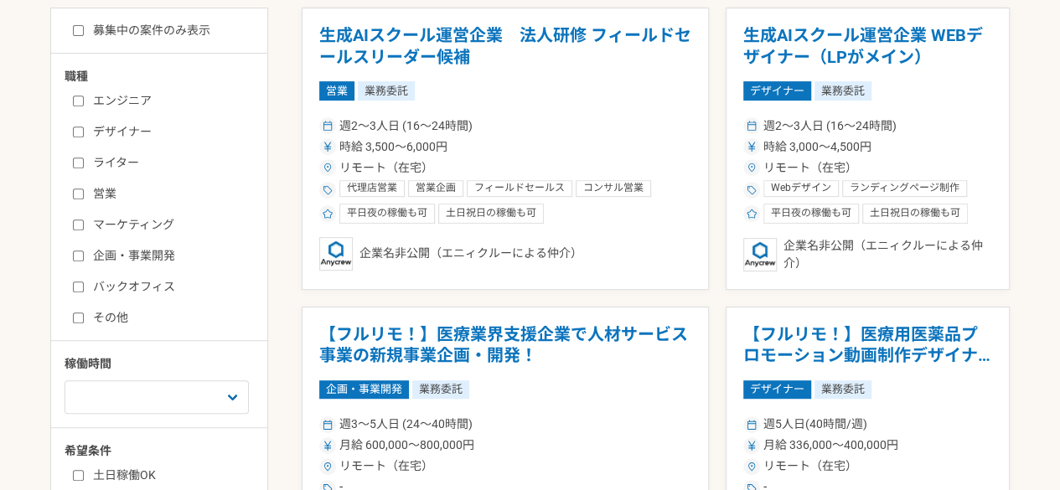
scroll to position [333, 0]
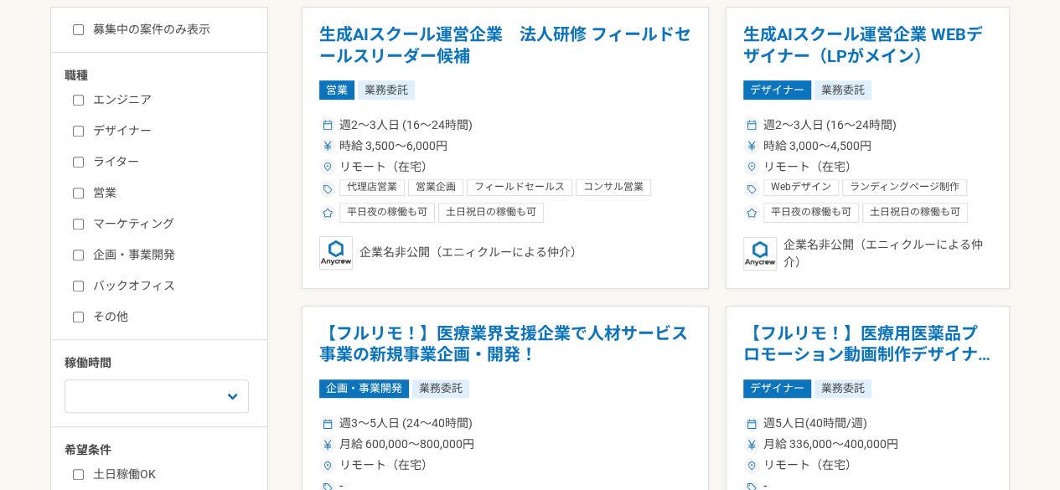
click at [75, 287] on input "バックオフィス" at bounding box center [78, 286] width 11 height 11
checkbox input "true"
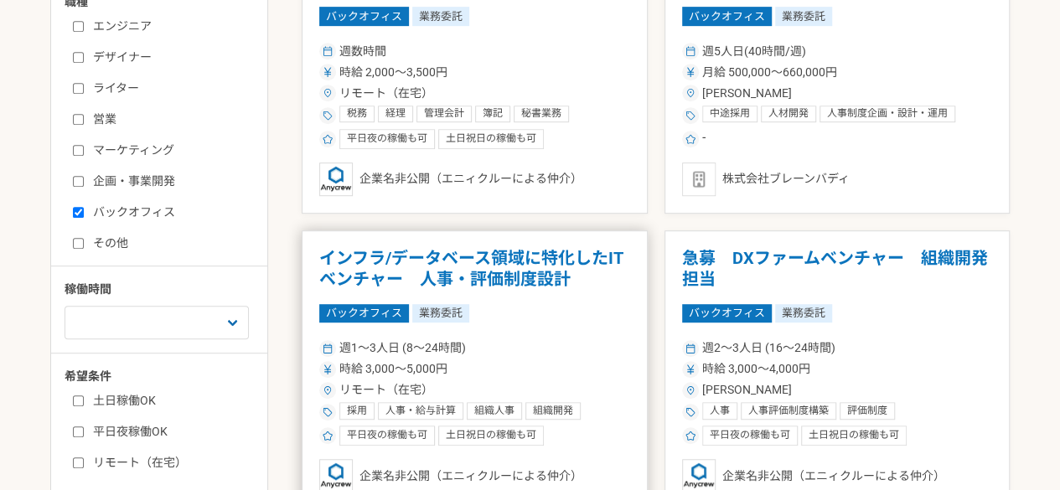
scroll to position [222, 0]
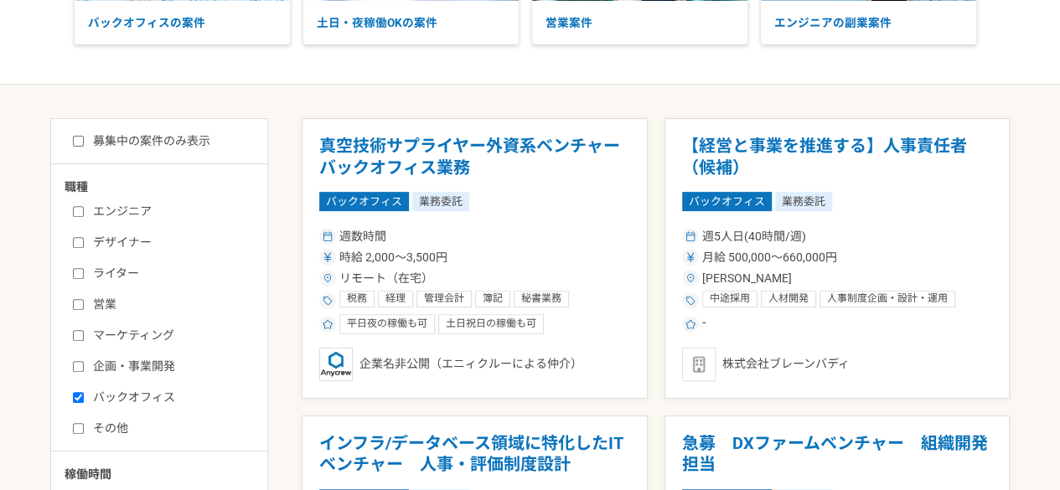
click at [78, 136] on input "募集中の案件のみ表示" at bounding box center [78, 141] width 11 height 11
checkbox input "true"
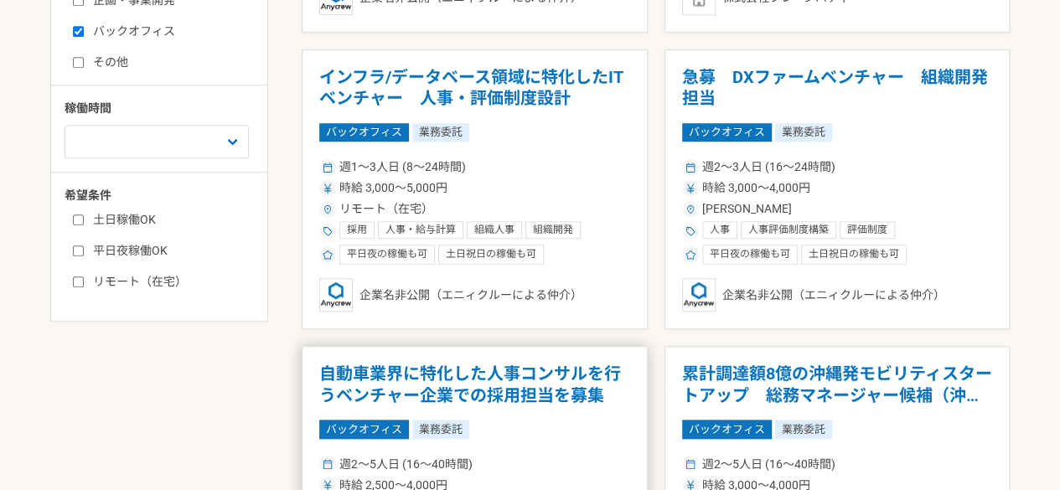
scroll to position [586, 0]
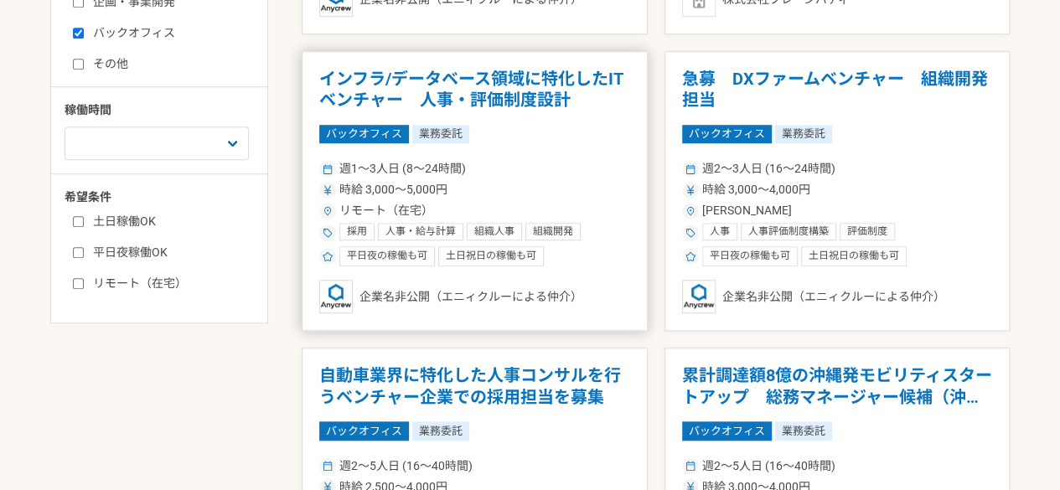
click at [498, 138] on div "バックオフィス 業務委託" at bounding box center [474, 134] width 311 height 18
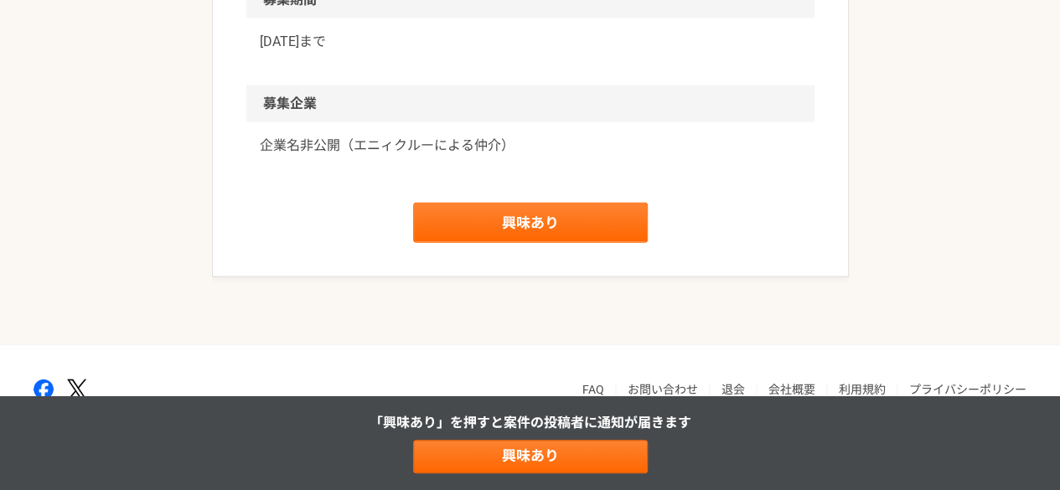
scroll to position [1906, 0]
